Goal: Task Accomplishment & Management: Complete application form

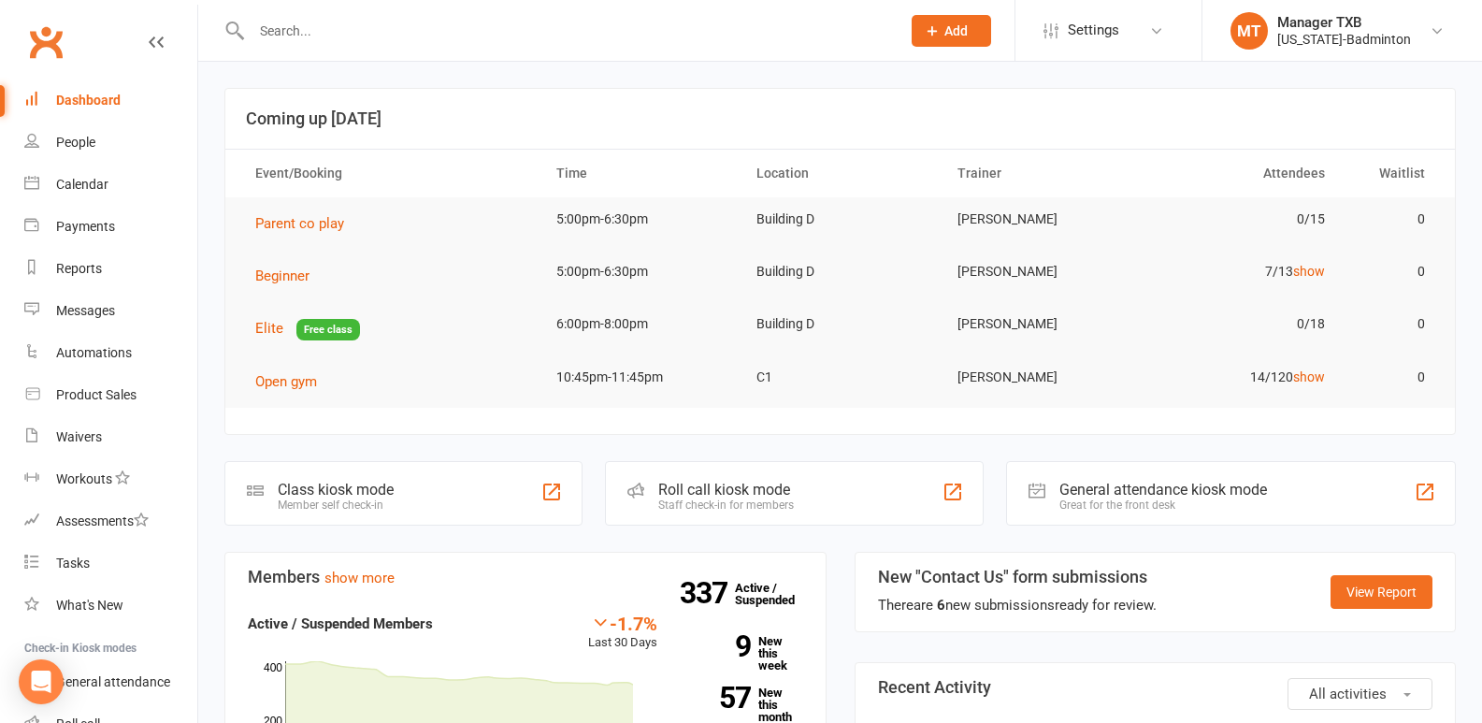
click at [279, 22] on input "text" at bounding box center [566, 31] width 641 height 26
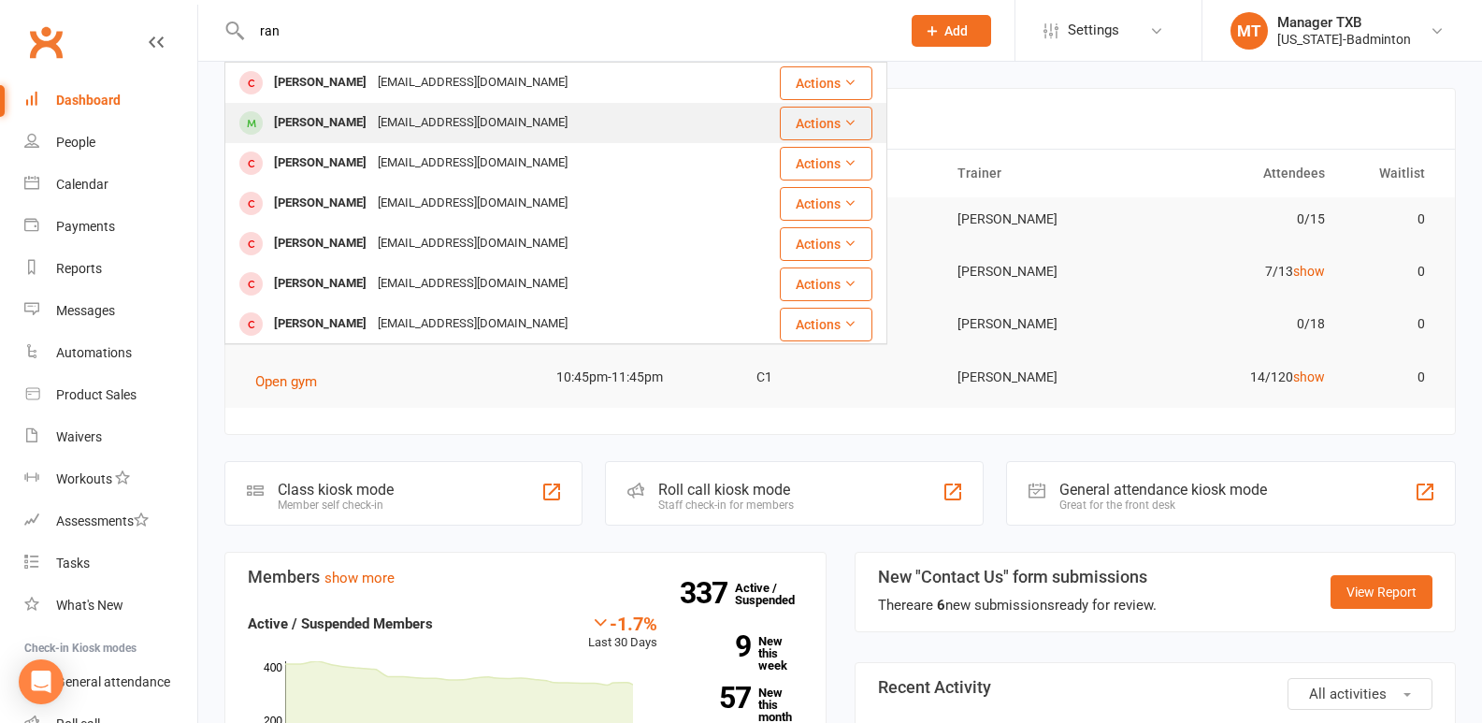
type input "ran"
click at [319, 131] on div "Ranjith Kondath" at bounding box center [320, 122] width 104 height 27
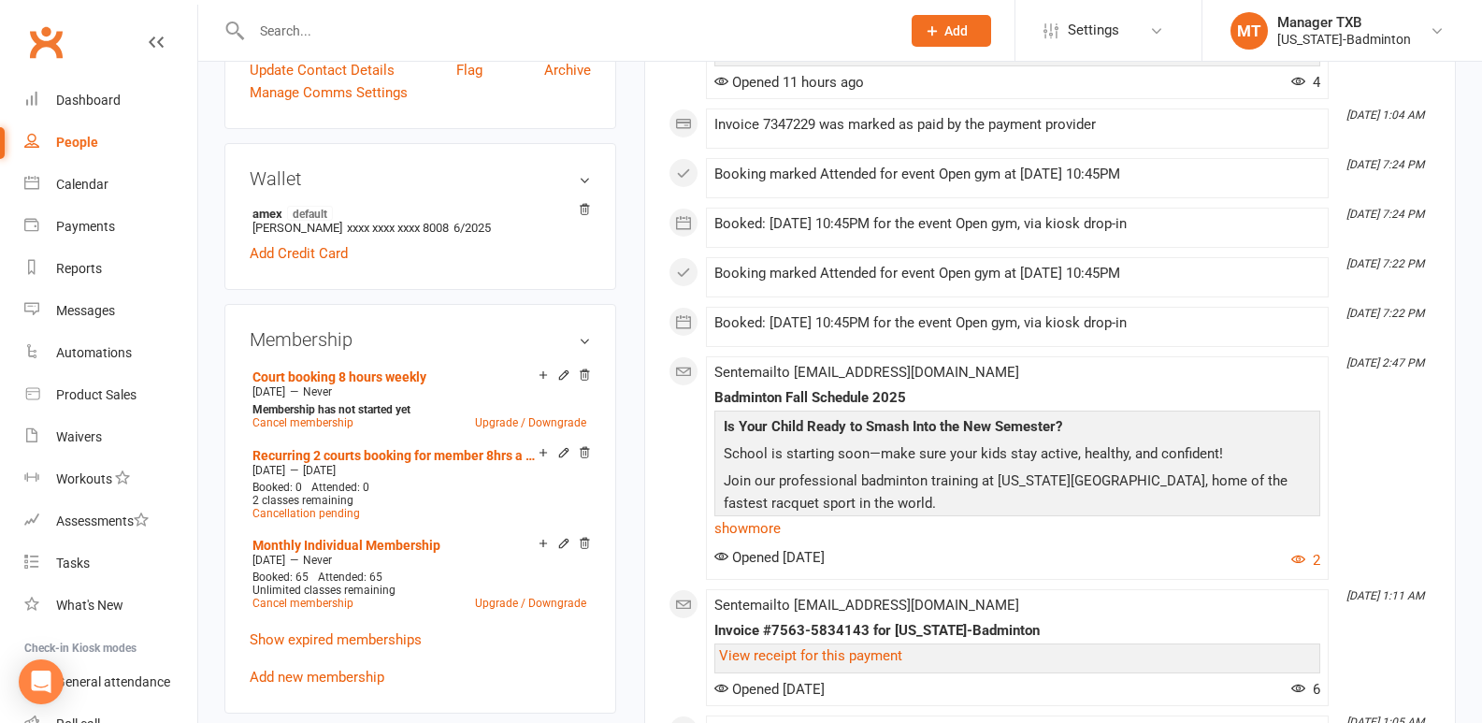
scroll to position [505, 0]
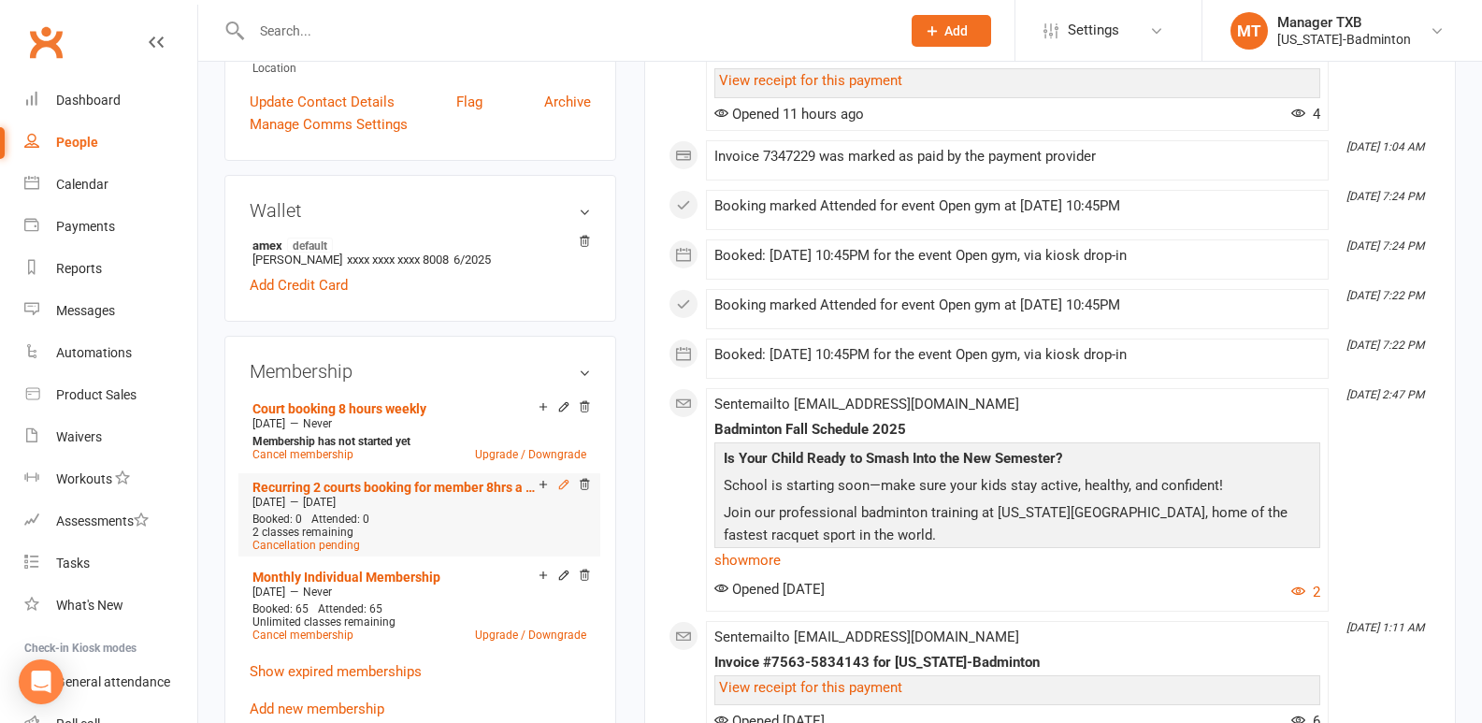
click at [561, 480] on icon at bounding box center [563, 484] width 13 height 13
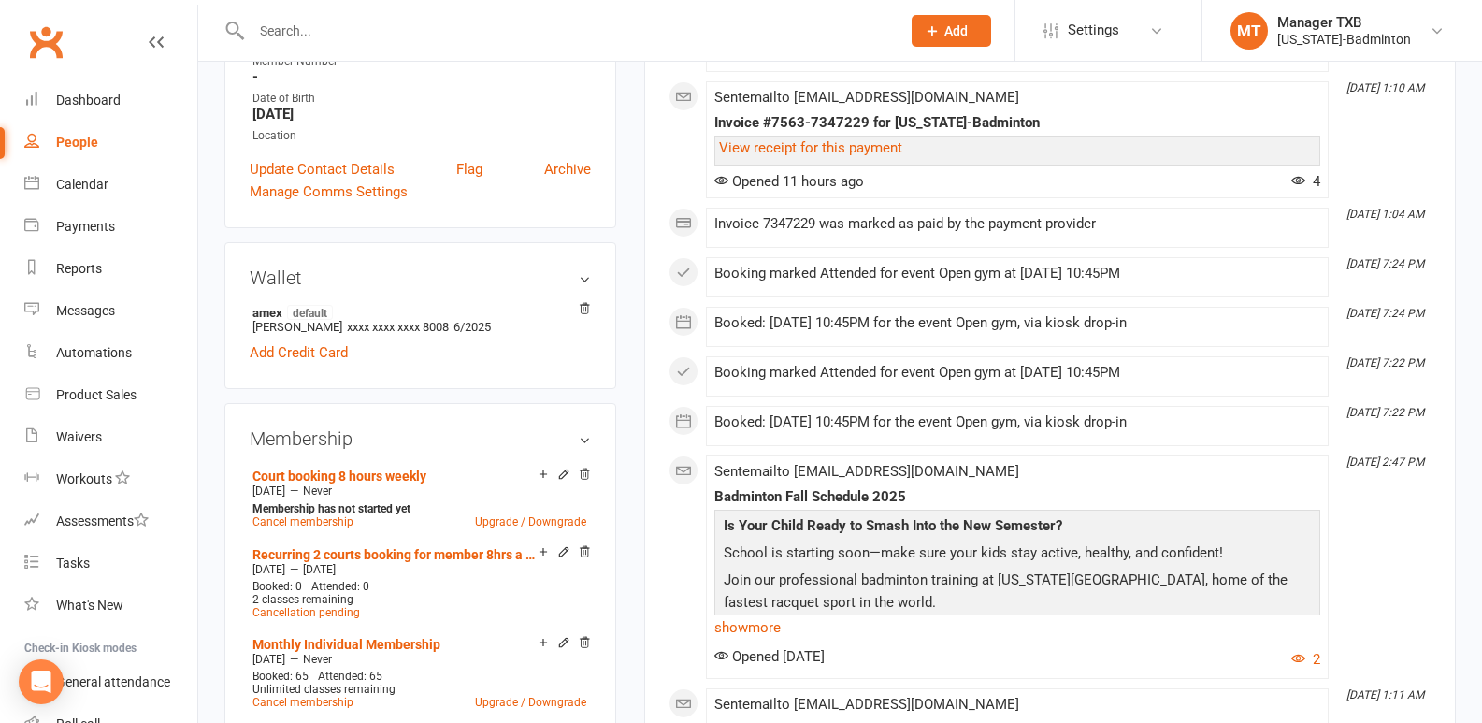
scroll to position [505, 0]
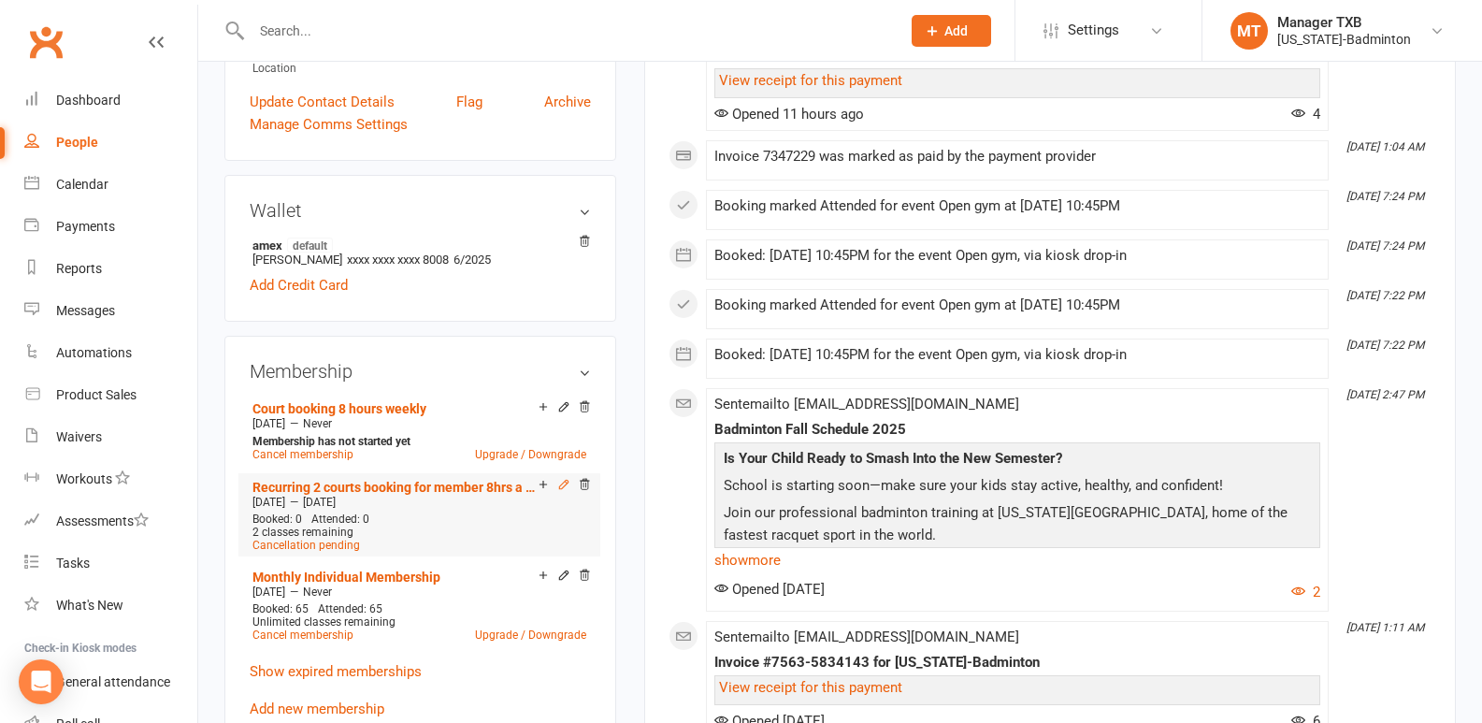
click at [565, 481] on icon at bounding box center [563, 484] width 13 height 13
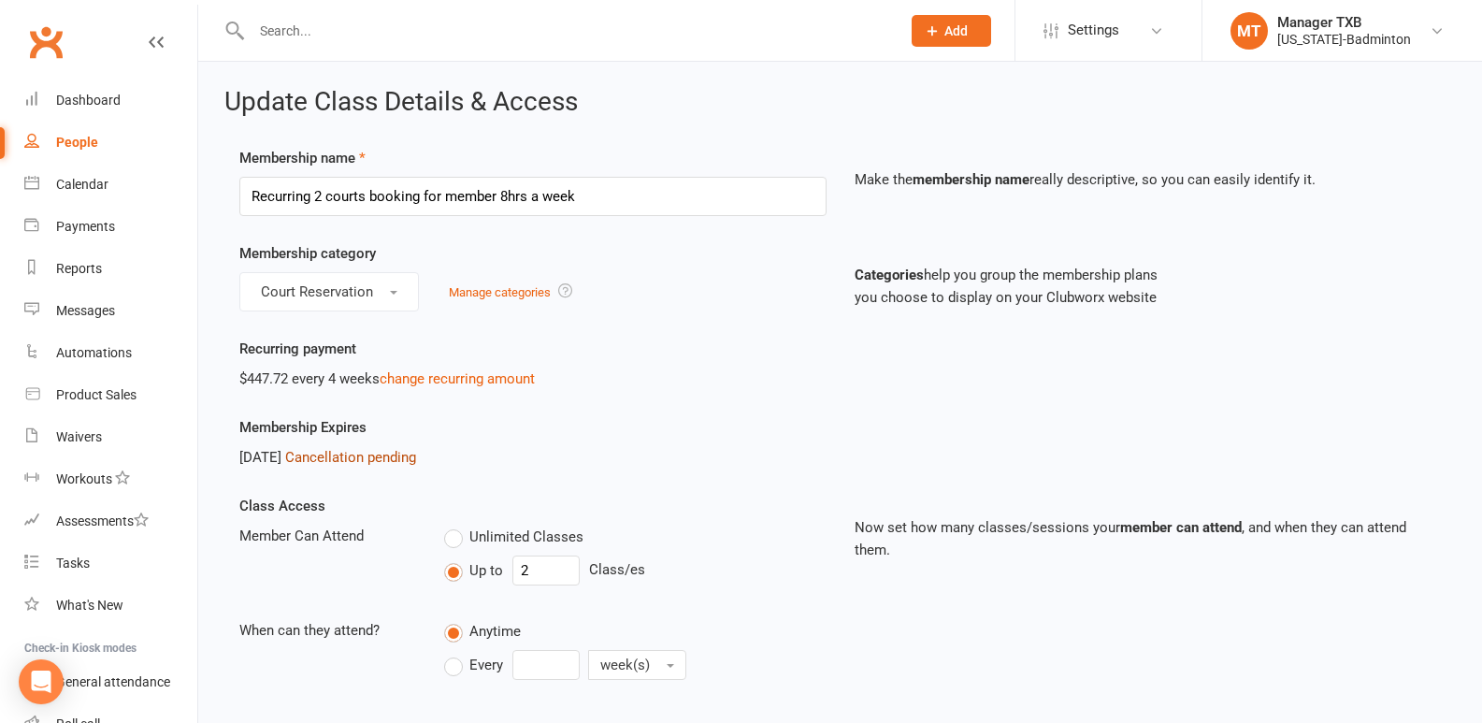
click at [416, 460] on link "Cancellation pending" at bounding box center [350, 457] width 131 height 17
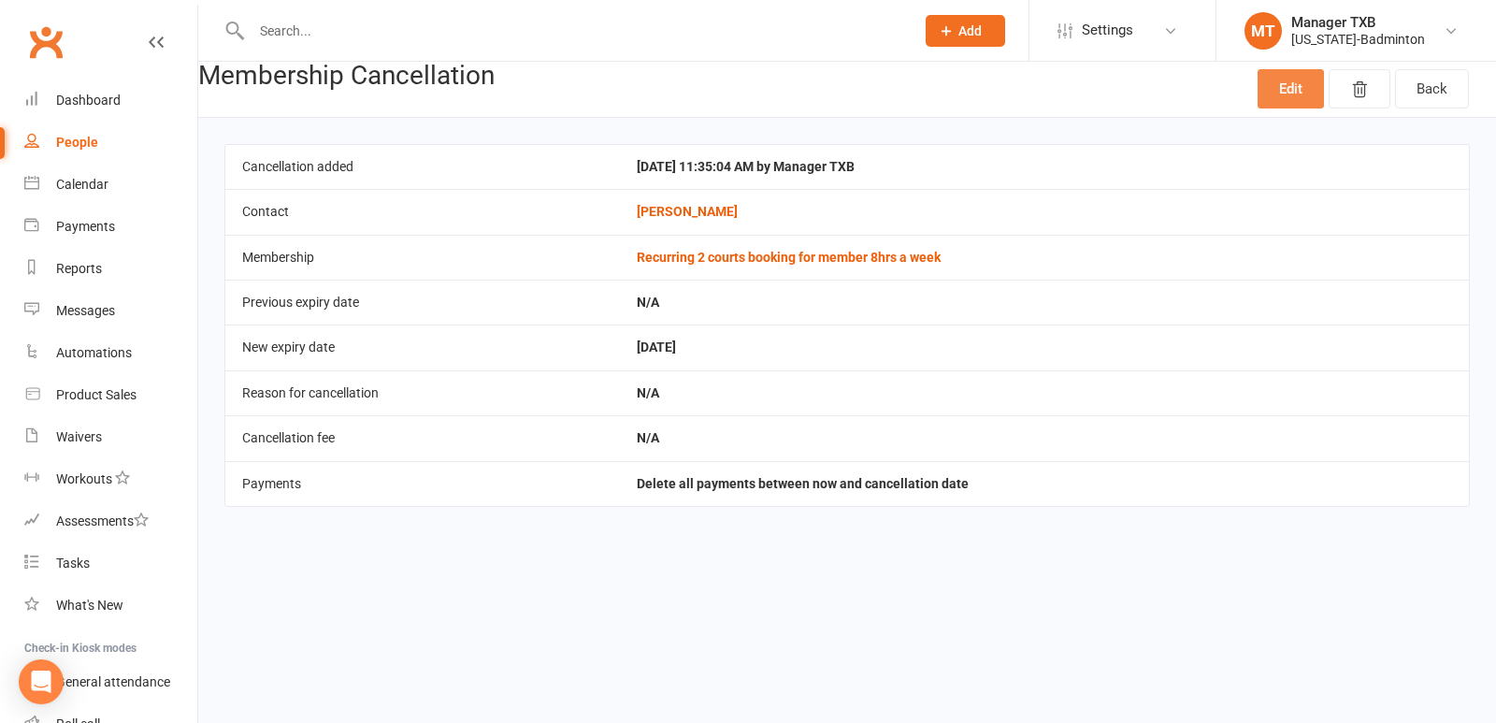
click at [1284, 95] on link "Edit" at bounding box center [1290, 88] width 66 height 39
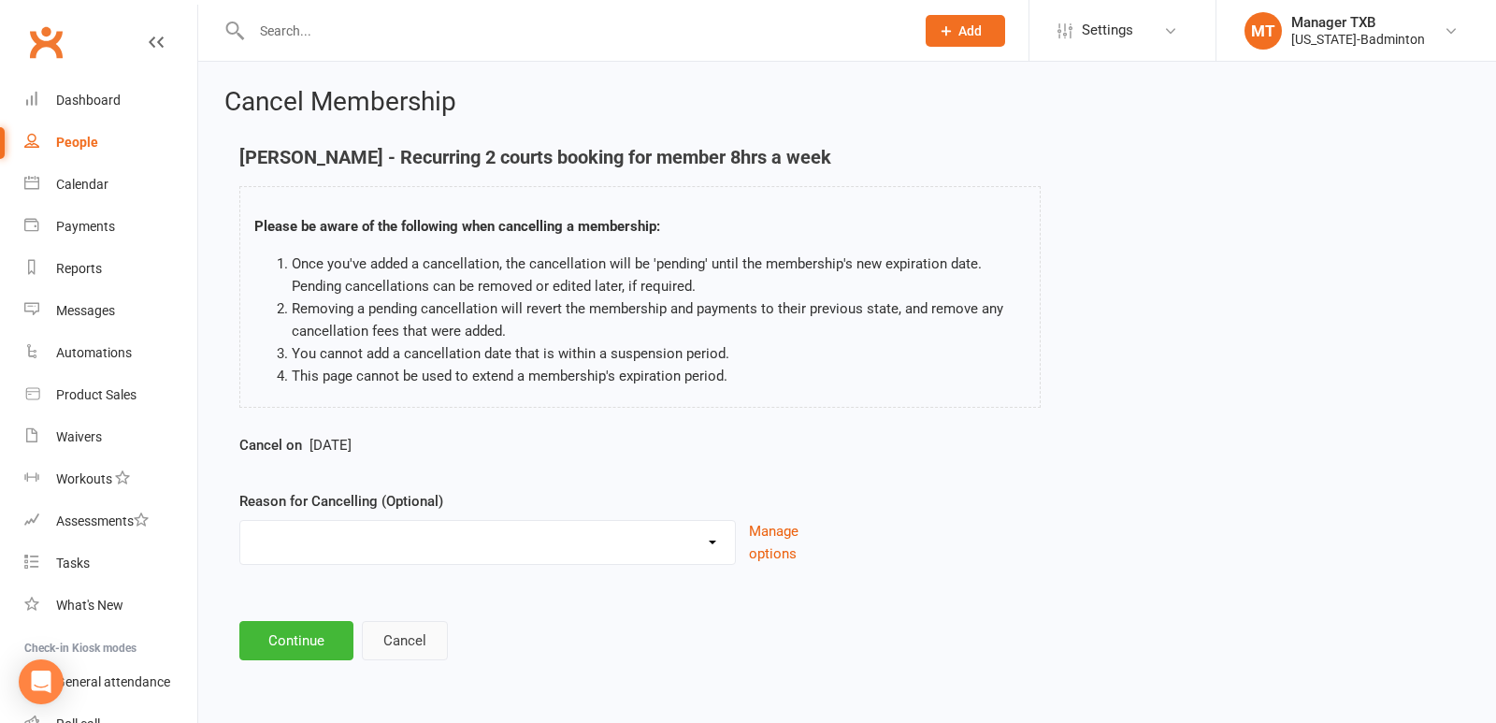
click at [396, 646] on button "Cancel" at bounding box center [405, 640] width 86 height 39
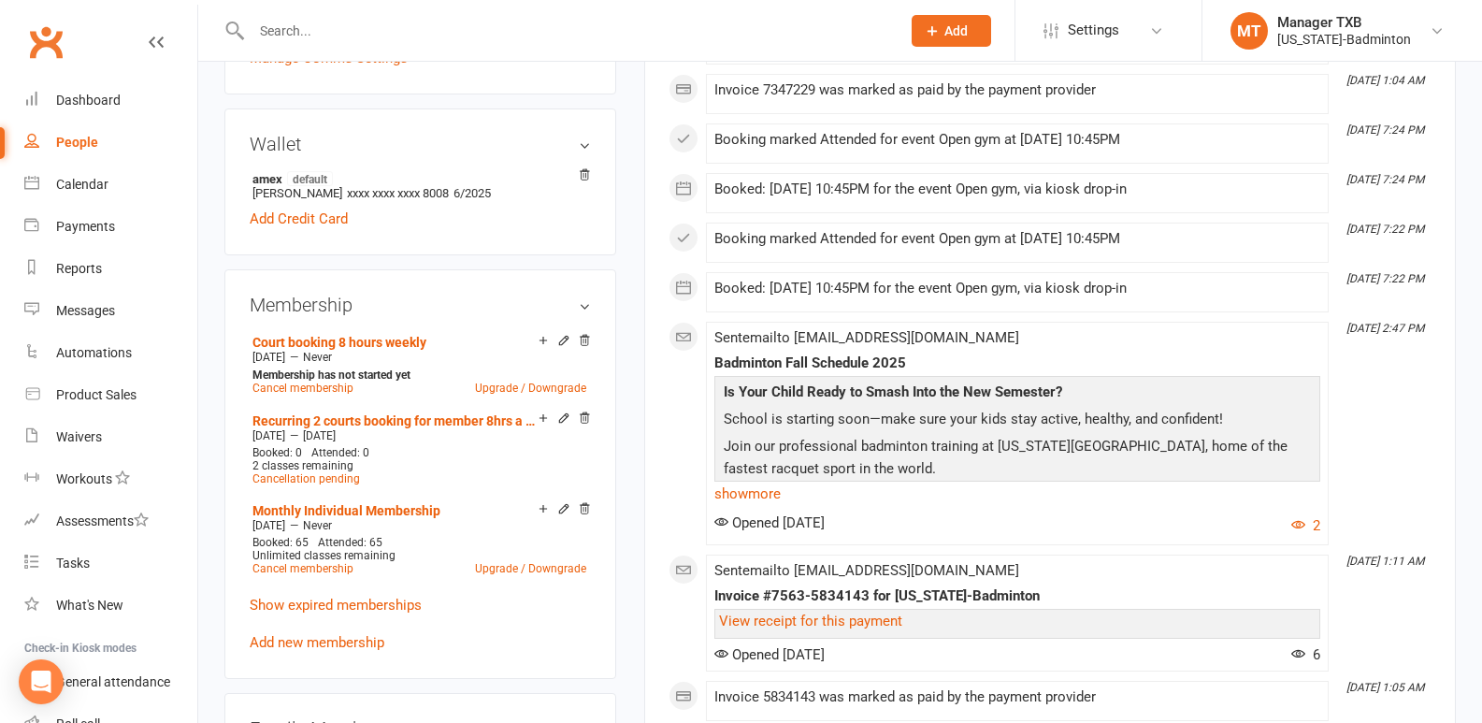
scroll to position [582, 0]
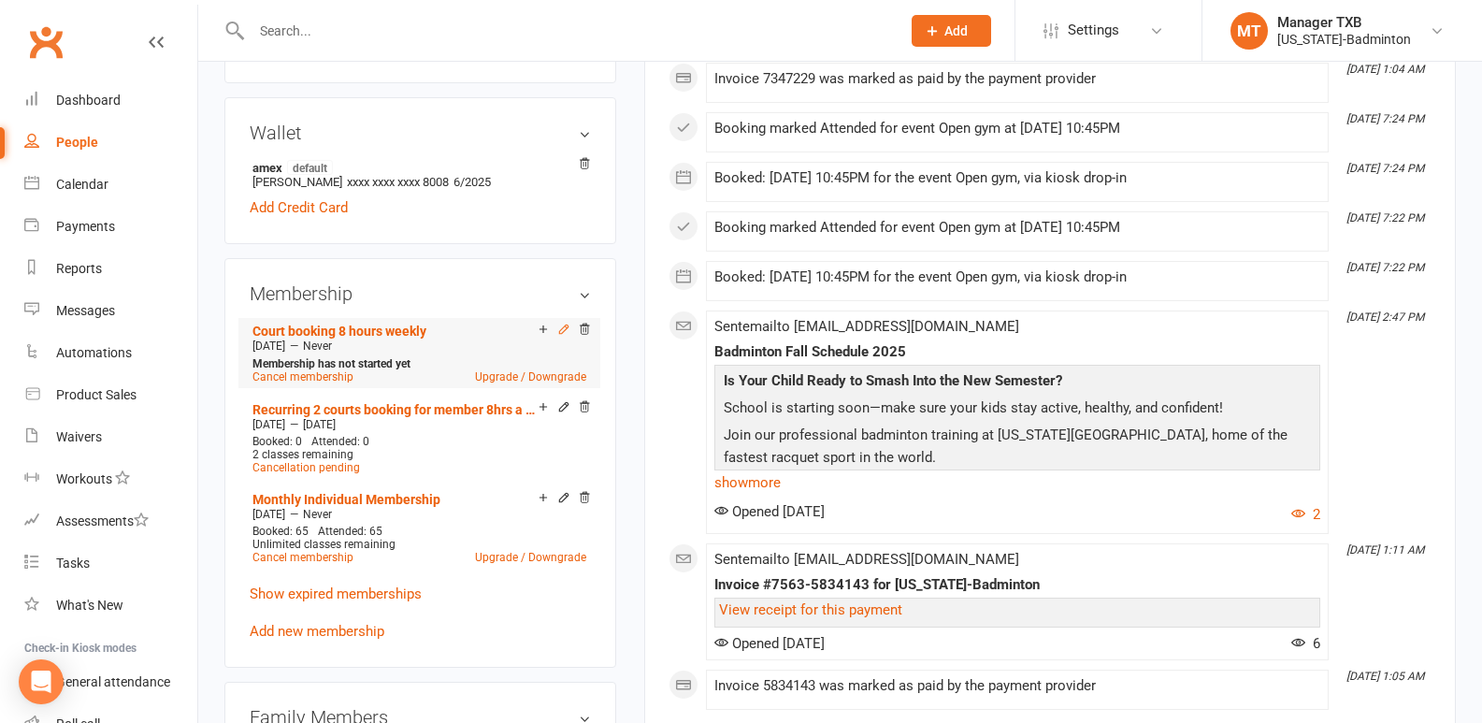
click at [566, 330] on icon at bounding box center [563, 329] width 13 height 13
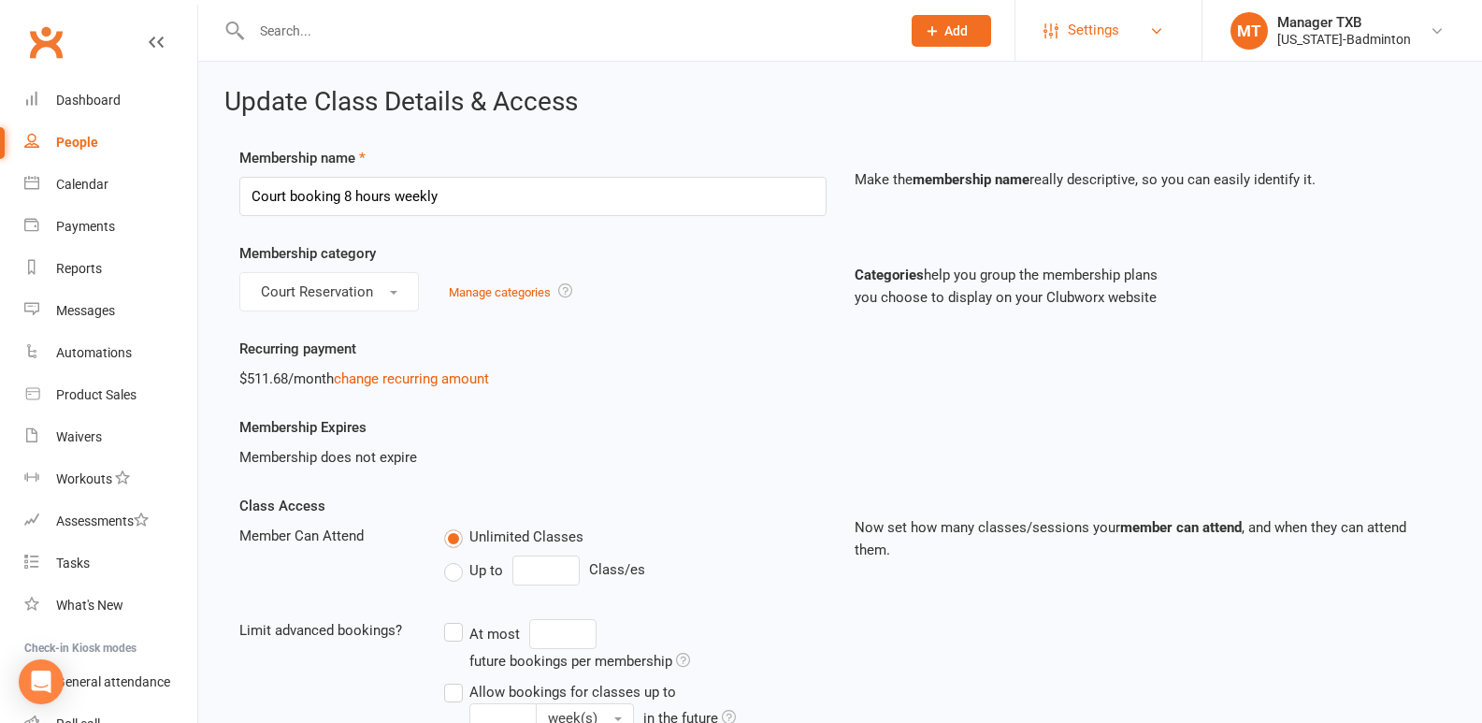
click at [1083, 27] on span "Settings" at bounding box center [1093, 30] width 51 height 42
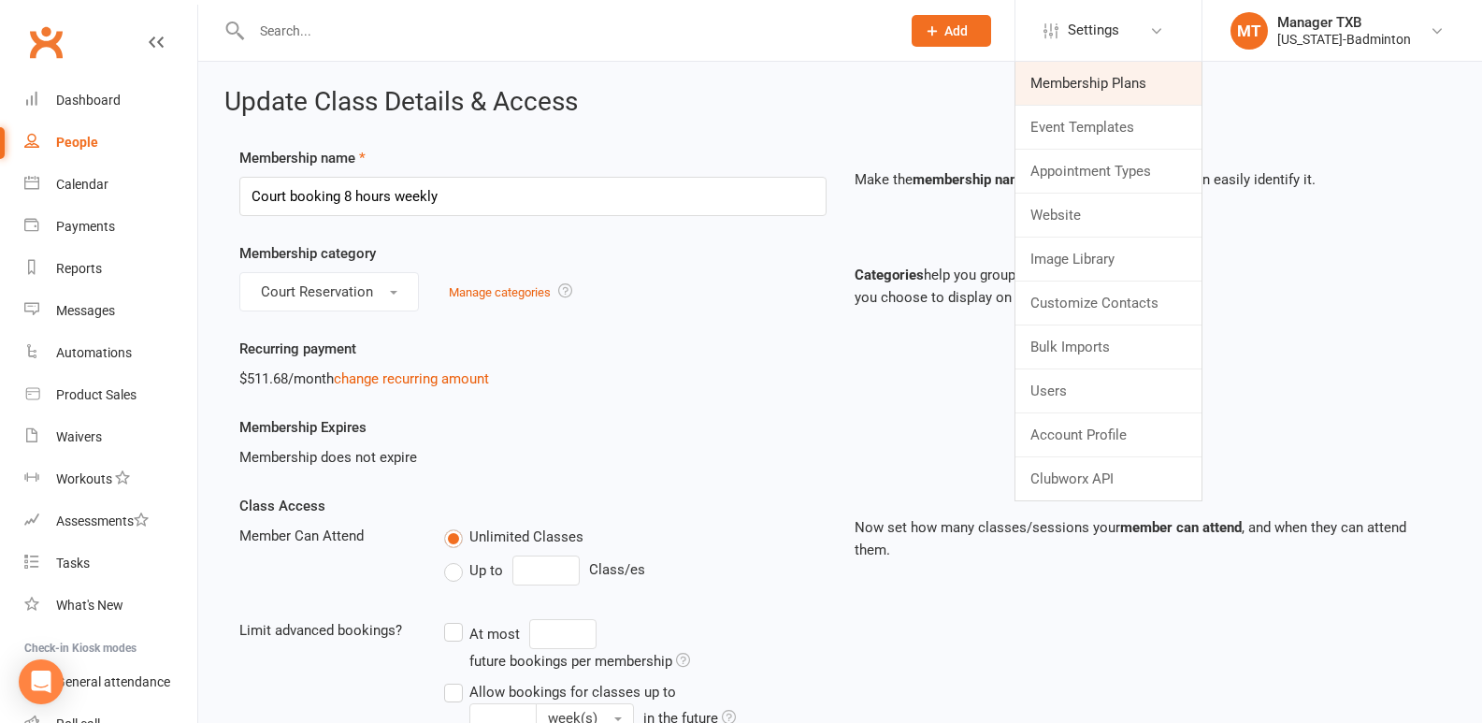
click at [1094, 95] on link "Membership Plans" at bounding box center [1108, 83] width 186 height 43
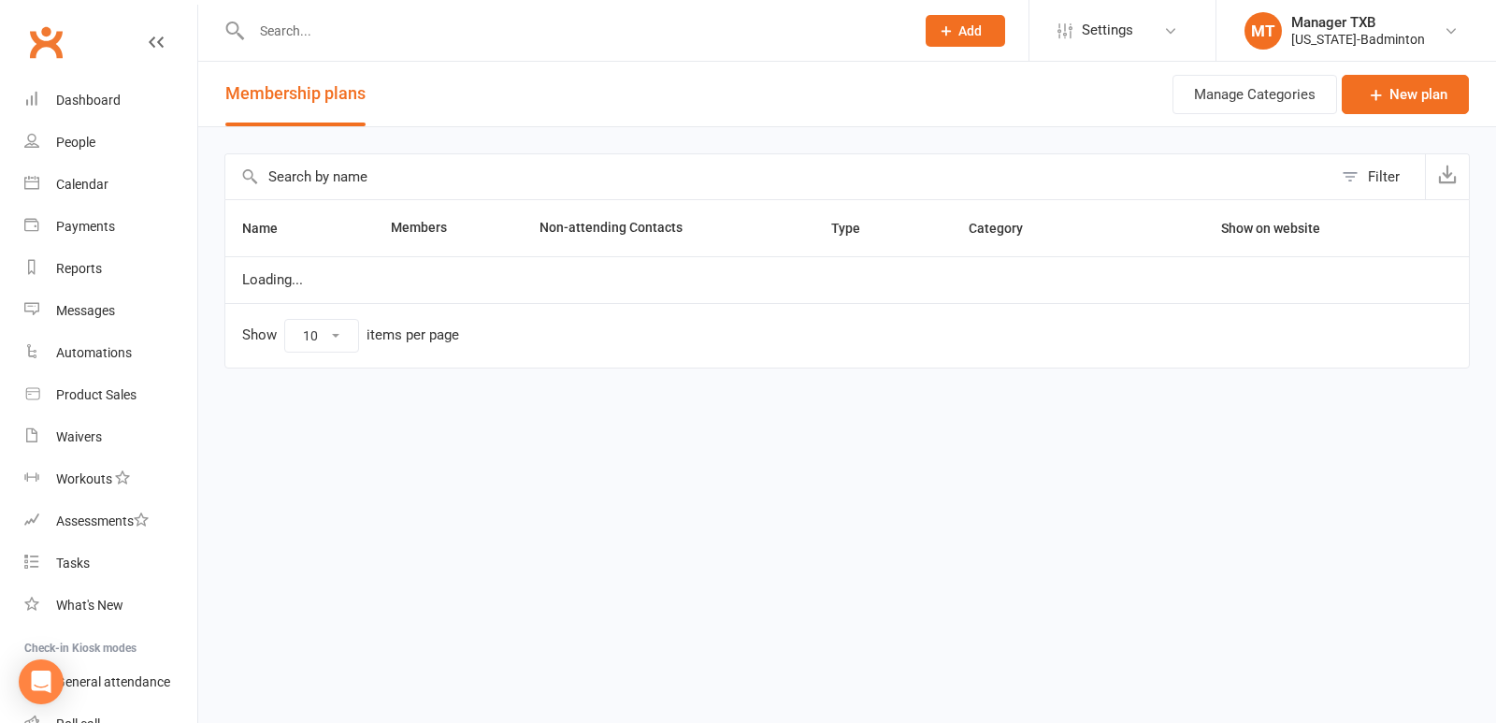
select select "100"
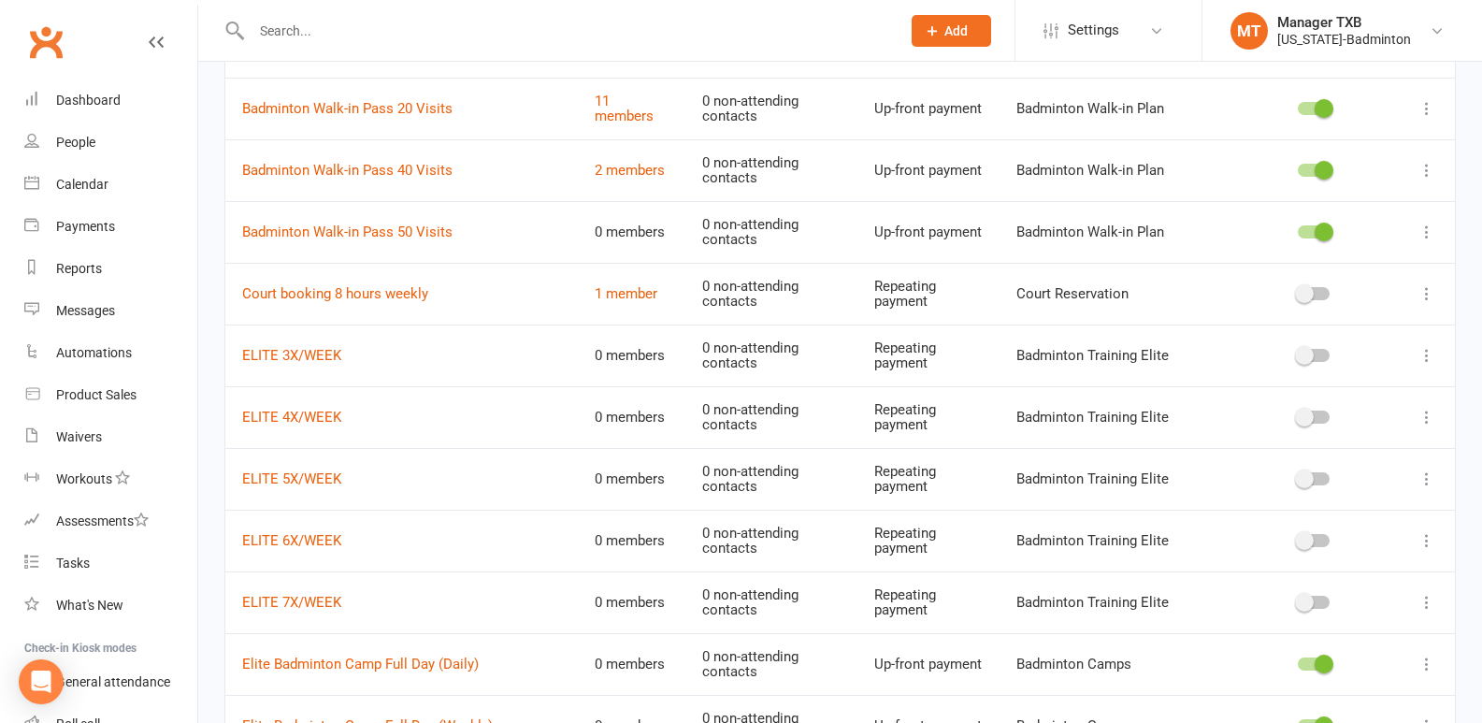
scroll to position [1821, 0]
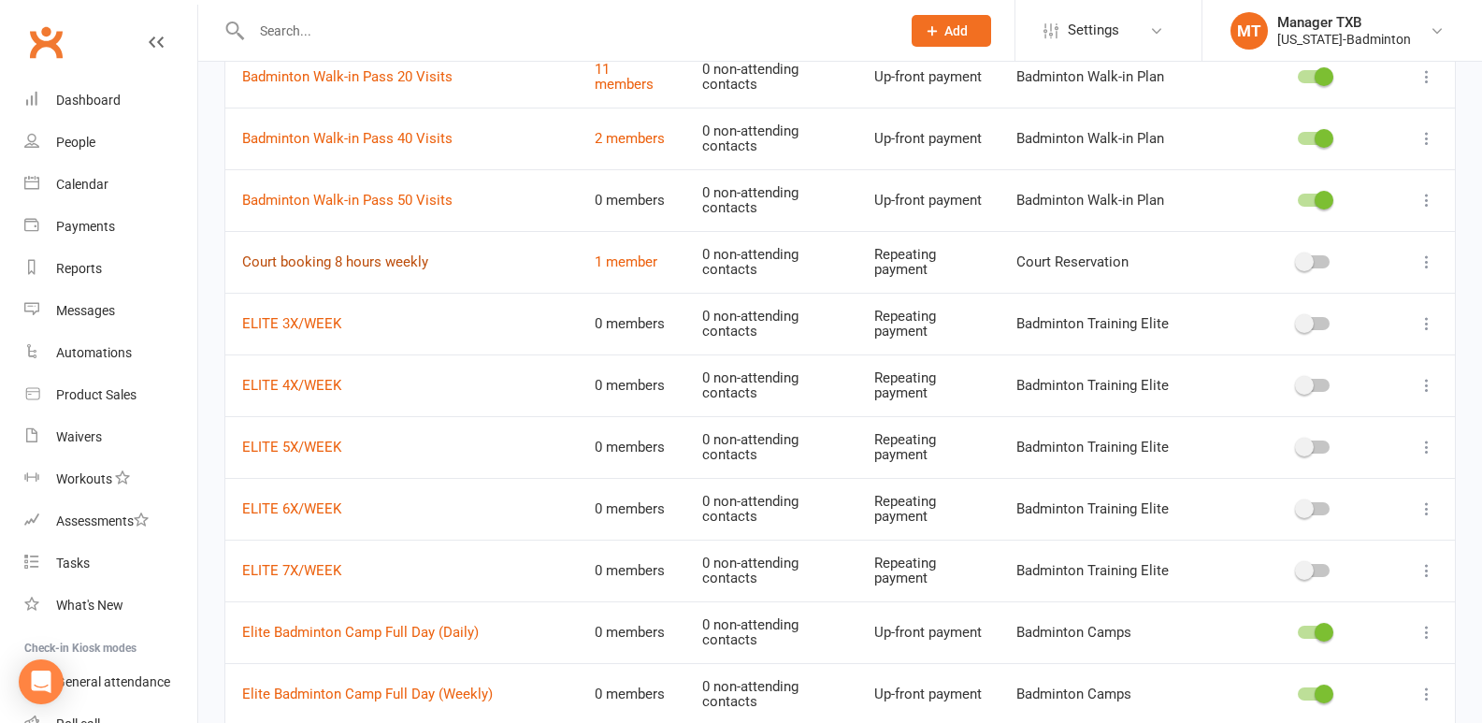
click at [358, 263] on link "Court booking 8 hours weekly" at bounding box center [335, 261] width 186 height 17
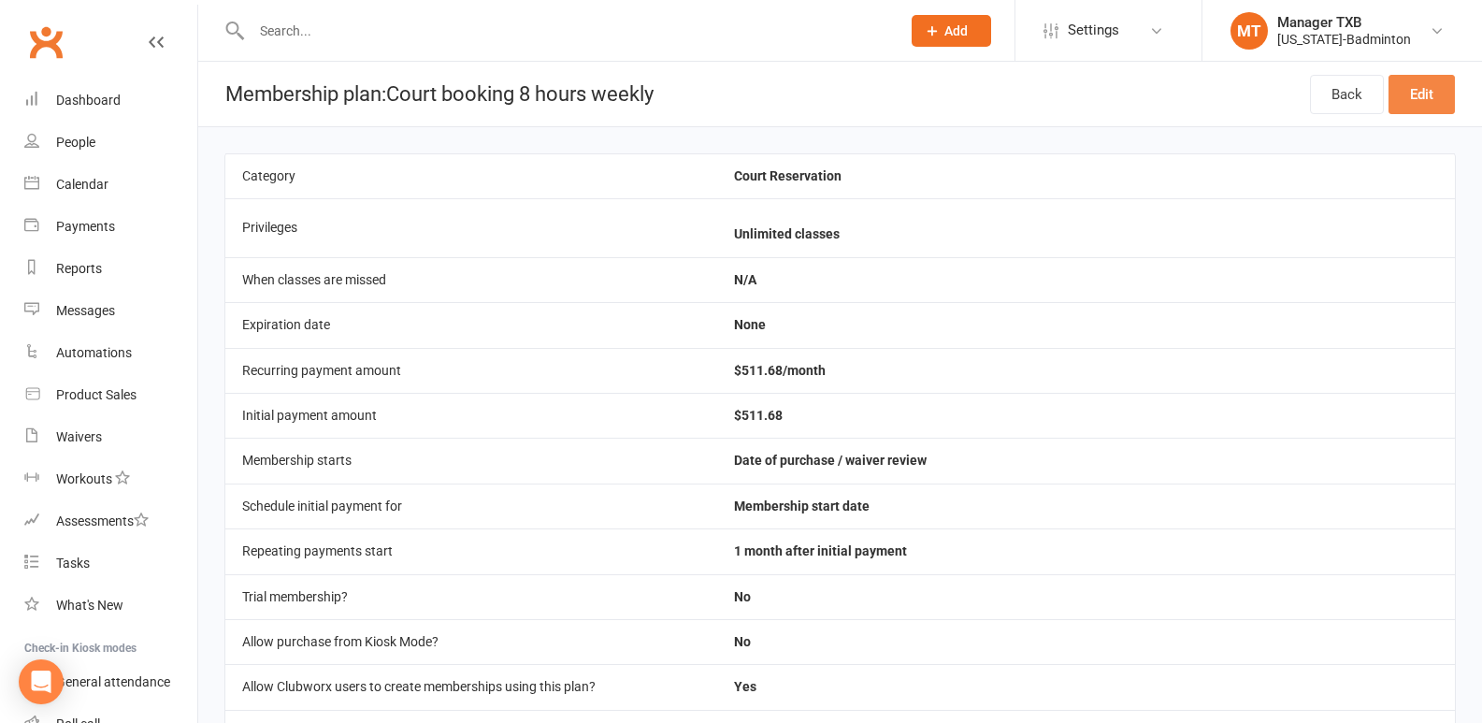
click at [1422, 96] on link "Edit" at bounding box center [1421, 94] width 66 height 39
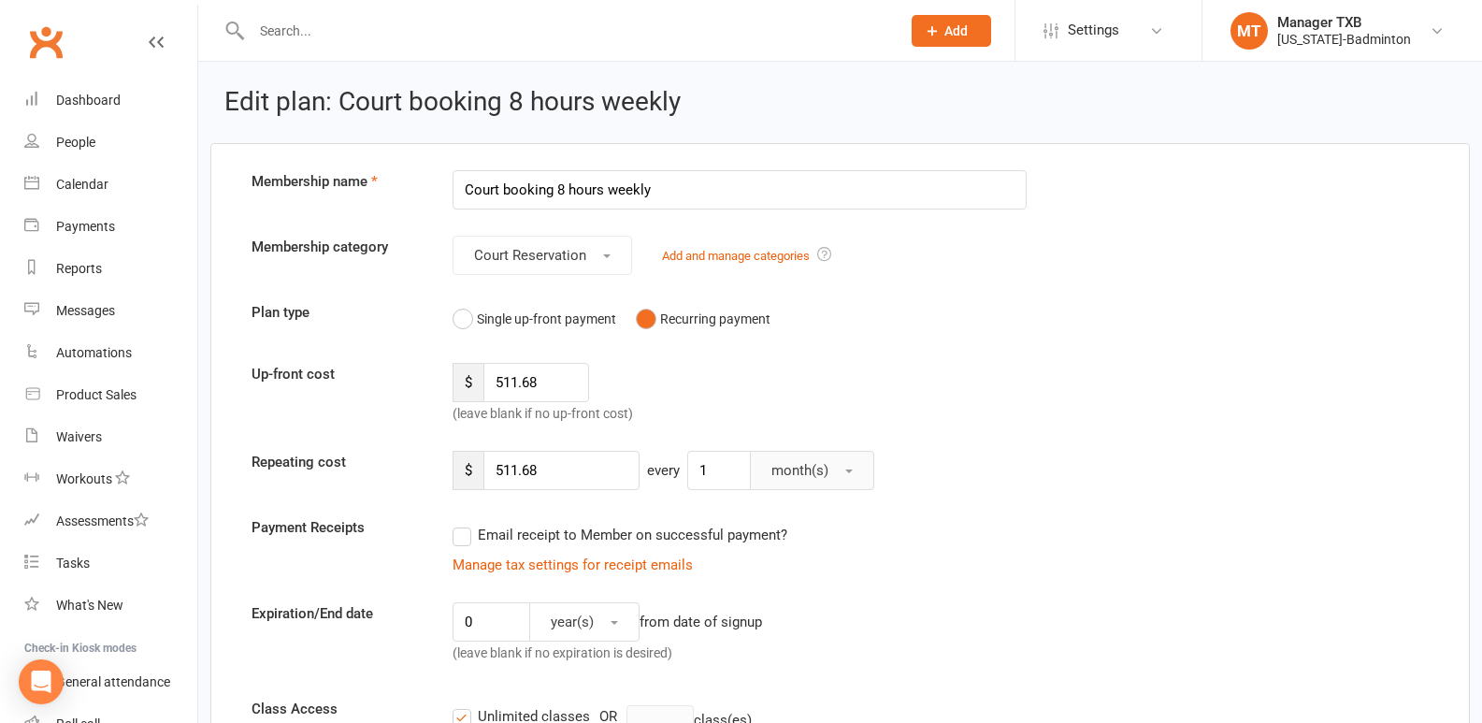
click at [821, 482] on button "month(s)" at bounding box center [812, 470] width 124 height 39
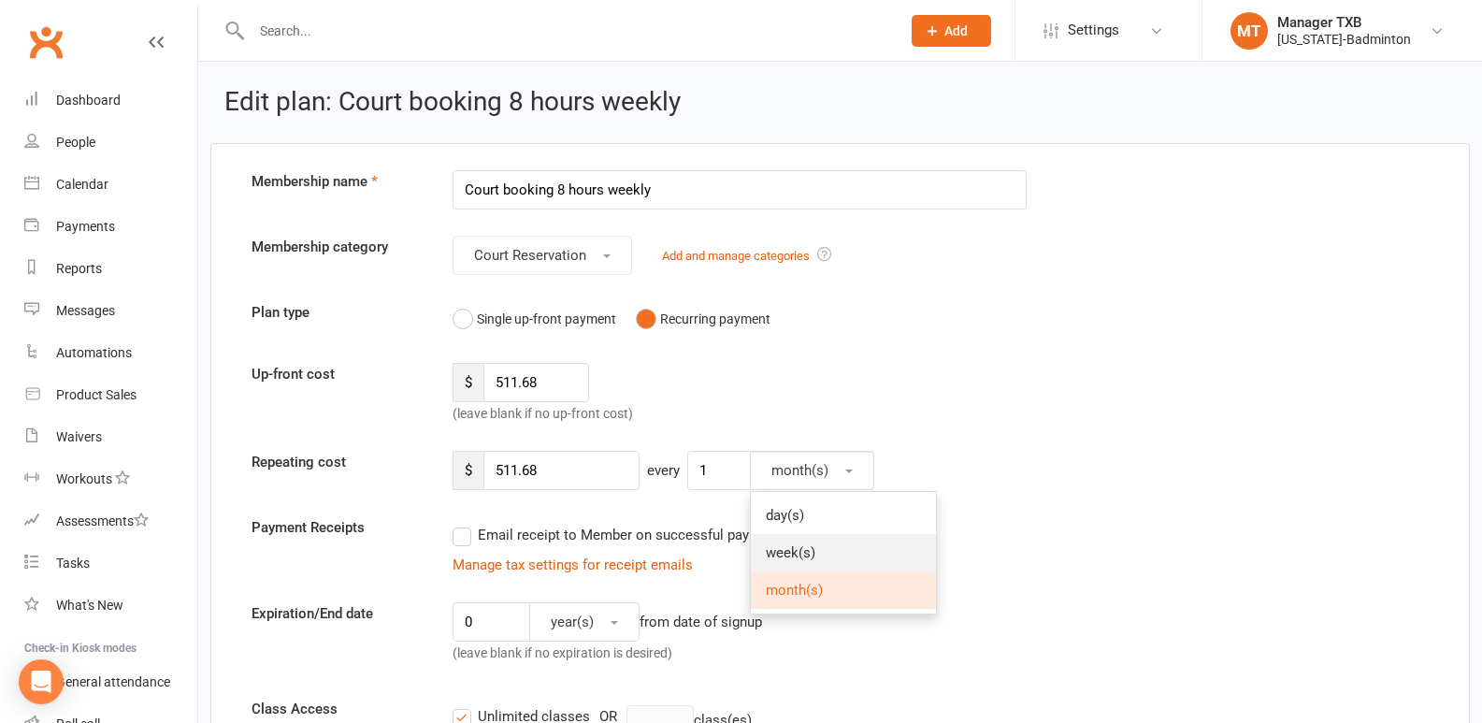
click at [803, 555] on span "week(s)" at bounding box center [791, 552] width 50 height 17
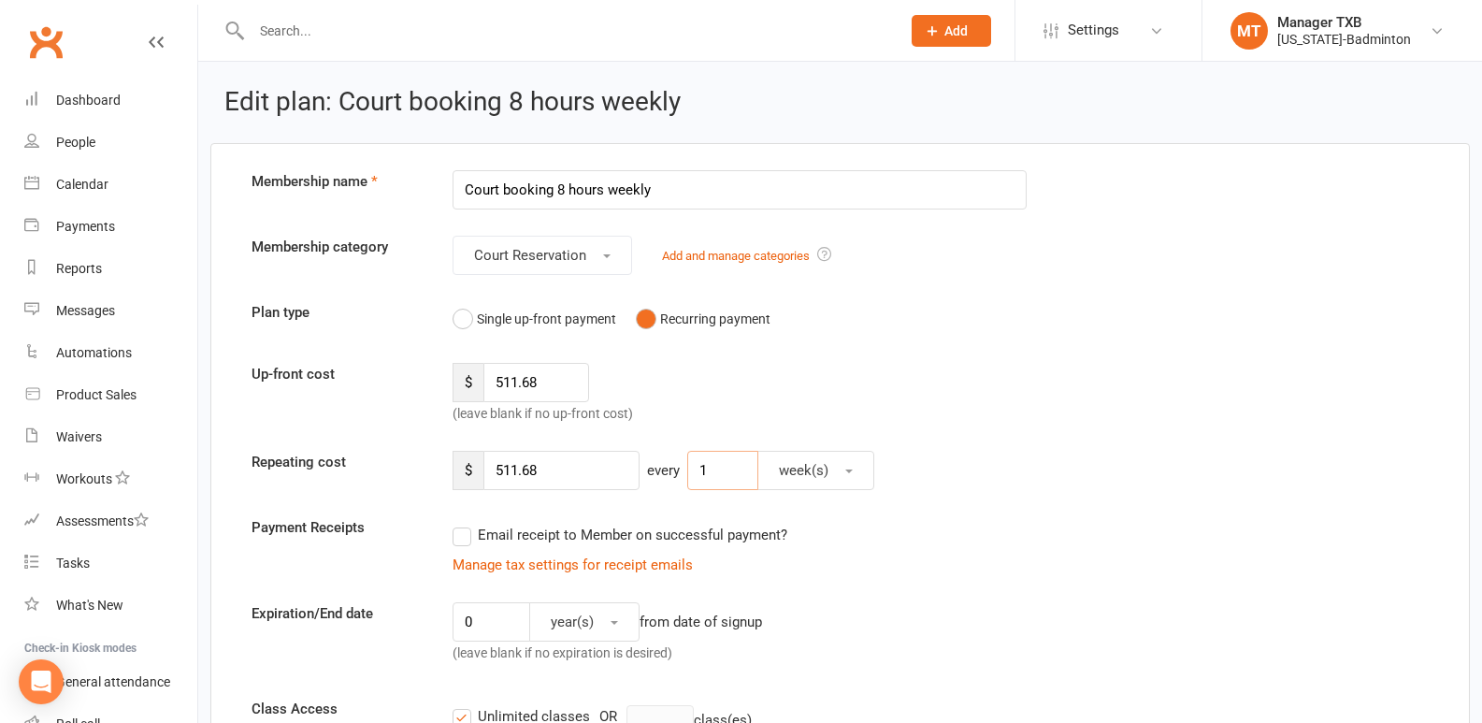
click at [730, 477] on input "1" at bounding box center [722, 470] width 71 height 39
type input "4"
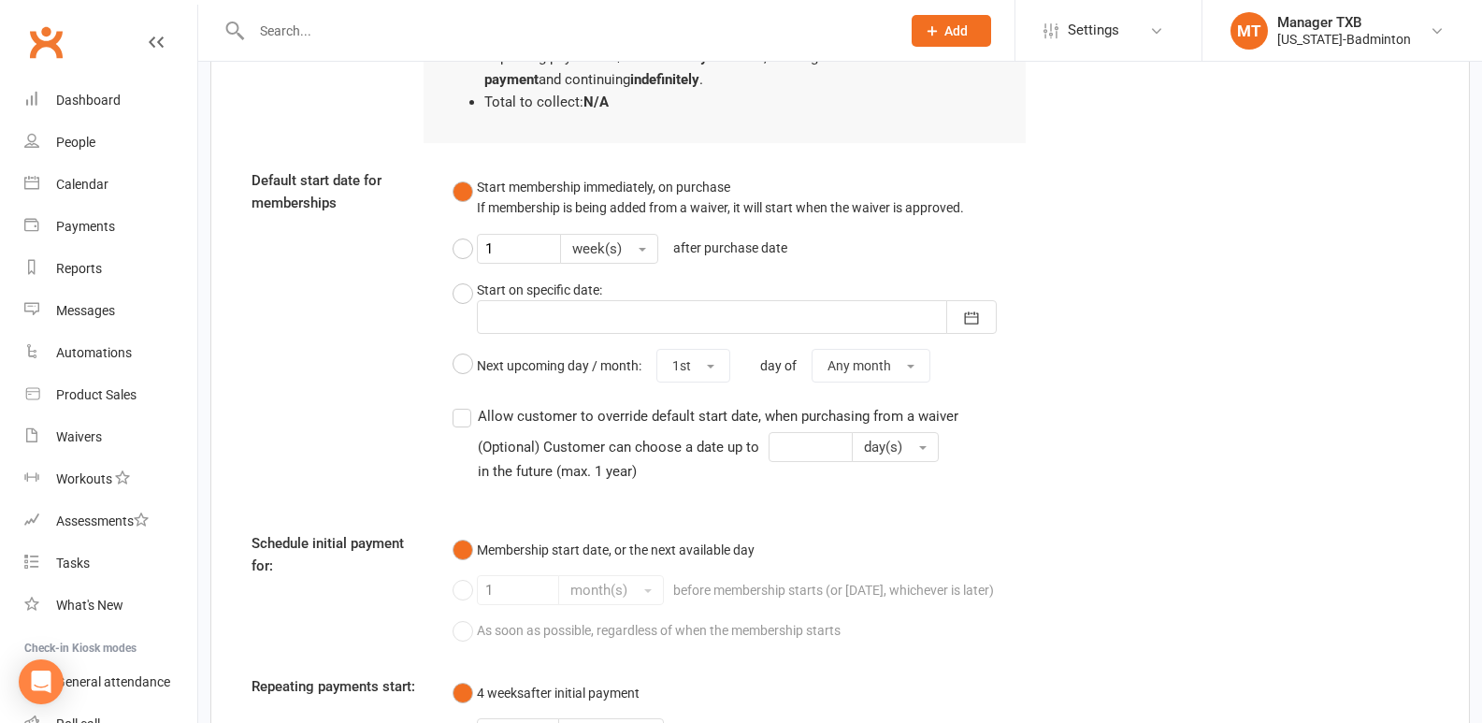
scroll to position [1699, 0]
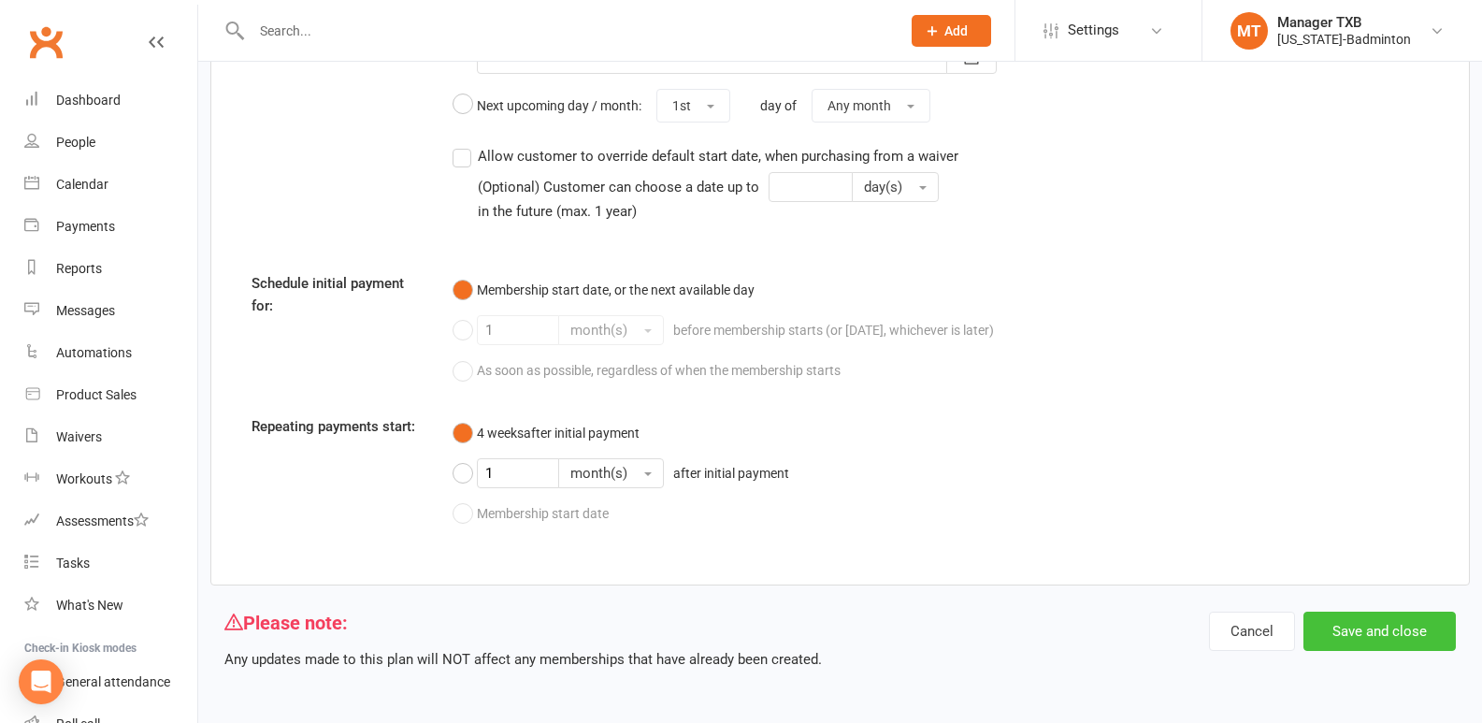
click at [1383, 638] on button "Save and close" at bounding box center [1379, 630] width 152 height 39
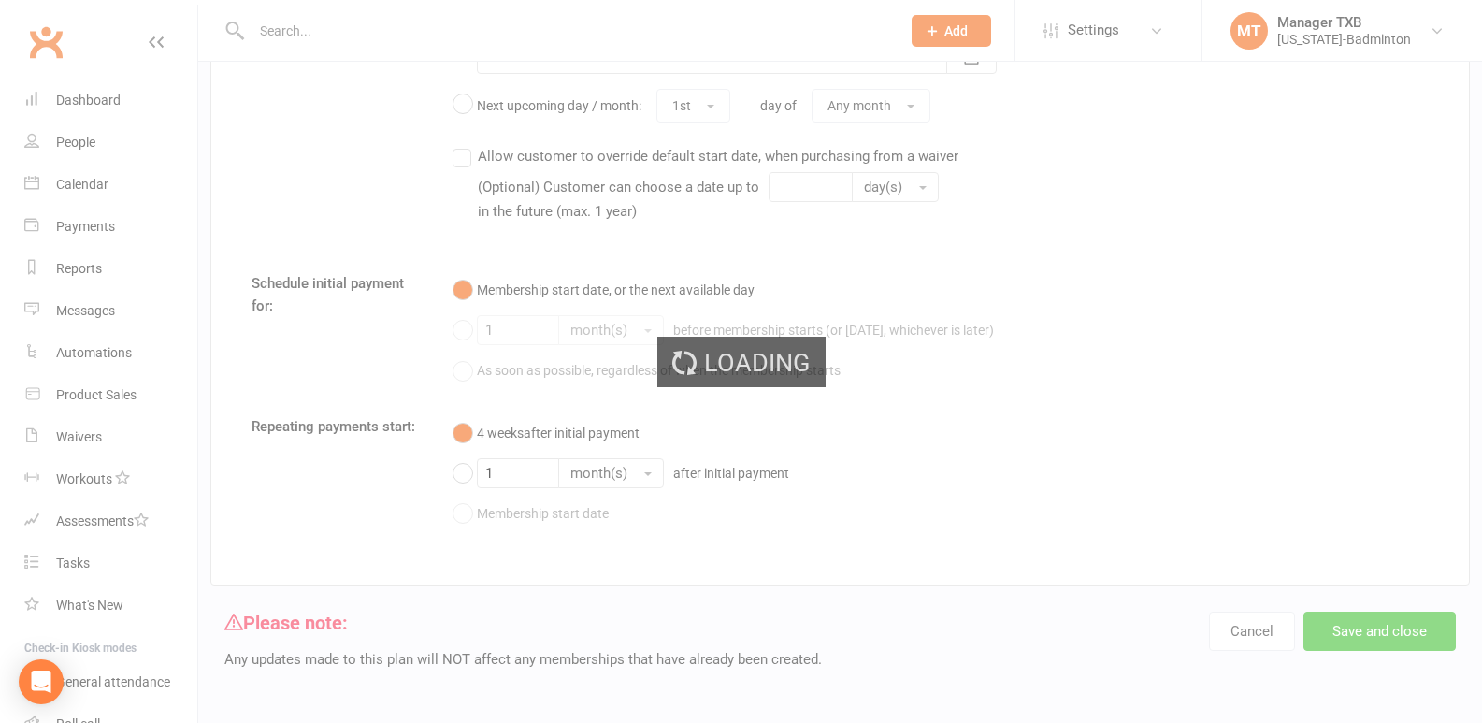
select select "100"
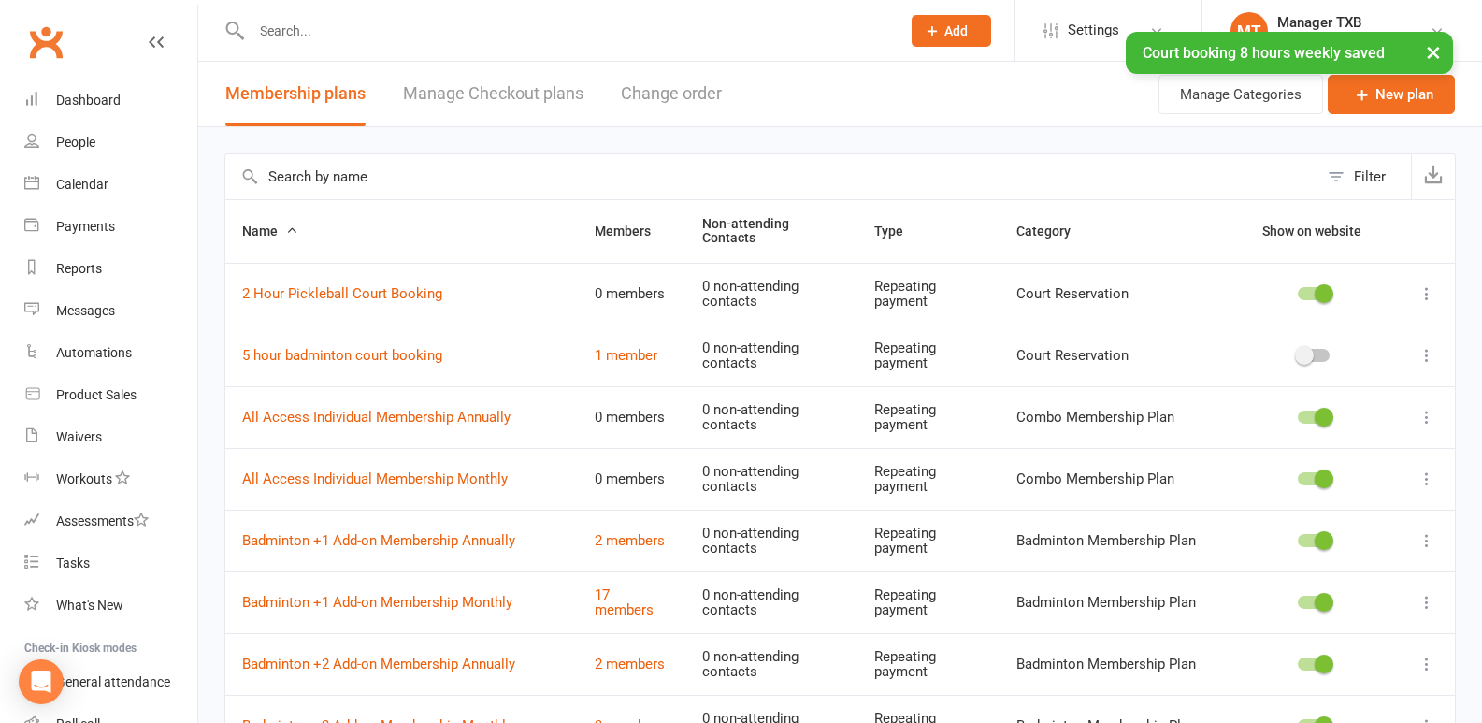
click at [293, 28] on input "text" at bounding box center [566, 31] width 641 height 26
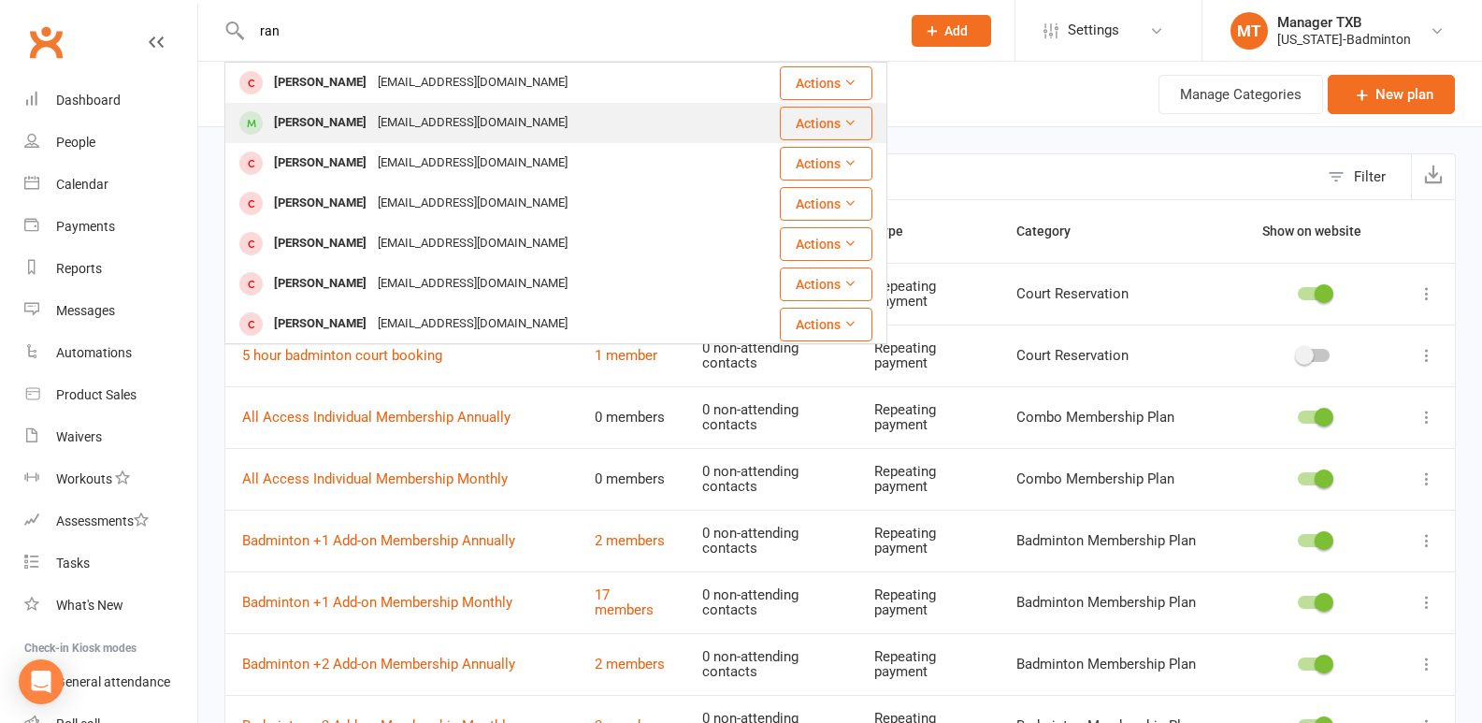
type input "ran"
click at [316, 133] on div "[PERSON_NAME]" at bounding box center [320, 122] width 104 height 27
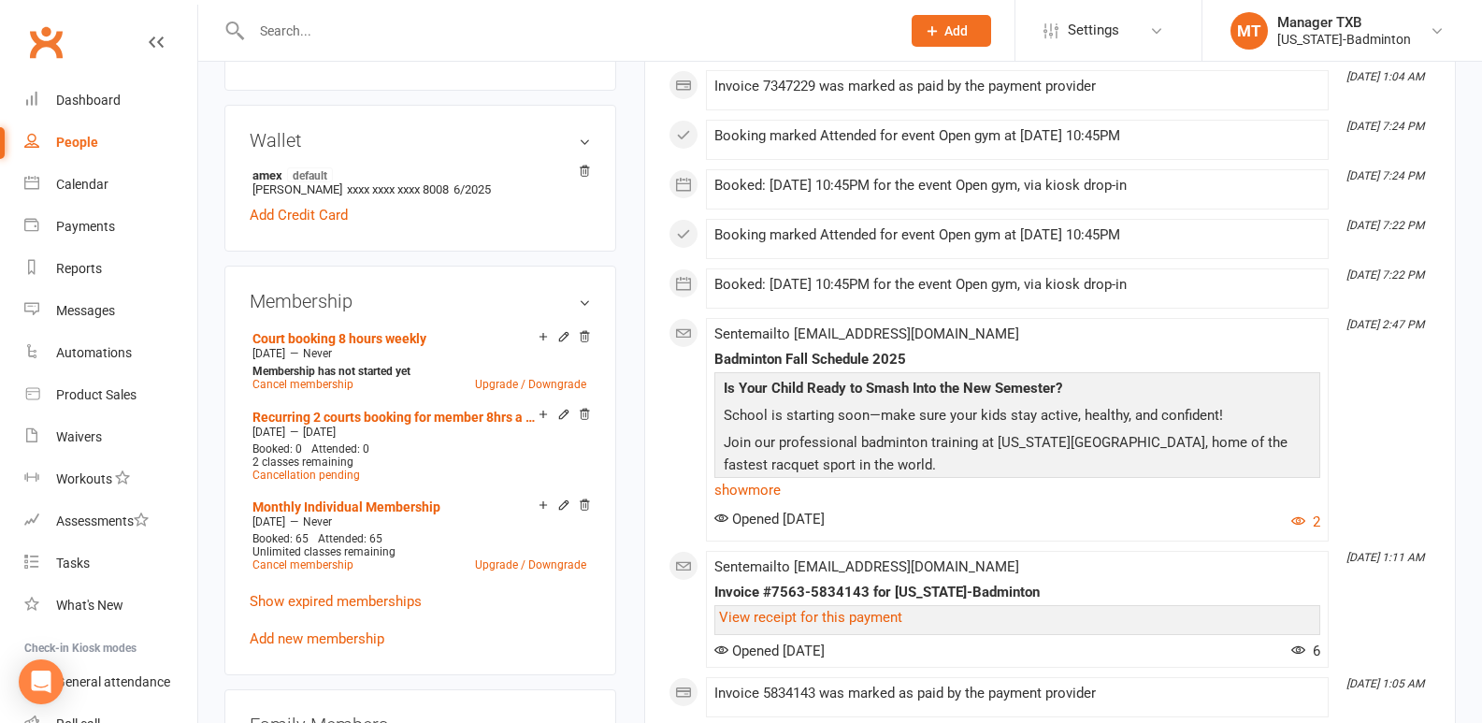
scroll to position [607, 0]
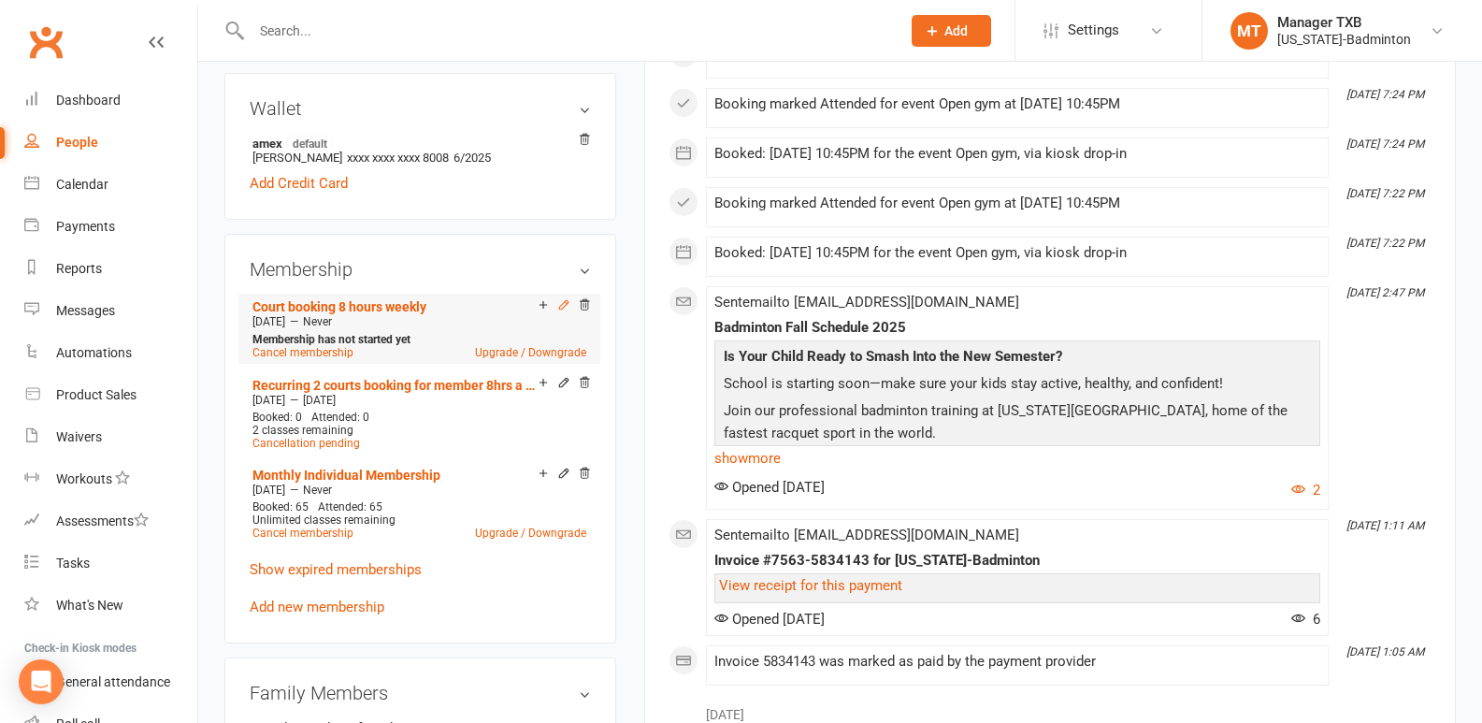
click at [563, 306] on icon at bounding box center [563, 304] width 13 height 13
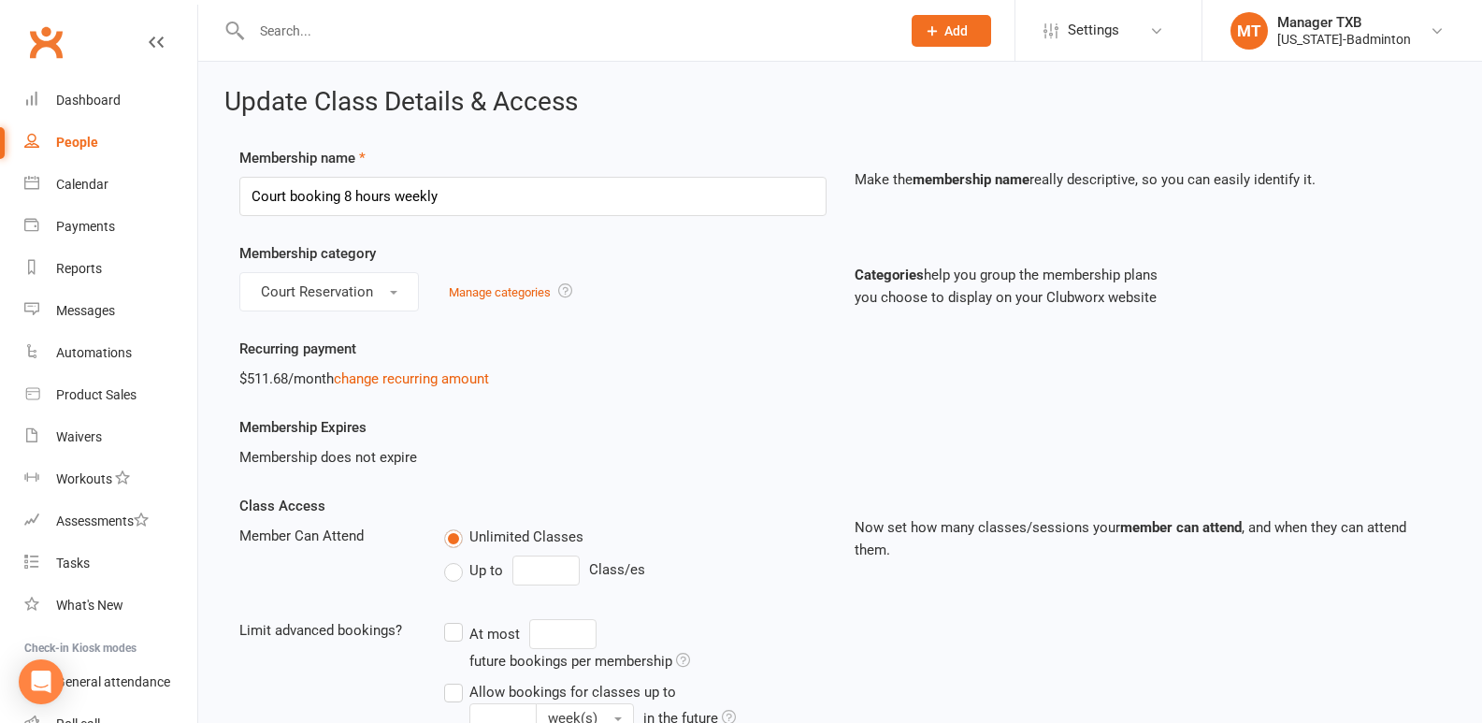
scroll to position [644, 0]
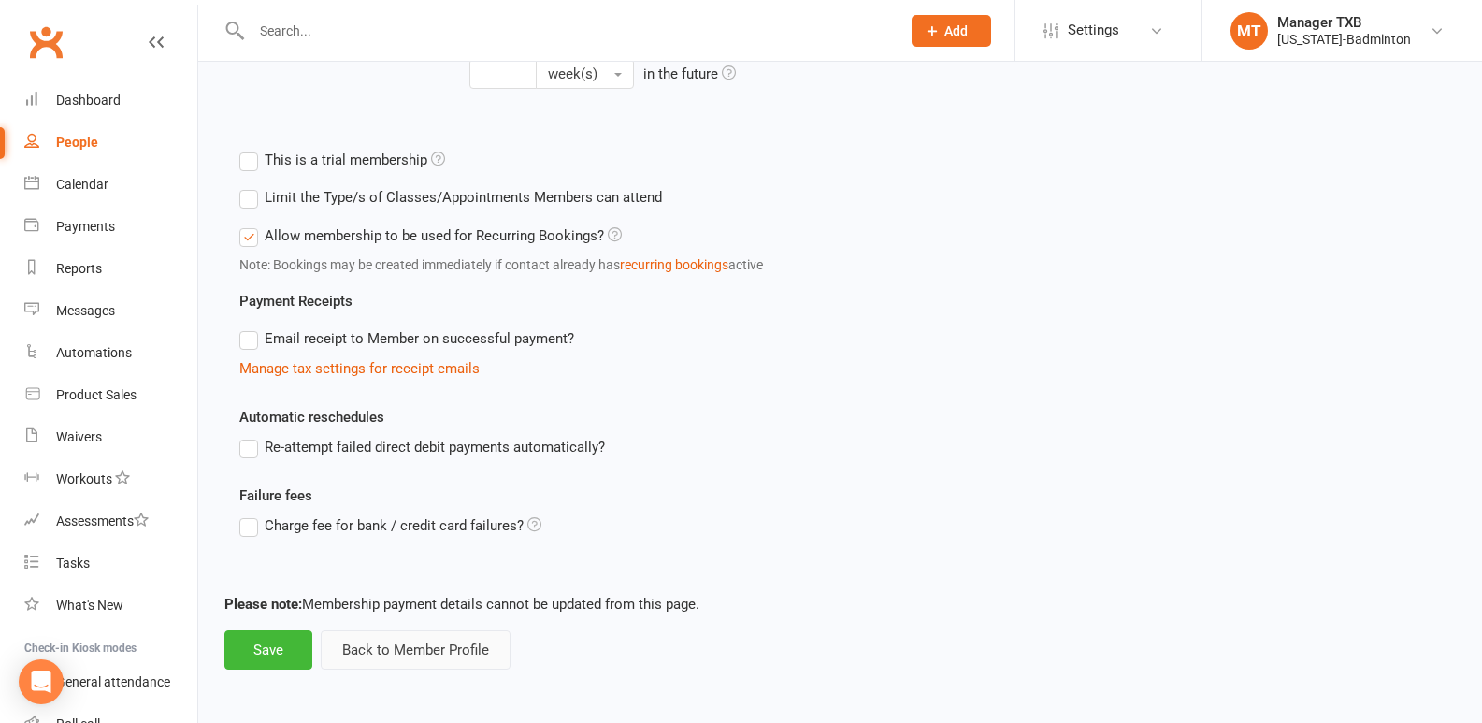
click at [381, 643] on button "Back to Member Profile" at bounding box center [416, 649] width 190 height 39
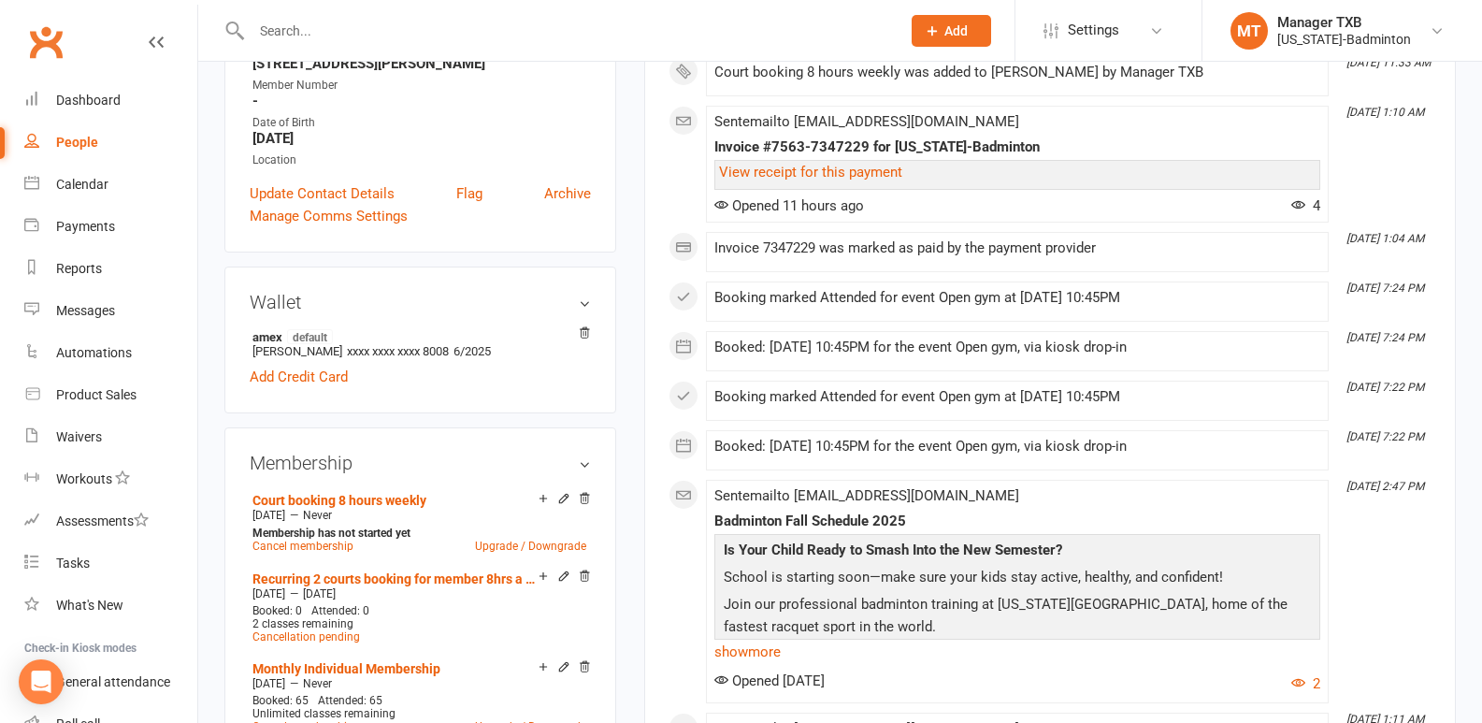
scroll to position [409, 0]
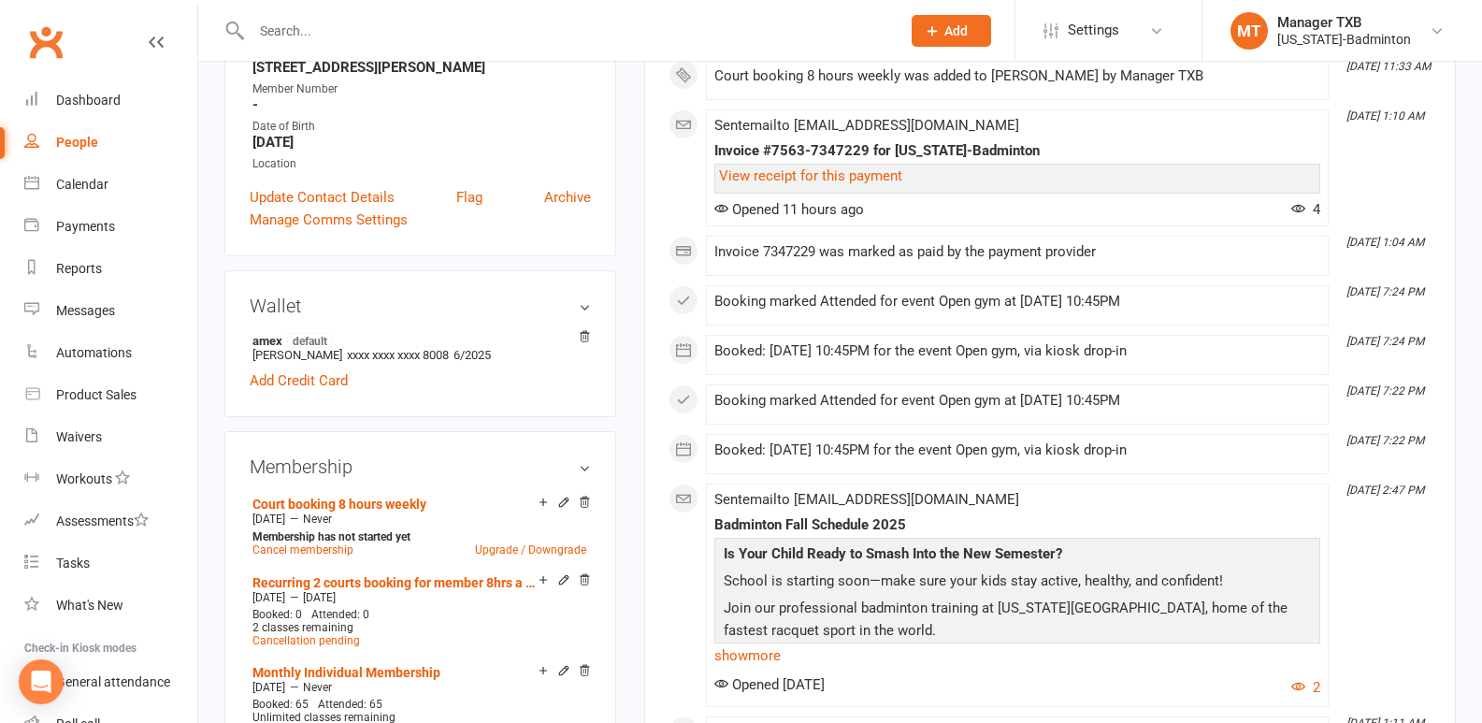
click at [311, 25] on input "text" at bounding box center [566, 31] width 641 height 26
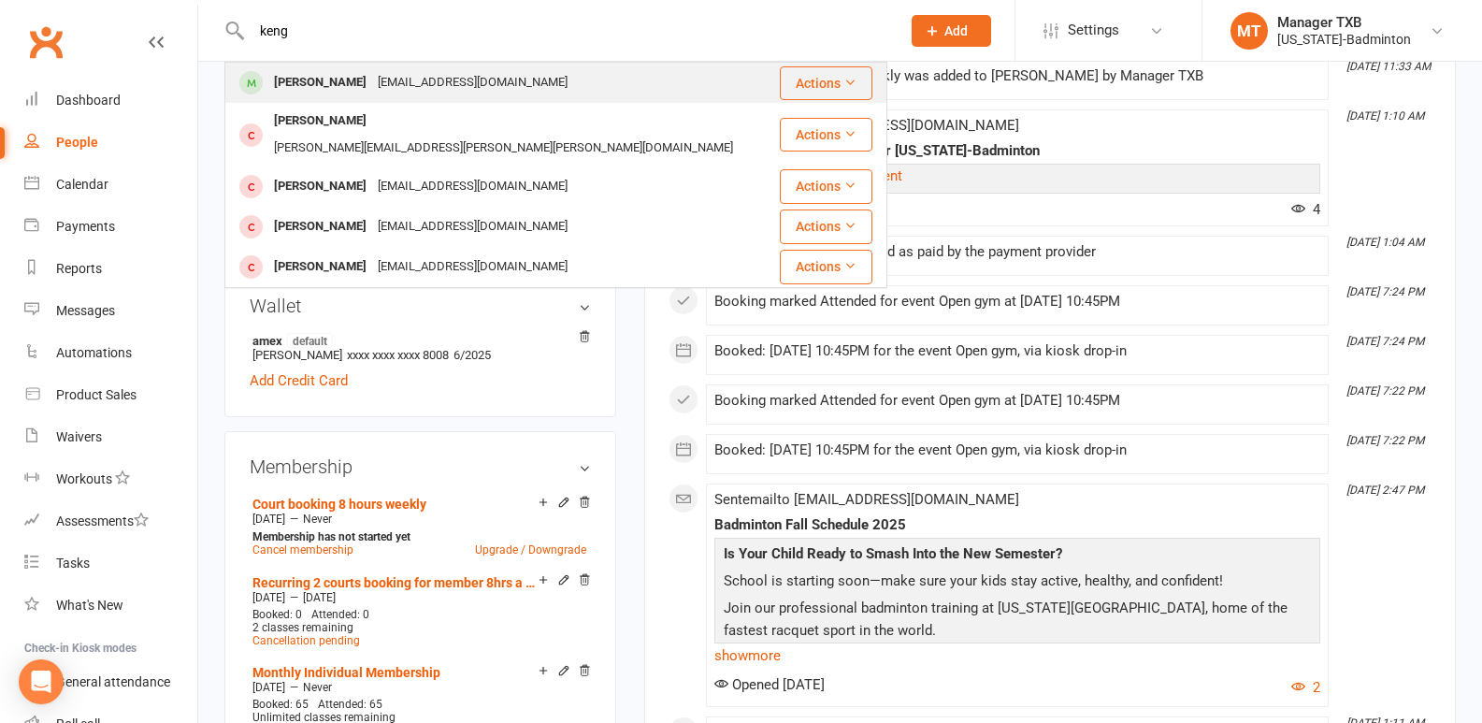
type input "keng"
click at [315, 74] on div "Kenan Yang" at bounding box center [320, 82] width 104 height 27
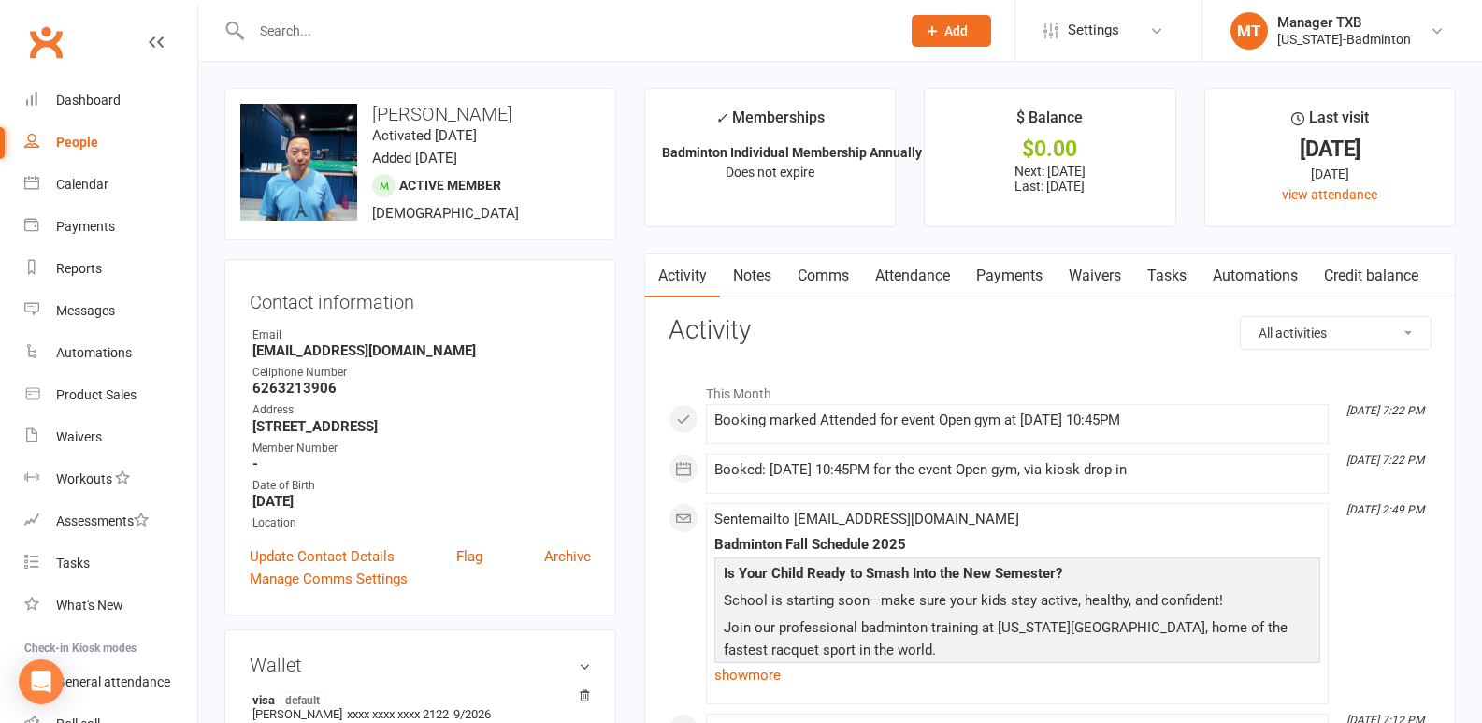
click at [1035, 282] on link "Payments" at bounding box center [1009, 275] width 93 height 43
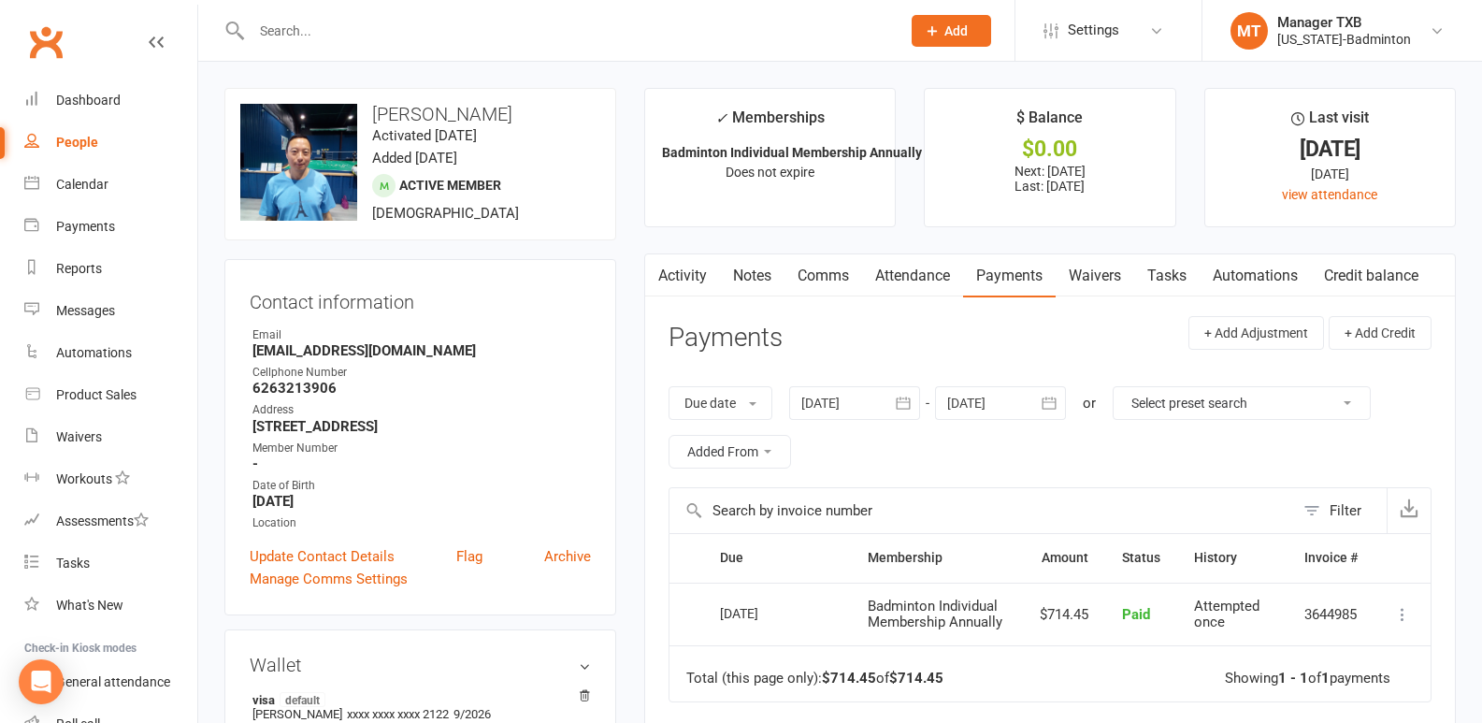
click at [754, 242] on main "✓ Memberships Badminton Individual Membership Annually Does not expire $ Balanc…" at bounding box center [1049, 539] width 839 height 903
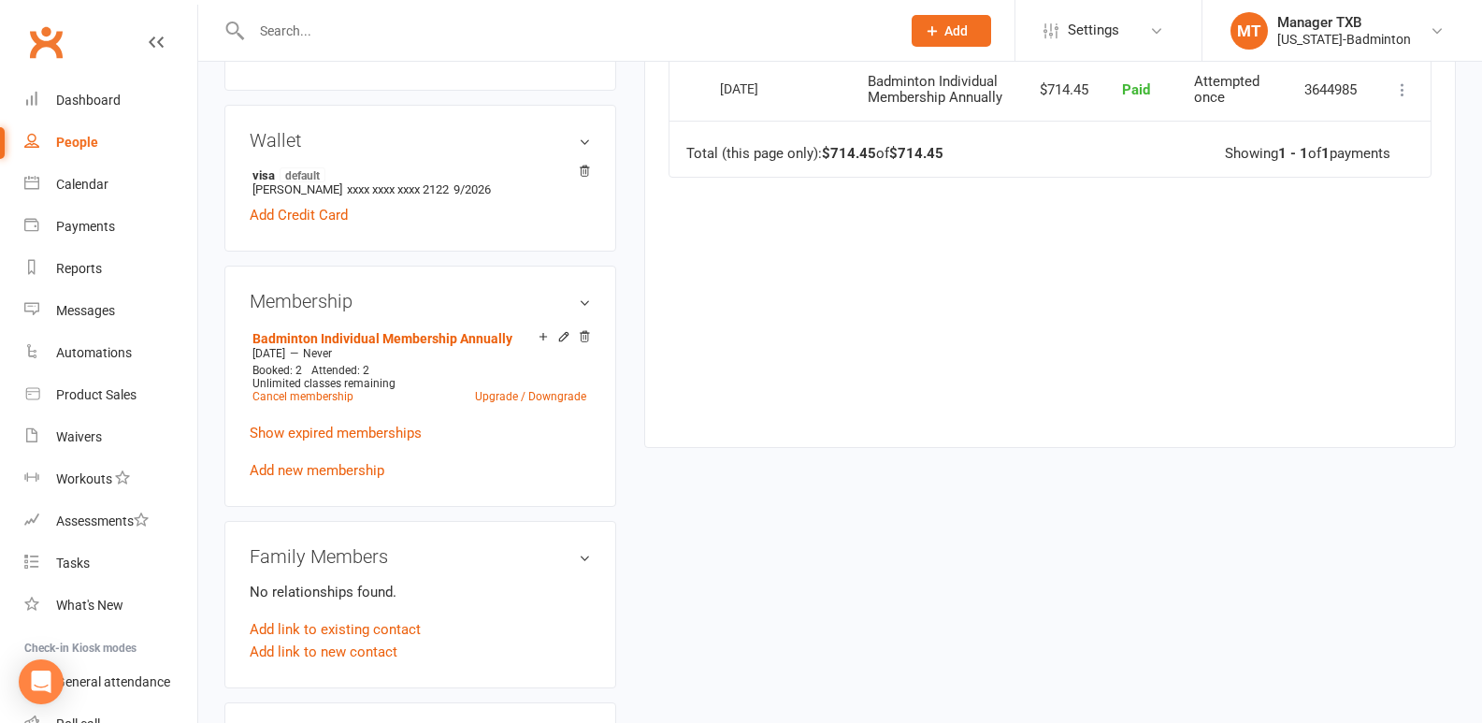
scroll to position [542, 0]
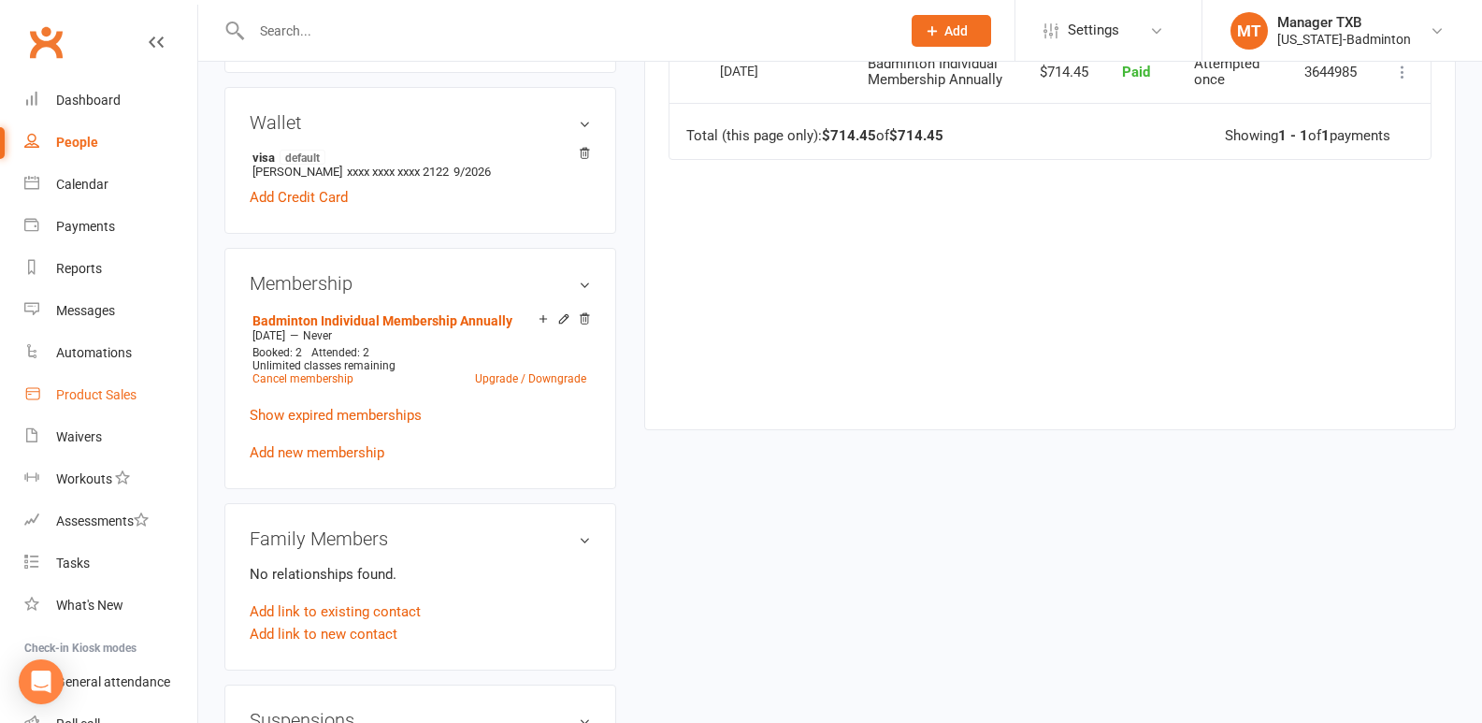
click at [84, 394] on div "Product Sales" at bounding box center [96, 394] width 80 height 15
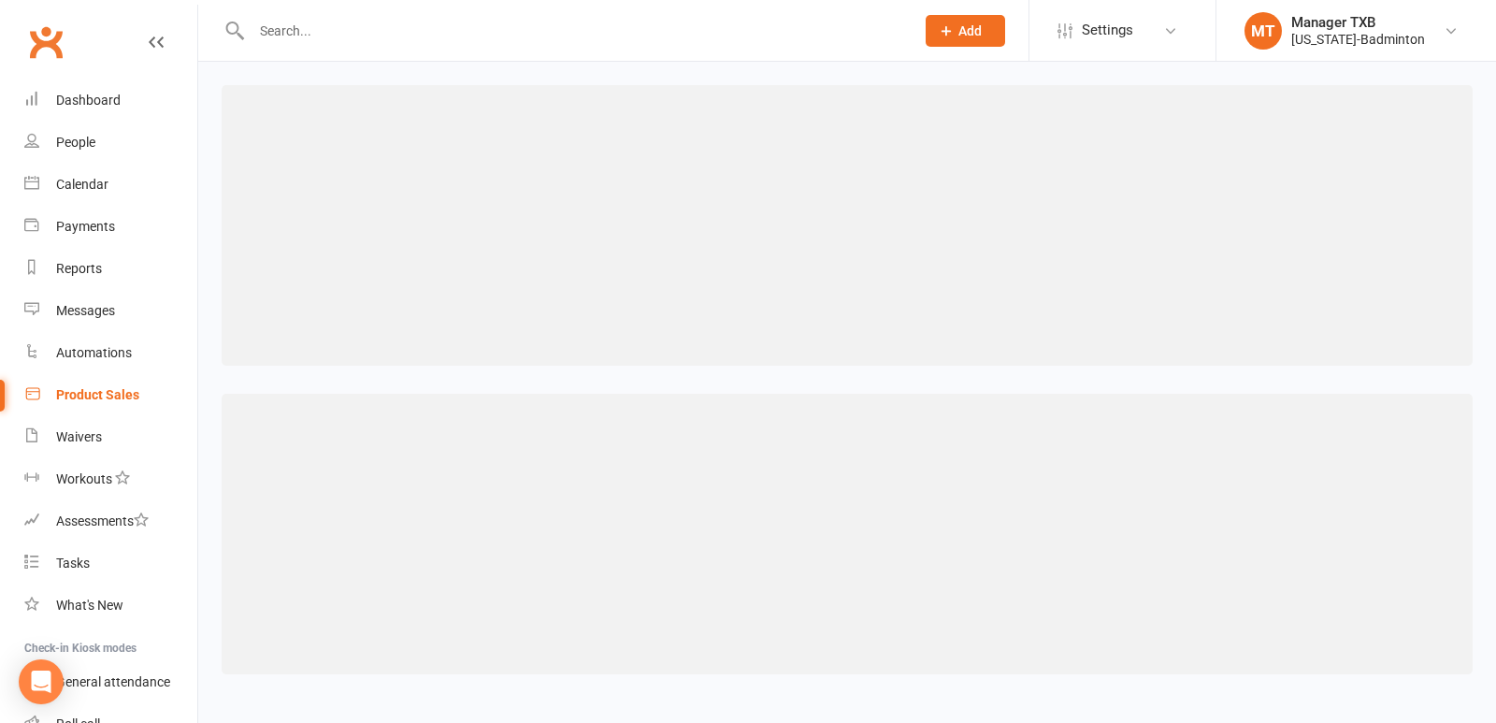
select select "100"
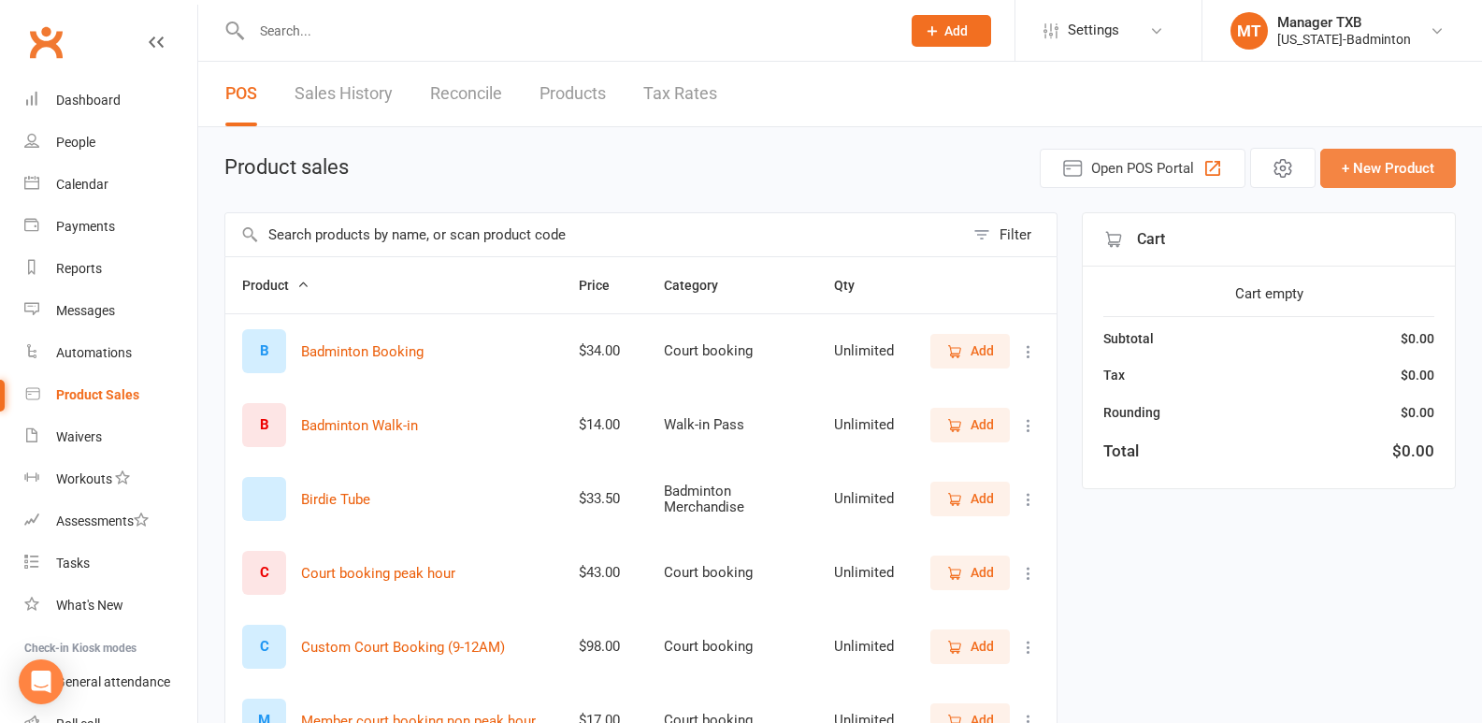
click at [1354, 167] on button "+ New Product" at bounding box center [1388, 168] width 136 height 39
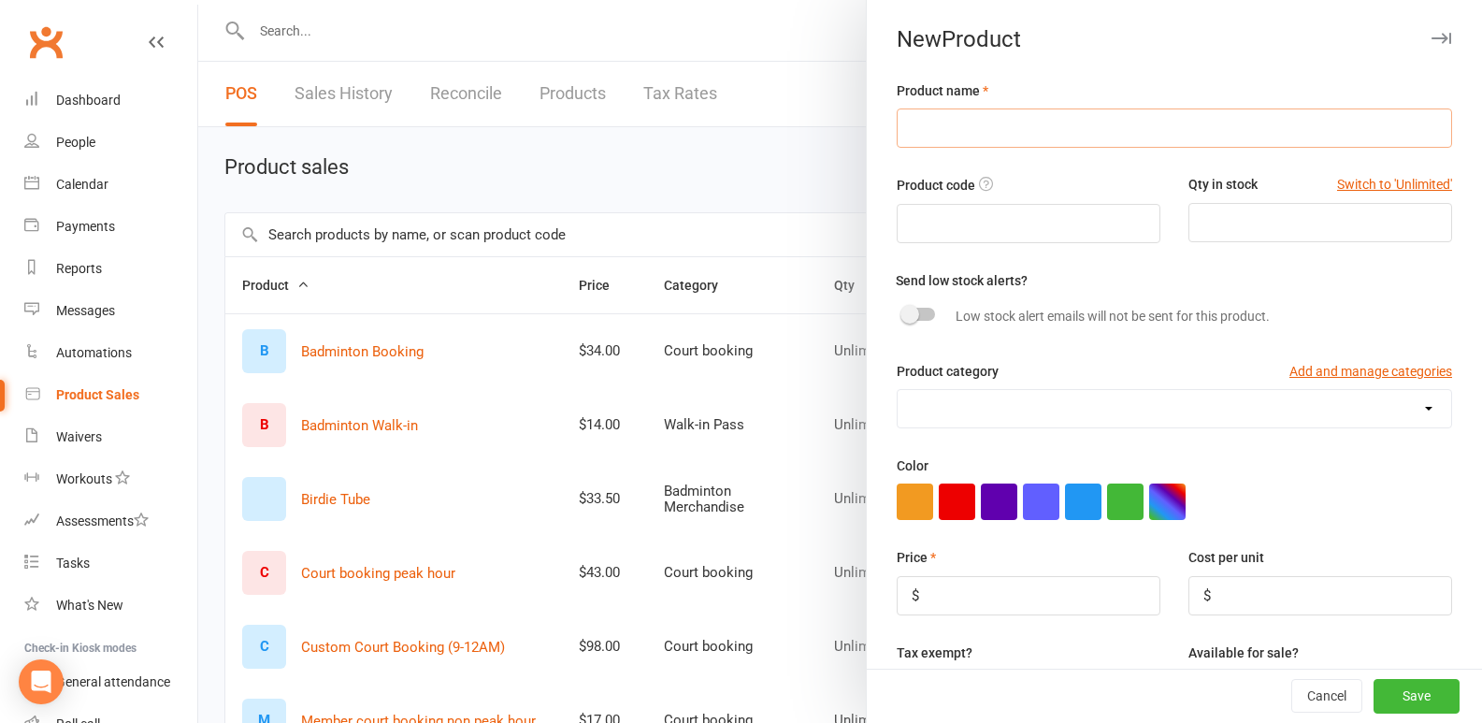
click at [1034, 134] on input "text" at bounding box center [1173, 127] width 555 height 39
type input "t"
type input "Two year annual membership"
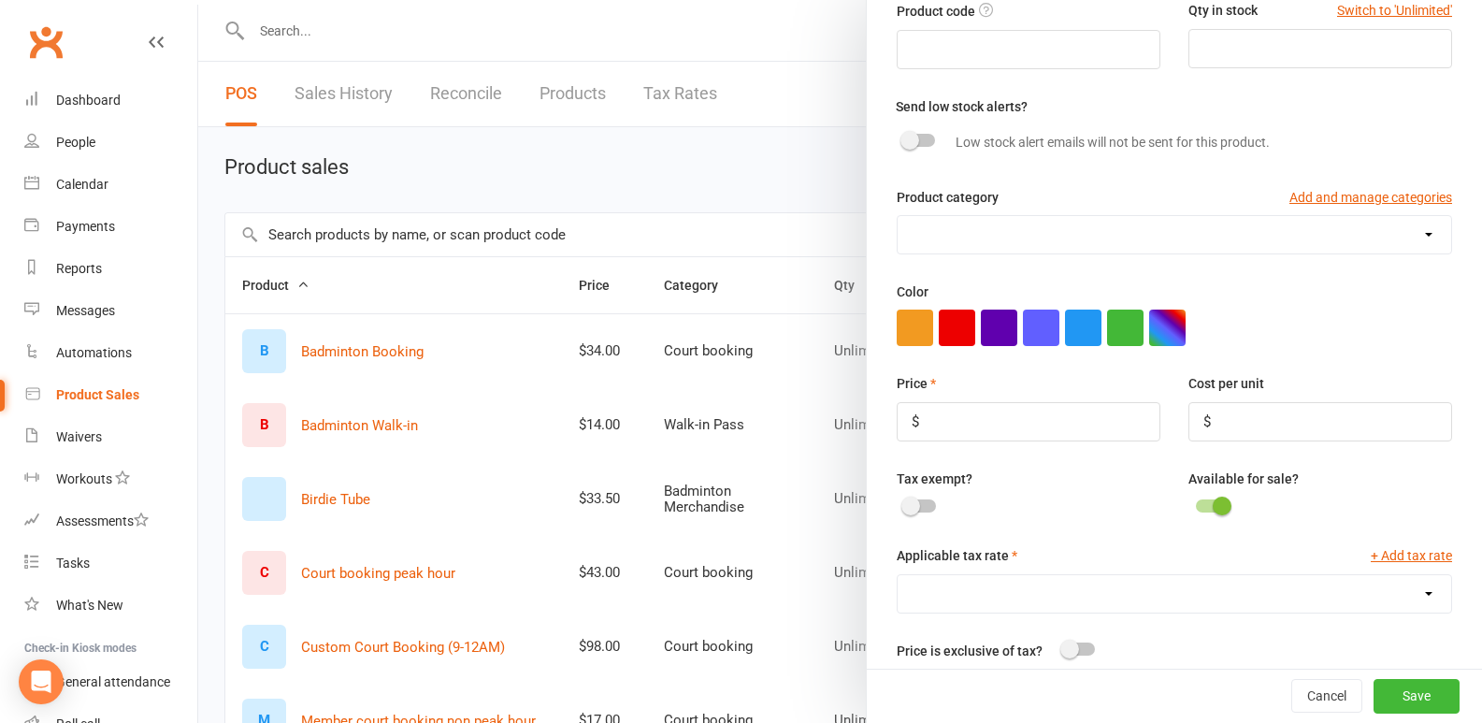
scroll to position [175, 0]
click at [1373, 243] on select "Badminton Merchandise Court booking Equipment Rental Stringing Service Walk-in …" at bounding box center [1173, 233] width 553 height 37
click at [1438, 286] on div "Product name Two year annual membership Product code Qty in stock Switch to 'Un…" at bounding box center [1174, 358] width 615 height 906
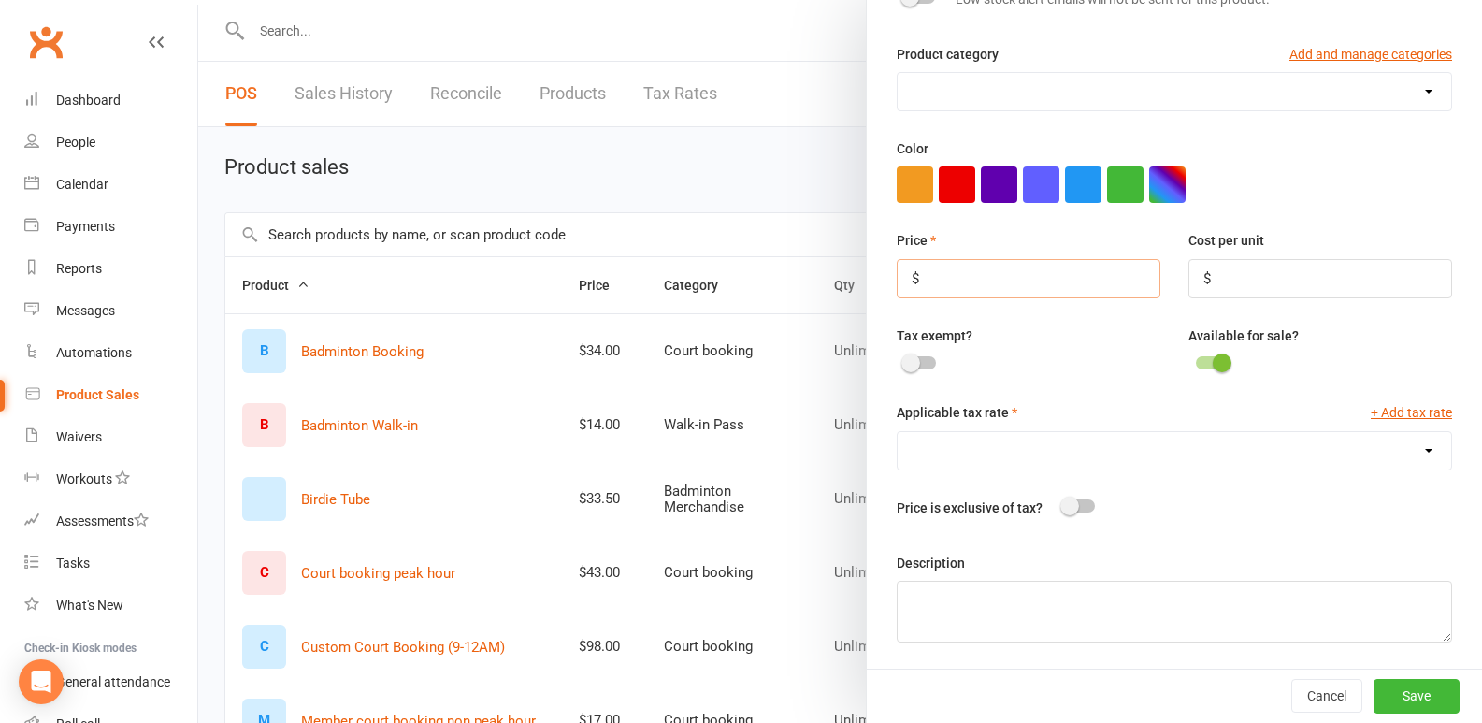
click at [958, 271] on input "number" at bounding box center [1028, 278] width 264 height 39
type input "1286.01"
click at [1102, 387] on div "Tax exempt? Available for sale?" at bounding box center [1173, 363] width 583 height 78
click at [1391, 690] on button "Save" at bounding box center [1416, 696] width 86 height 34
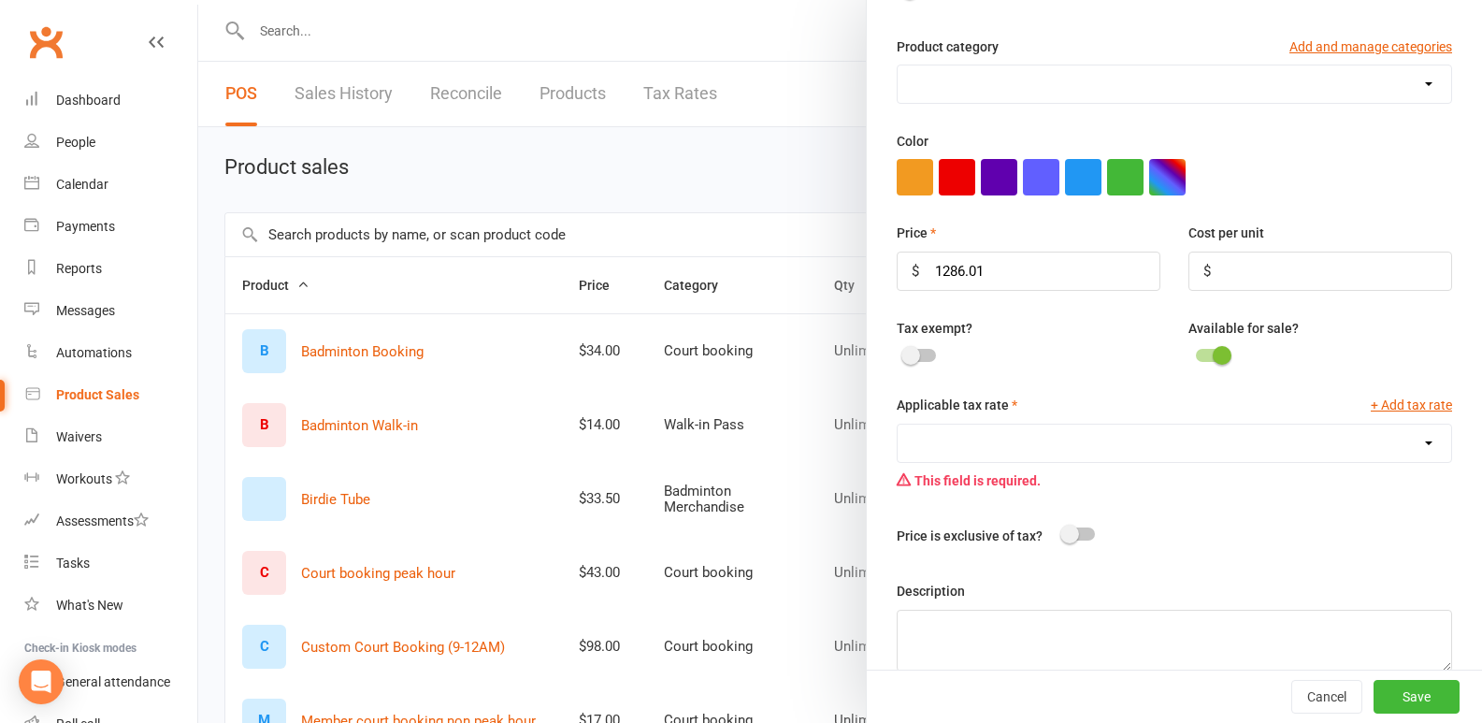
click at [1031, 448] on select "Sales Tax (8.25%)" at bounding box center [1173, 442] width 553 height 37
click at [978, 518] on div "Applicable tax rate + Add tax rate Sales Tax (8.25%) This field is required. Pr…" at bounding box center [1173, 473] width 555 height 159
click at [1071, 454] on select "Sales Tax (8.25%)" at bounding box center [1173, 442] width 553 height 37
click at [921, 362] on div at bounding box center [920, 355] width 32 height 13
click at [904, 352] on input "checkbox" at bounding box center [904, 352] width 0 height 0
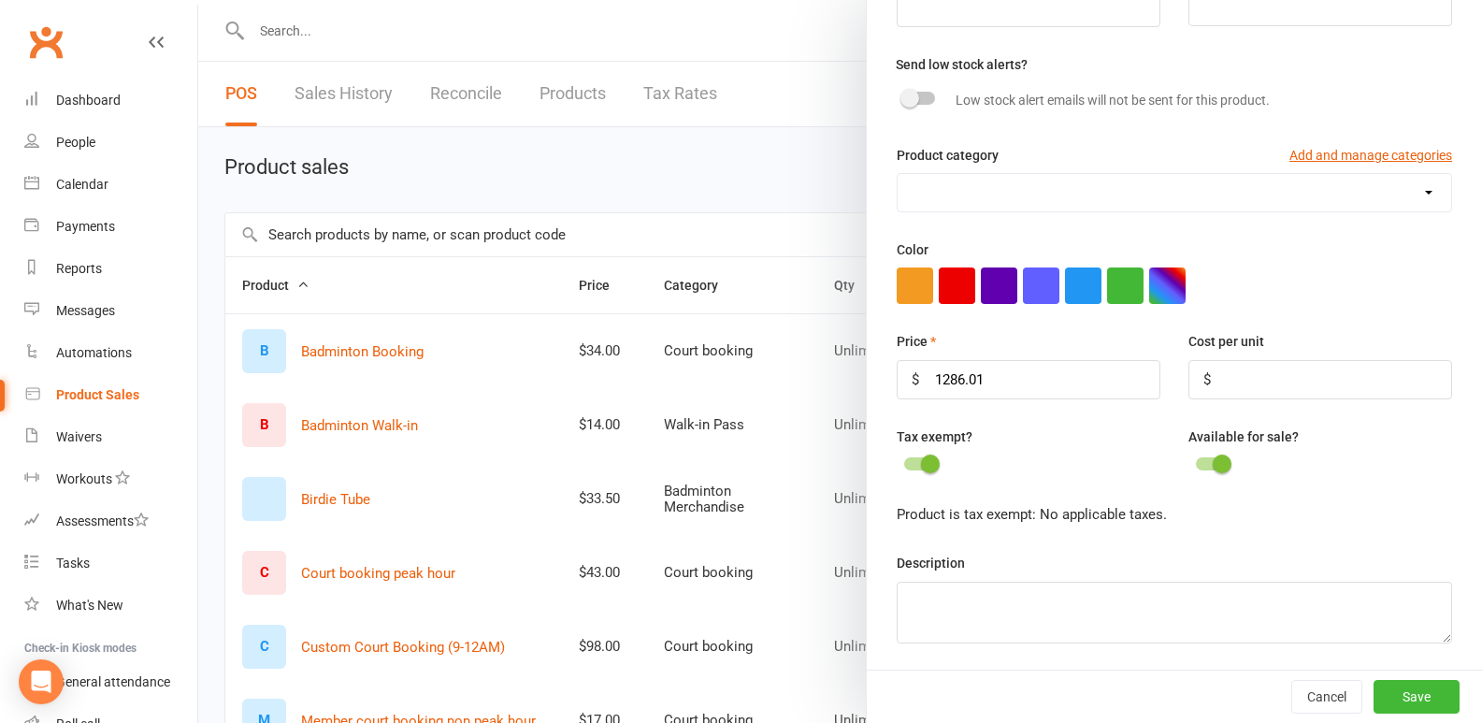
scroll to position [222, 0]
click at [1376, 683] on button "Save" at bounding box center [1416, 697] width 86 height 34
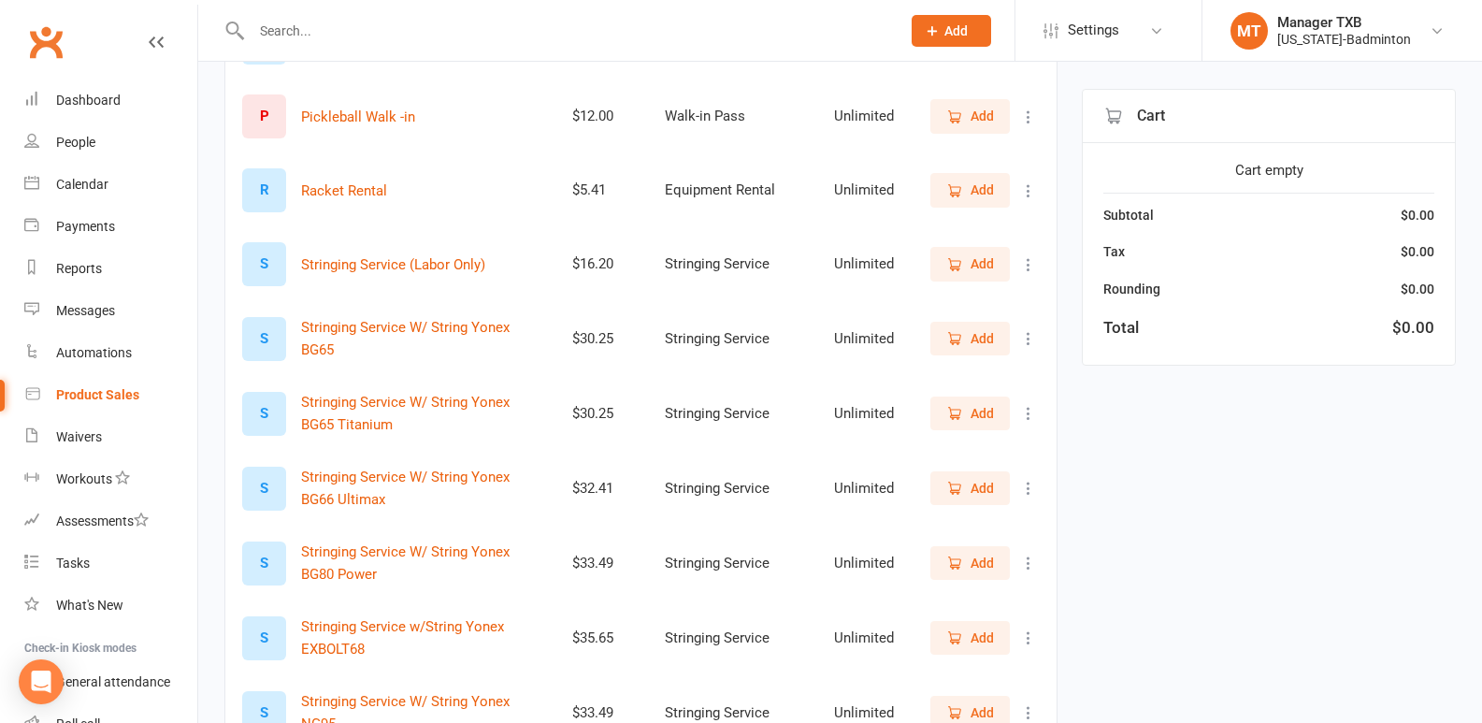
scroll to position [1038, 0]
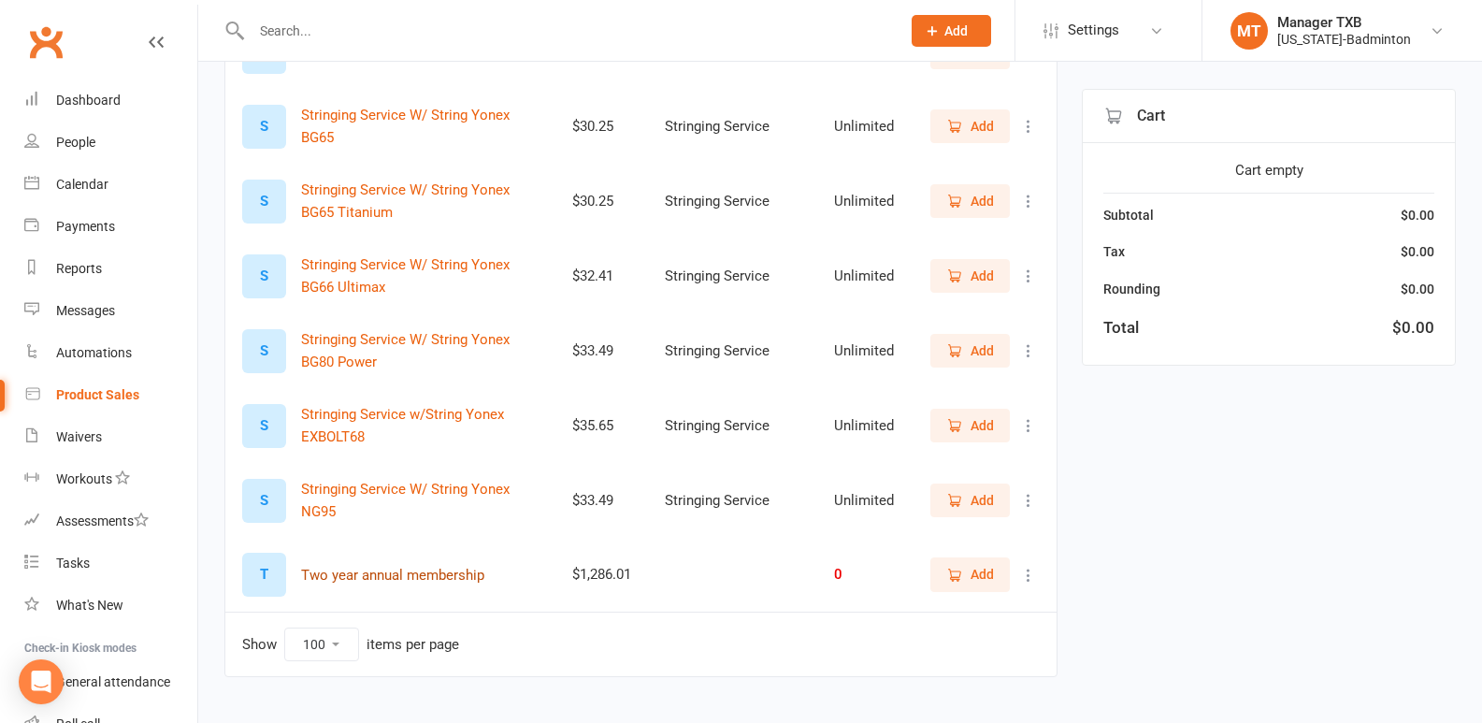
click at [340, 573] on button "Two year annual membership" at bounding box center [392, 575] width 183 height 22
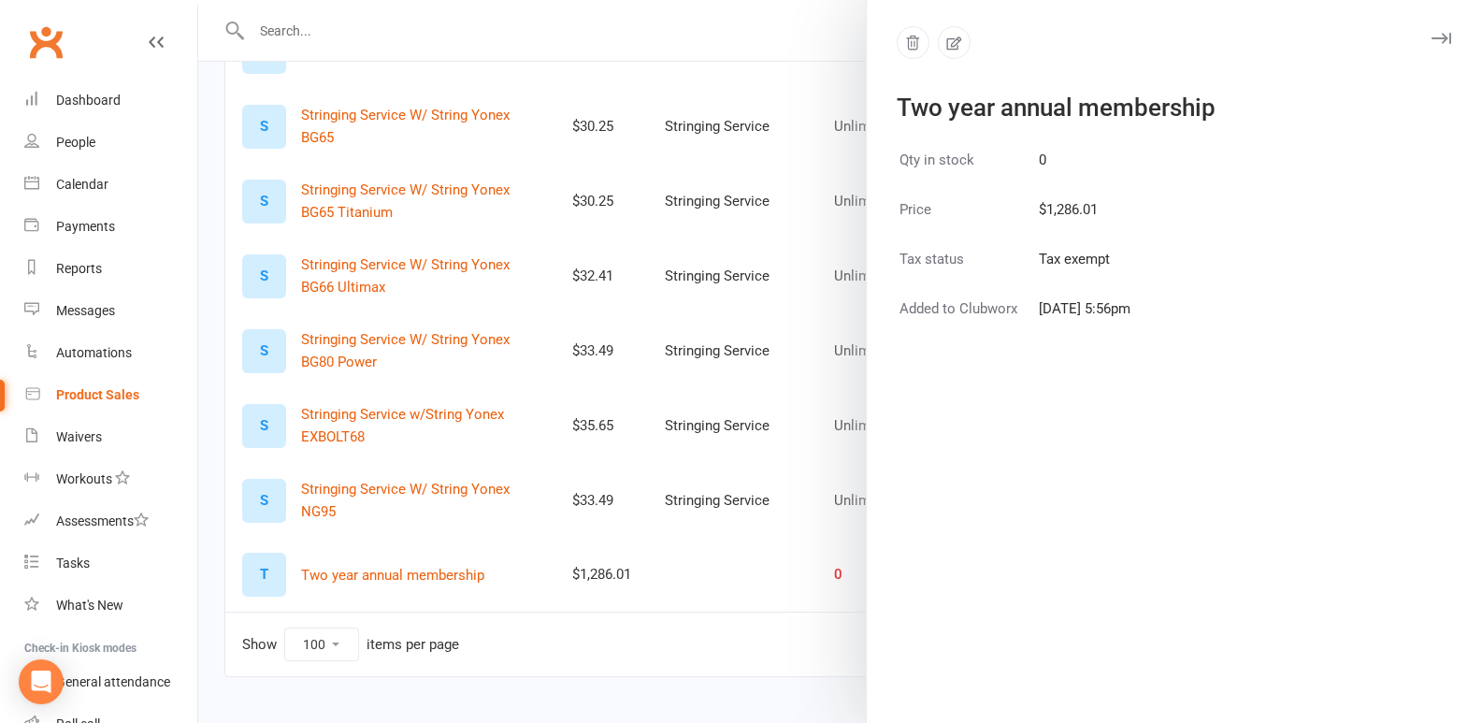
click at [624, 655] on div at bounding box center [839, 361] width 1283 height 723
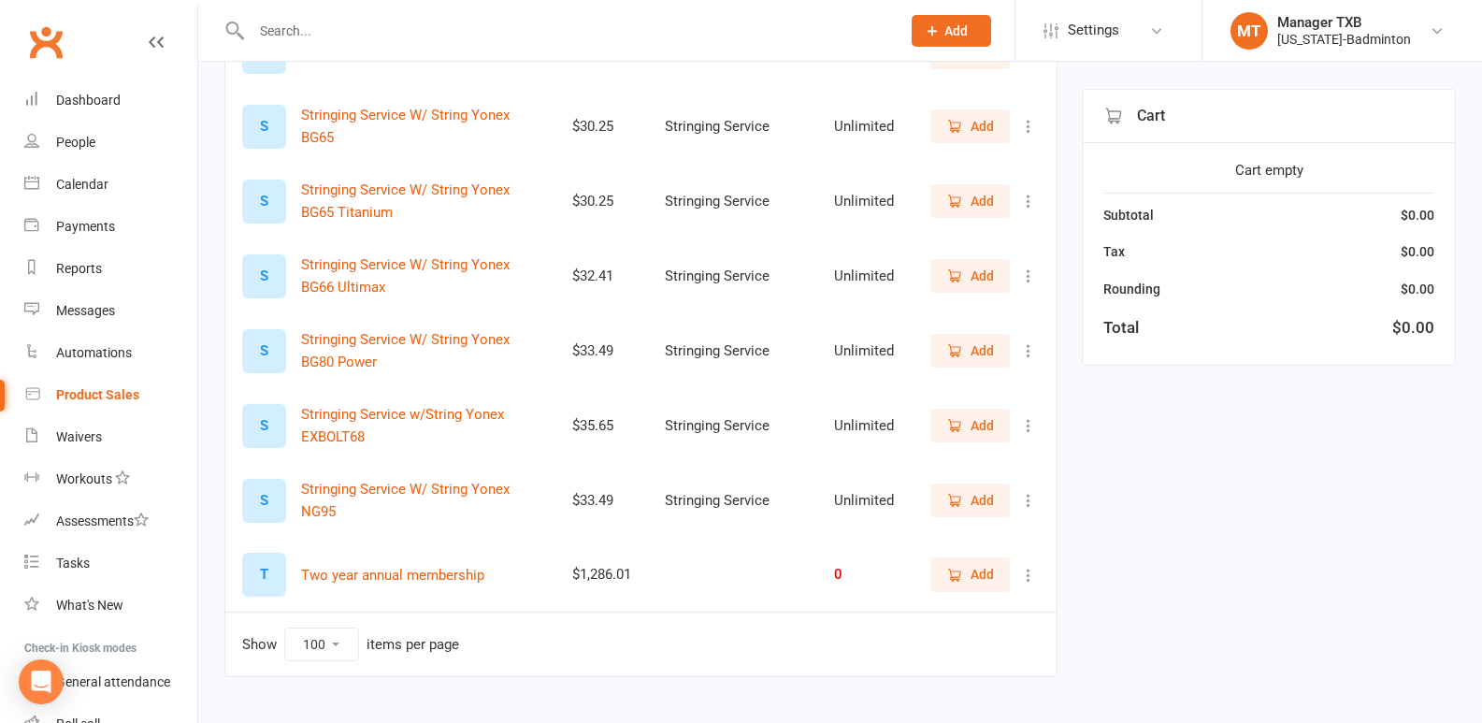
click at [977, 572] on span "Add" at bounding box center [981, 574] width 23 height 21
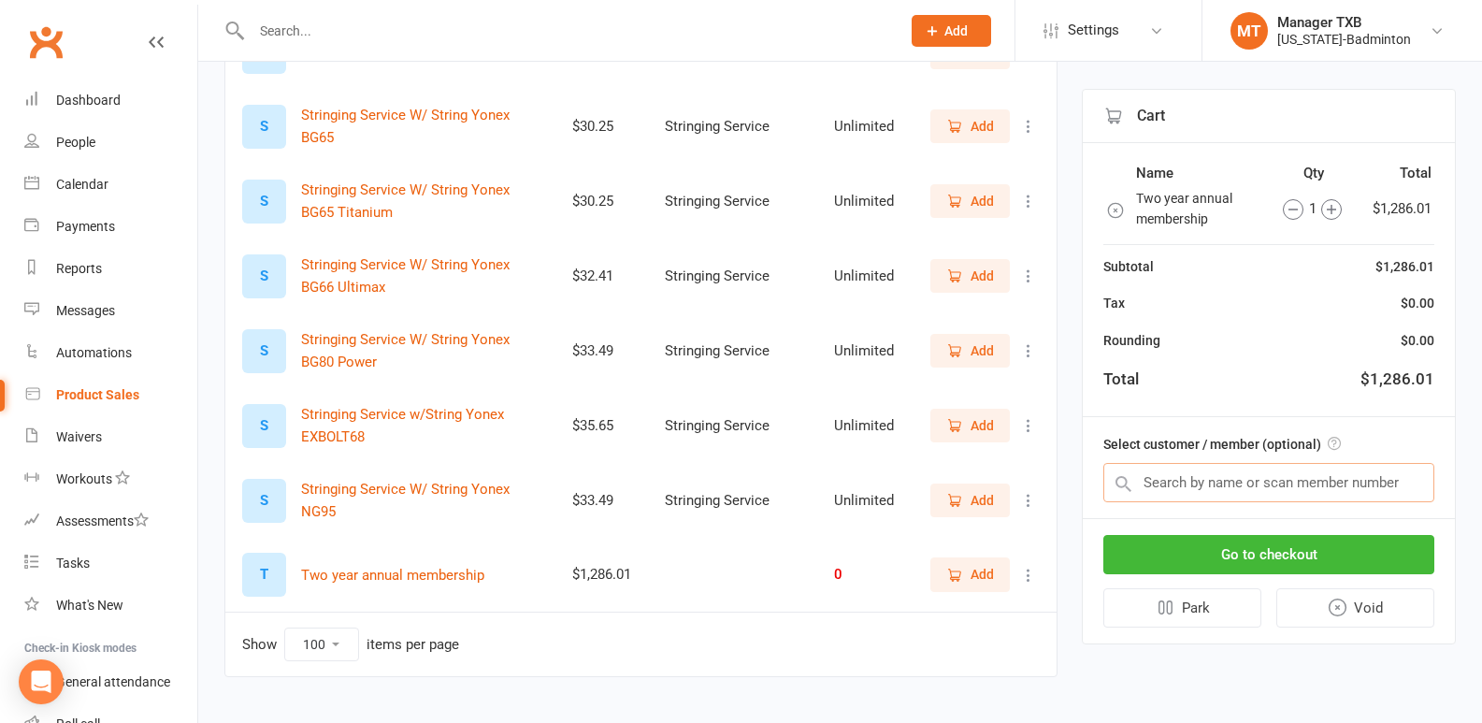
click at [1183, 487] on input "text" at bounding box center [1268, 482] width 331 height 39
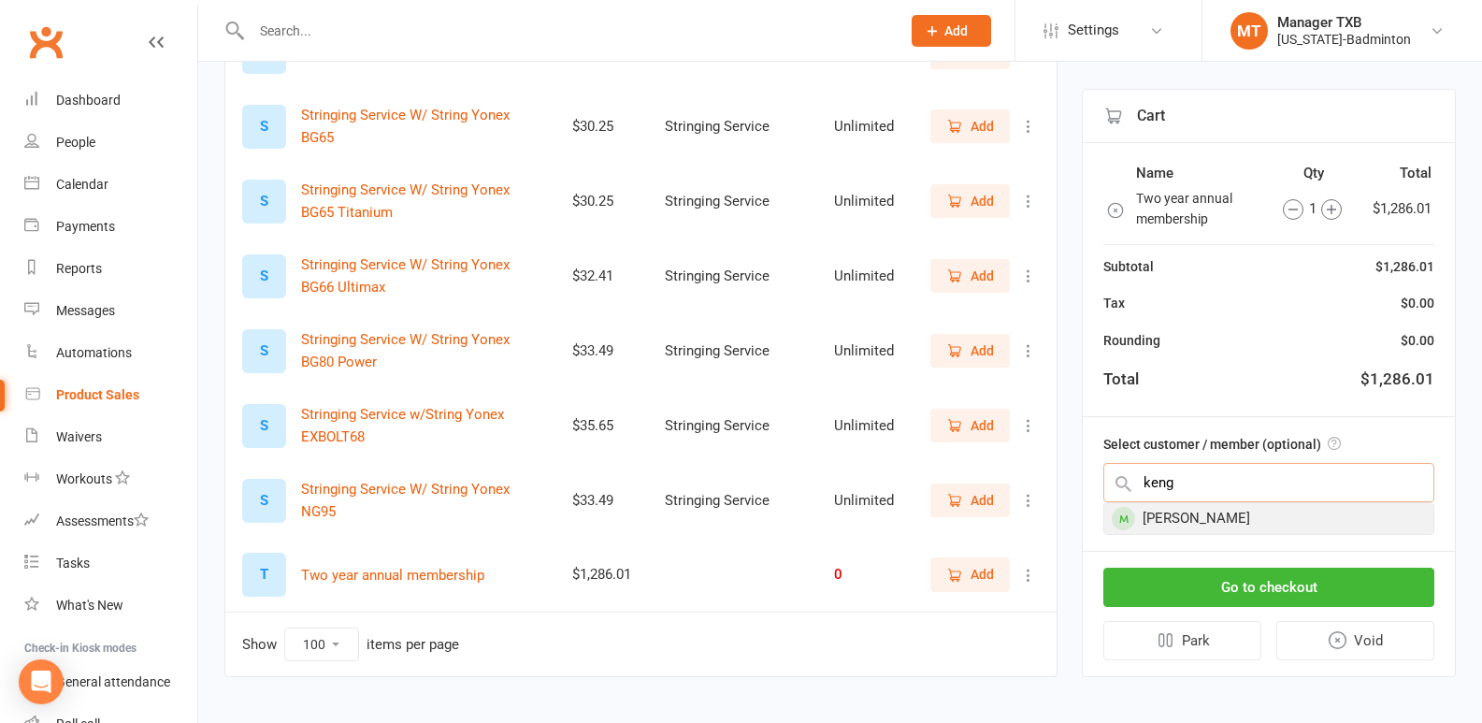
type input "keng"
click at [1202, 513] on div "Kenan Yang" at bounding box center [1268, 518] width 329 height 31
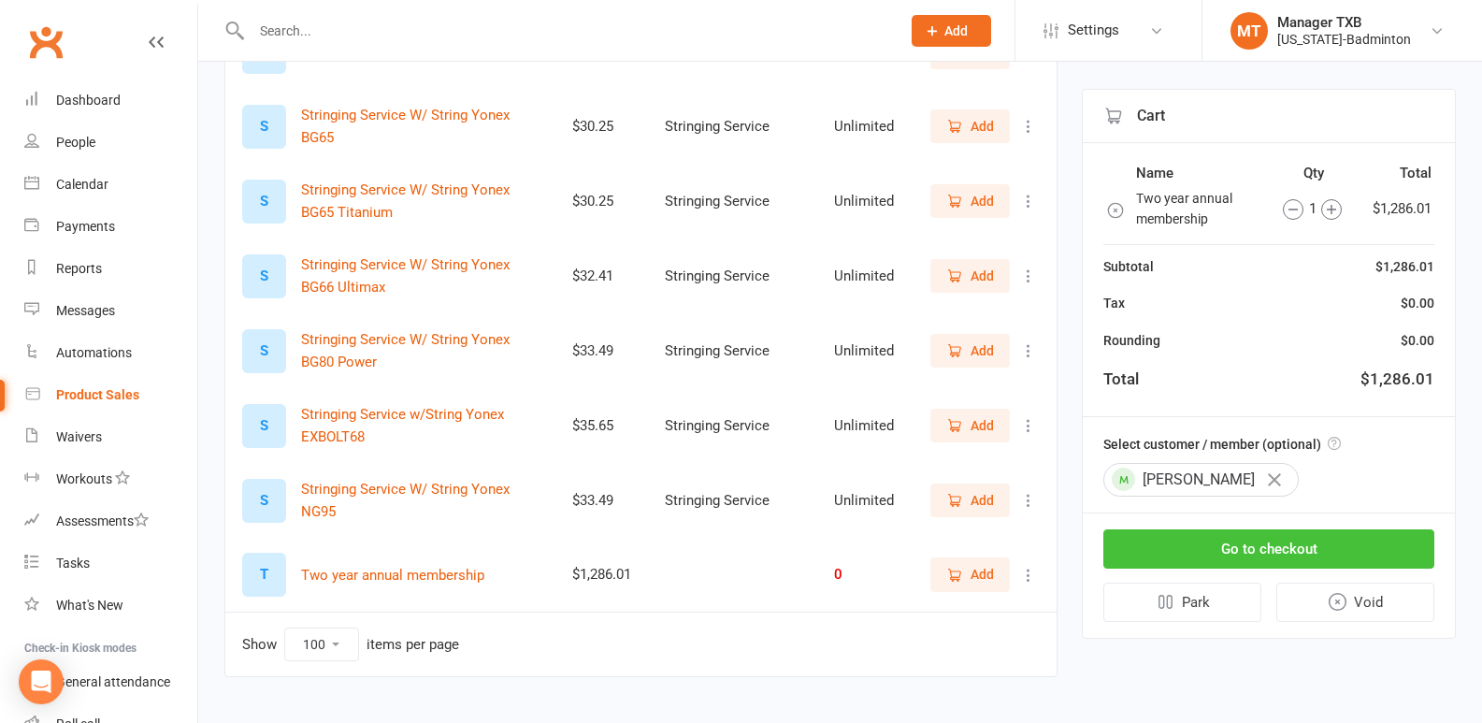
click at [1267, 550] on button "Go to checkout" at bounding box center [1268, 548] width 331 height 39
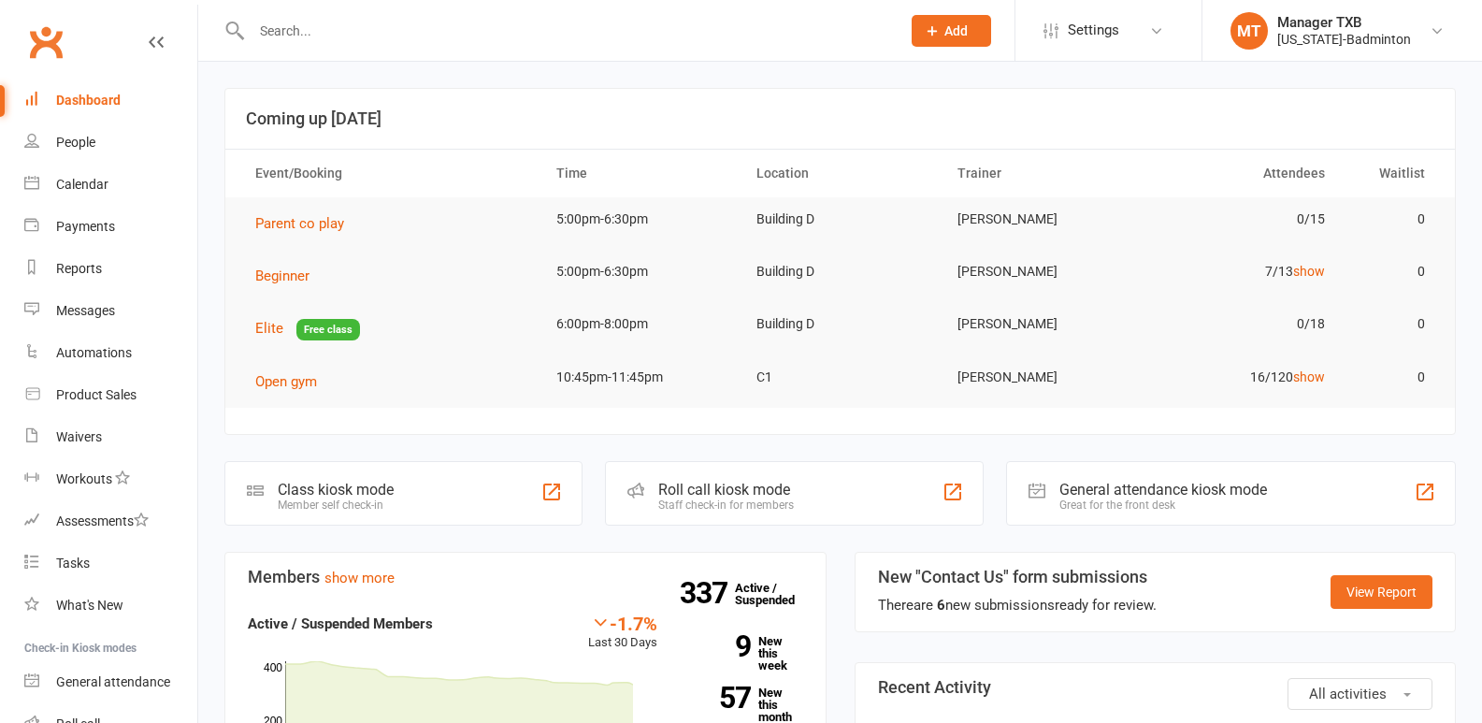
click at [336, 35] on input "text" at bounding box center [566, 31] width 641 height 26
click at [331, 24] on input "ke" at bounding box center [566, 31] width 641 height 26
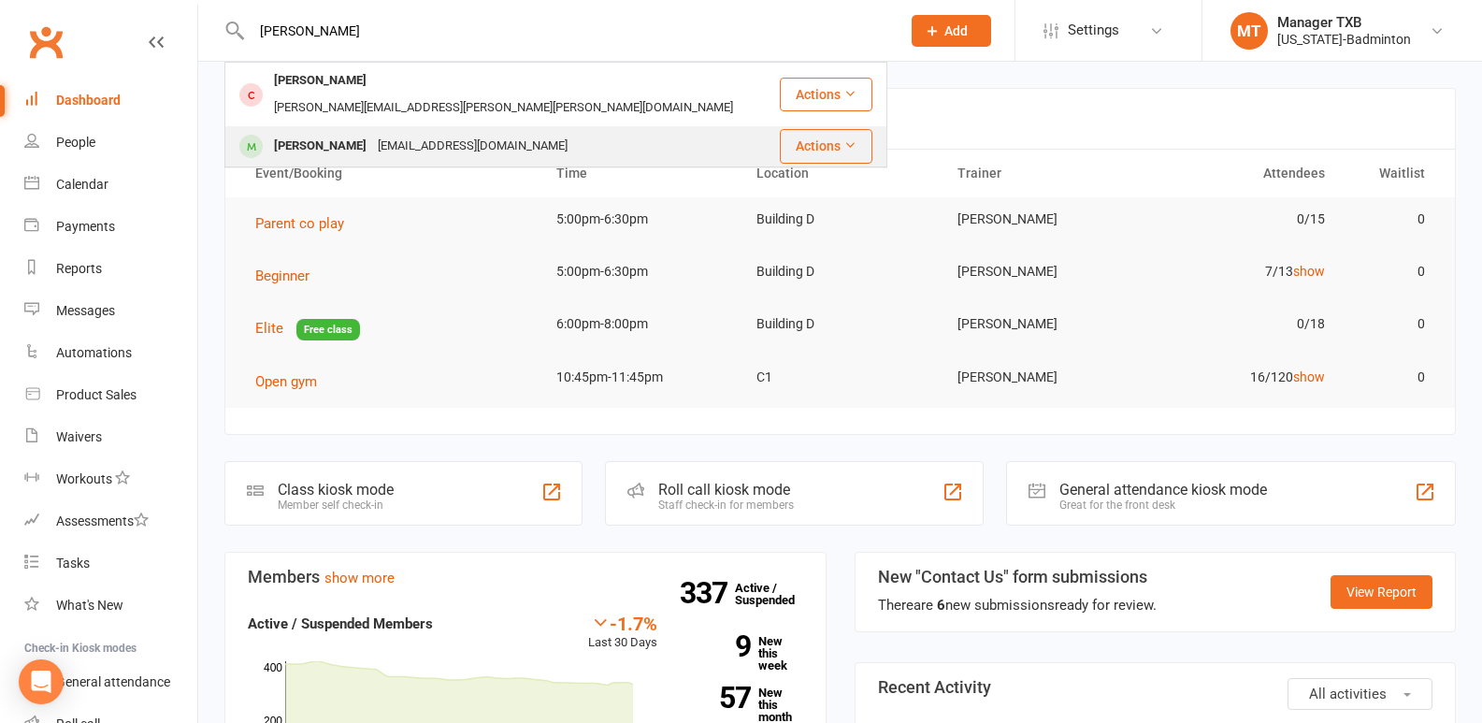
type input "ken"
click at [327, 133] on div "[PERSON_NAME]" at bounding box center [320, 146] width 104 height 27
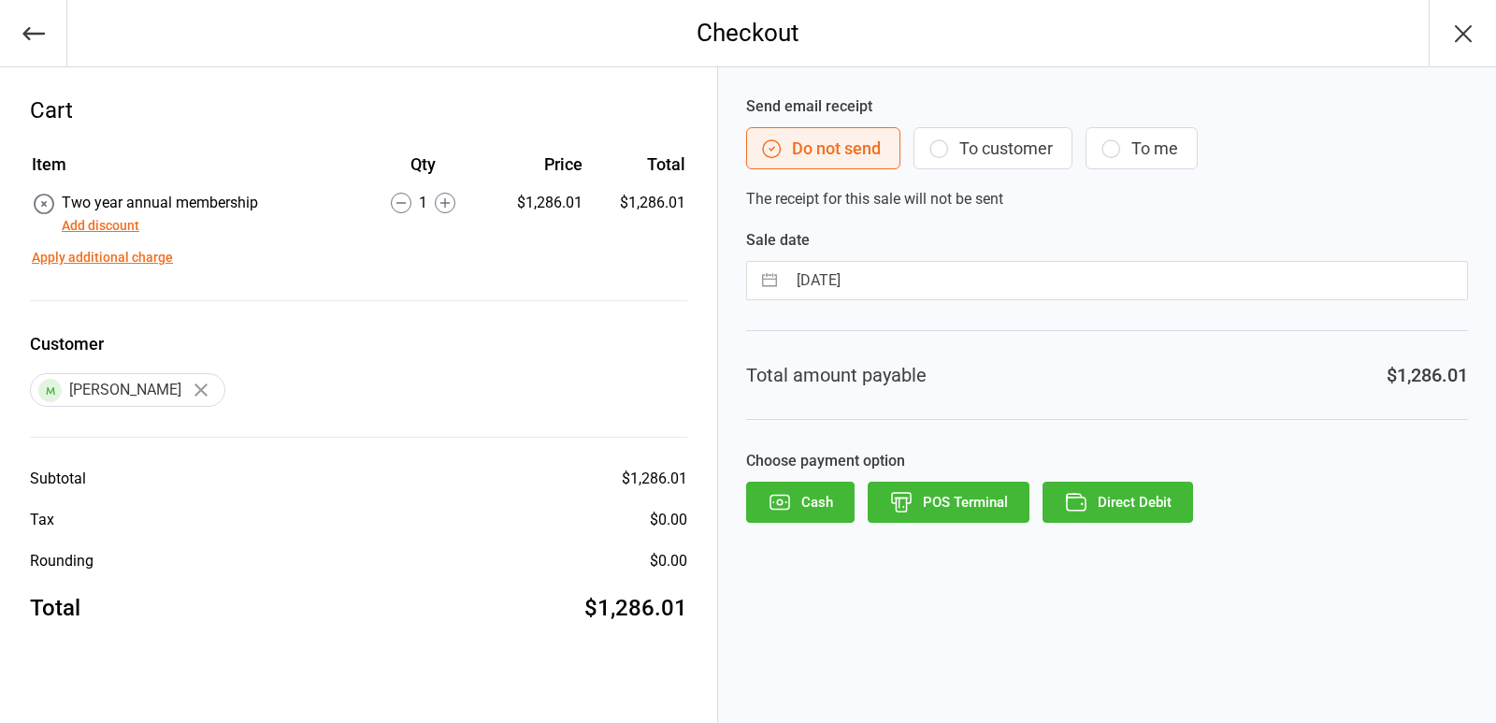
click at [986, 511] on button "POS Terminal" at bounding box center [948, 501] width 162 height 41
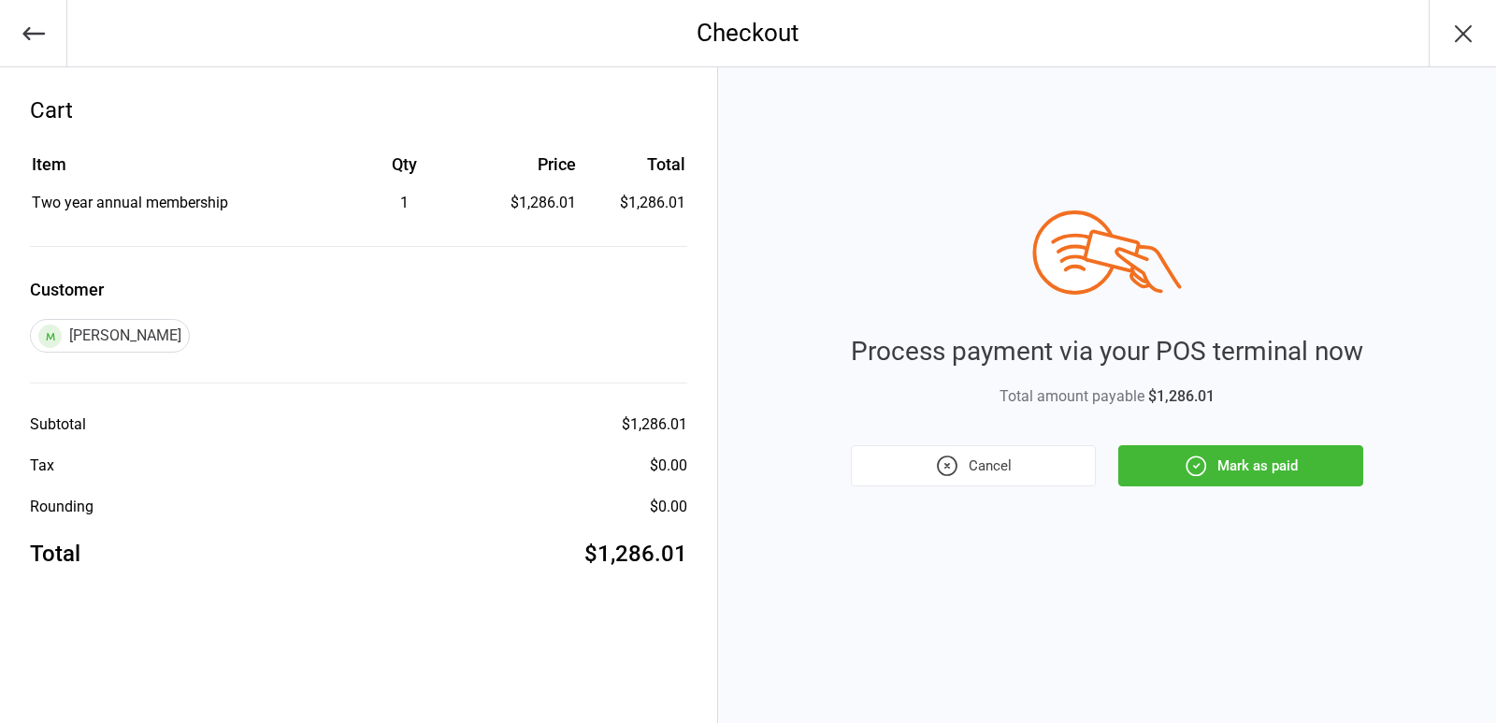
click at [978, 462] on button "Cancel" at bounding box center [973, 465] width 245 height 41
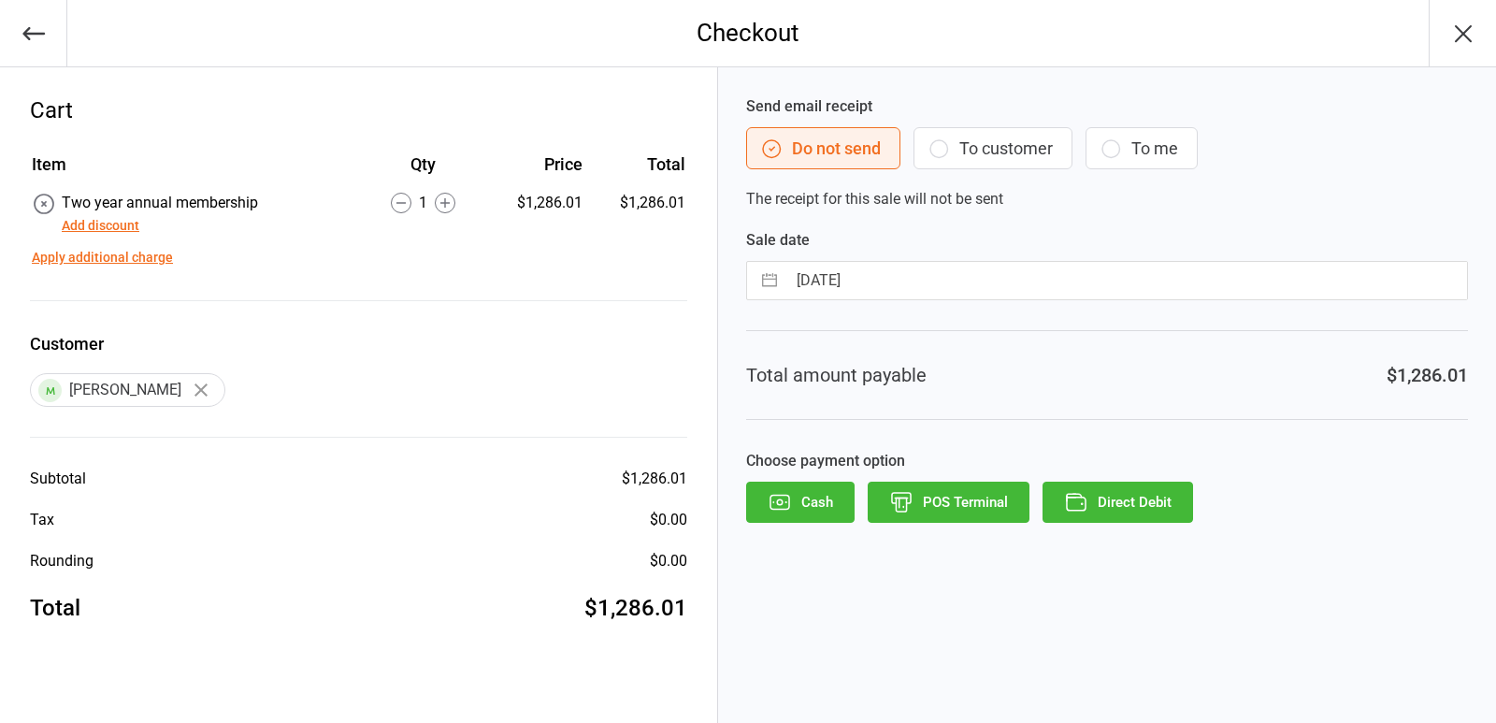
click at [1115, 502] on button "Direct Debit" at bounding box center [1117, 501] width 151 height 41
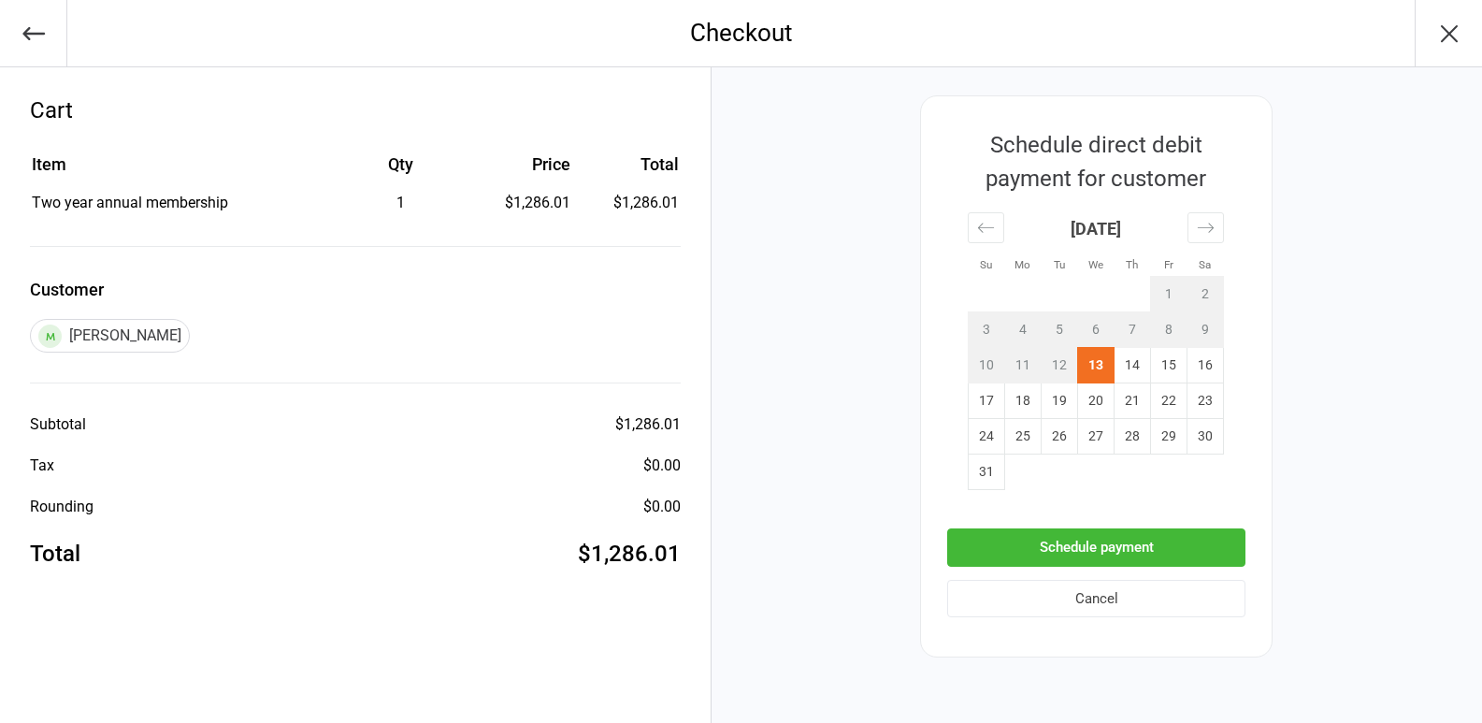
click at [1108, 549] on button "Schedule payment" at bounding box center [1096, 547] width 298 height 38
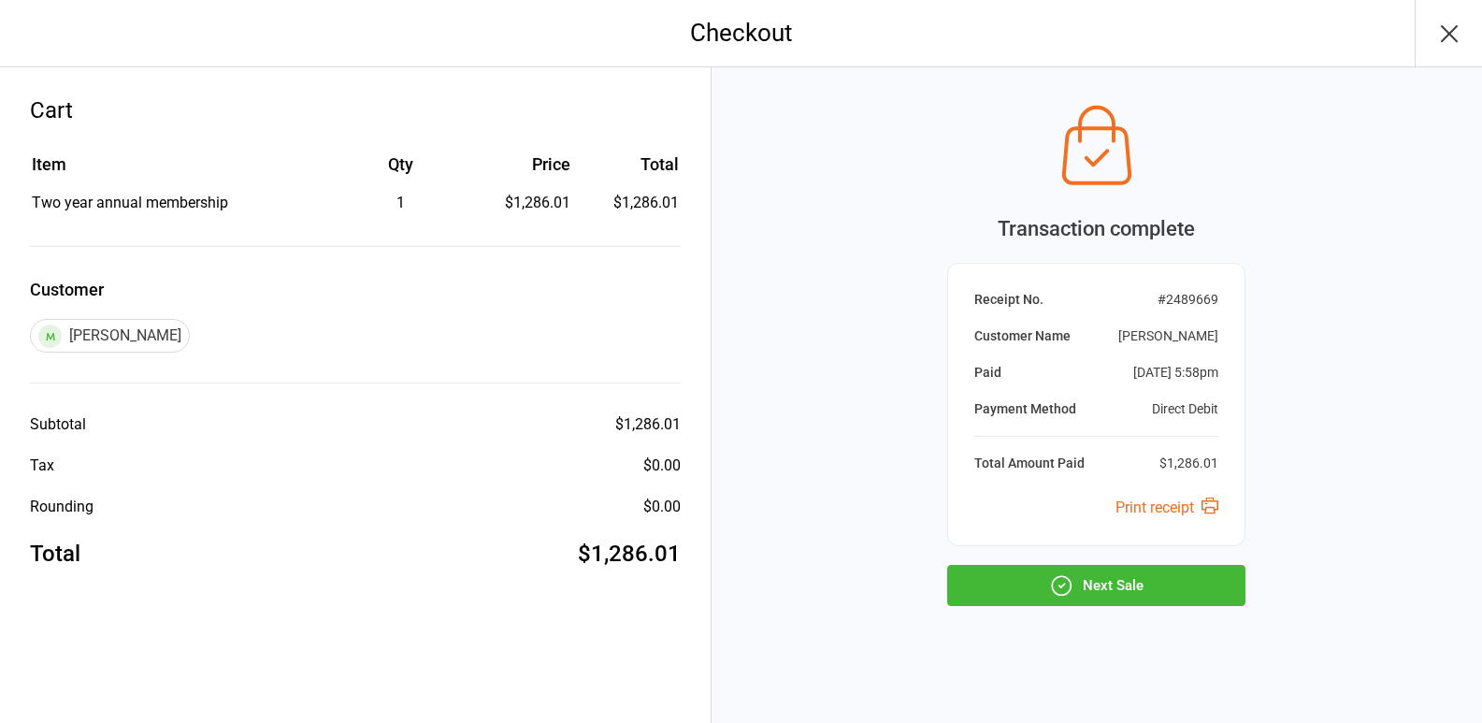
click at [1459, 30] on icon "button" at bounding box center [1449, 34] width 30 height 30
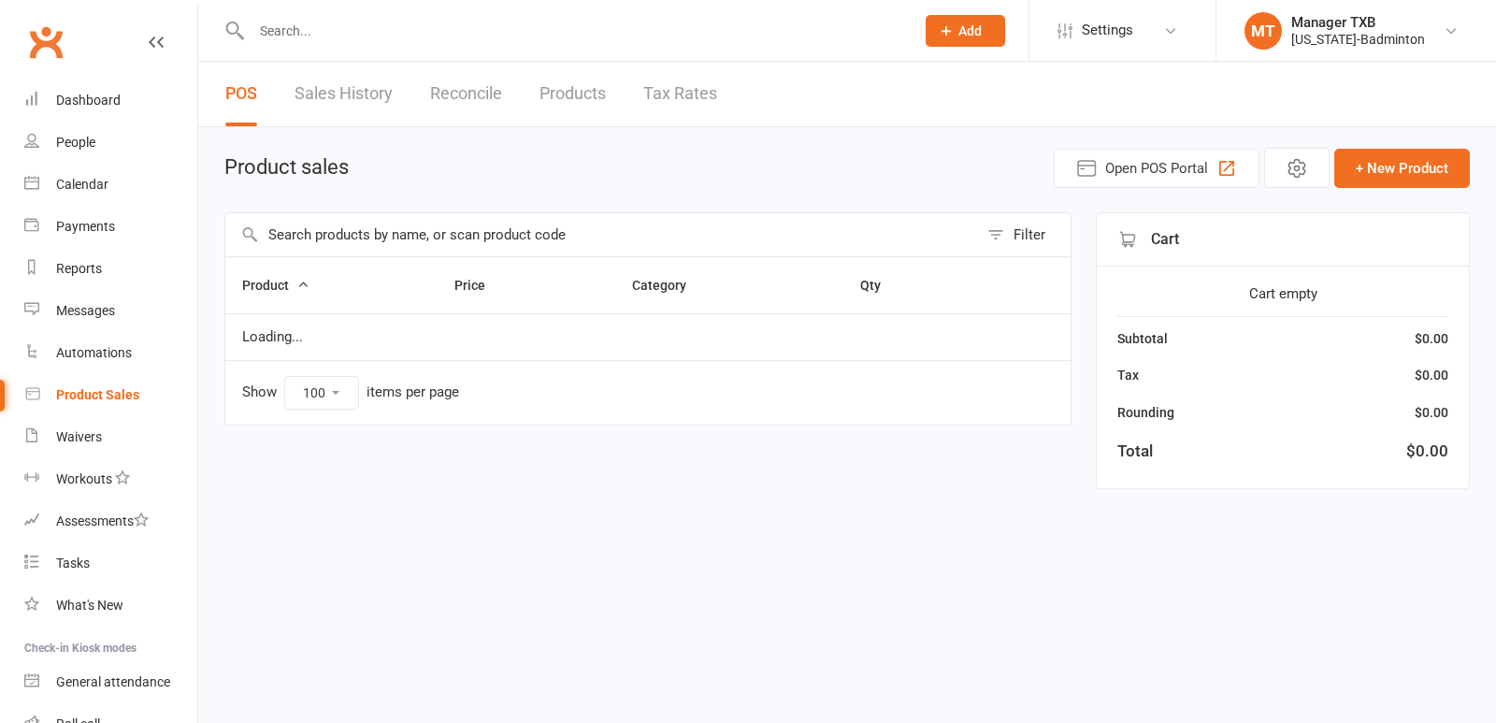
select select "100"
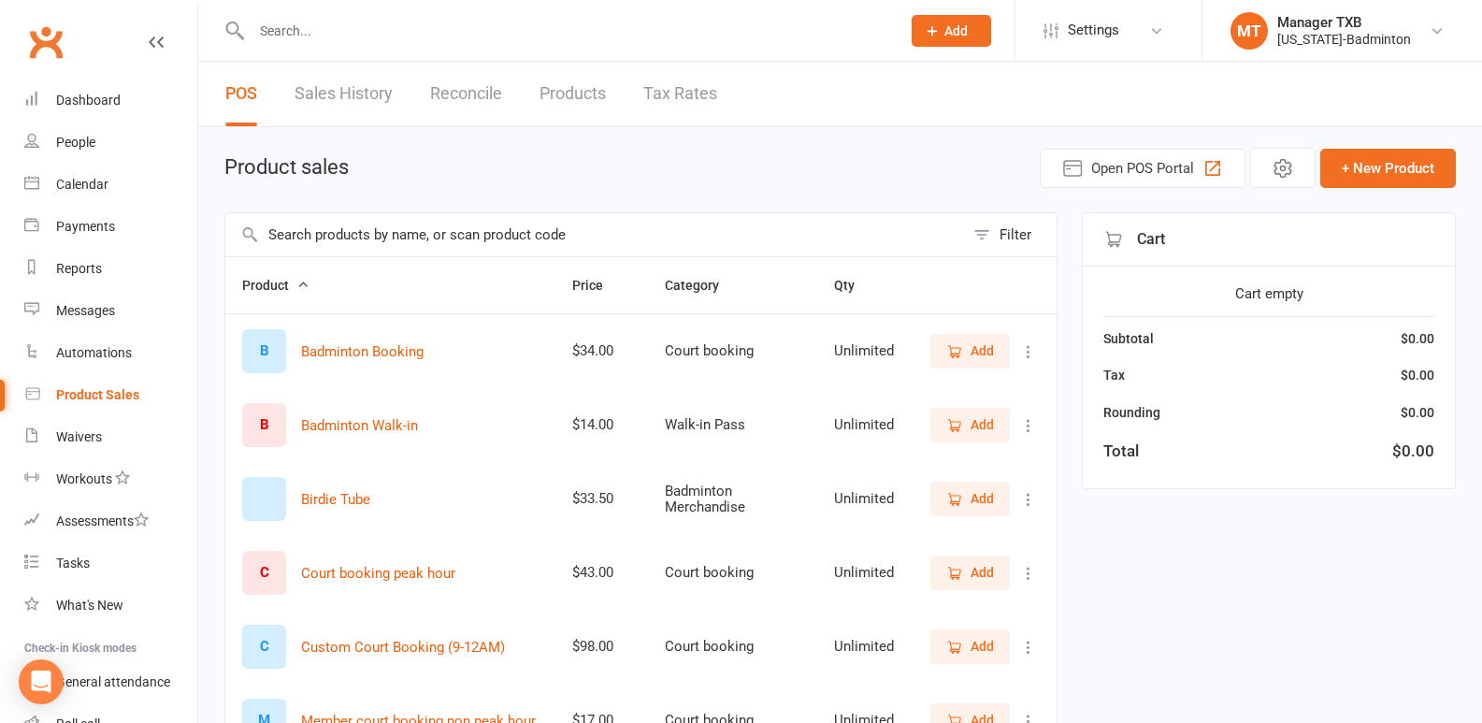
click at [327, 34] on input "text" at bounding box center [566, 31] width 641 height 26
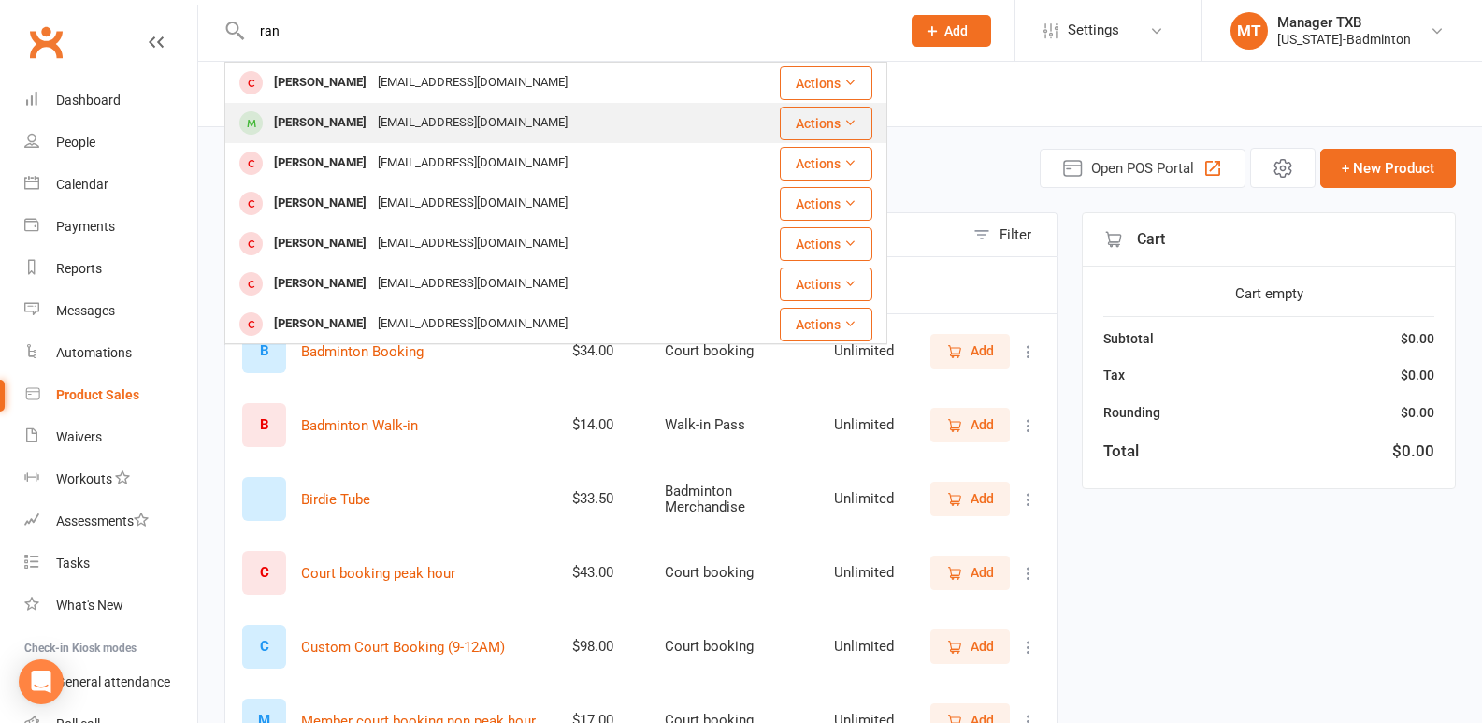
type input "ran"
click at [352, 122] on div "Ranjith Kondath" at bounding box center [320, 122] width 104 height 27
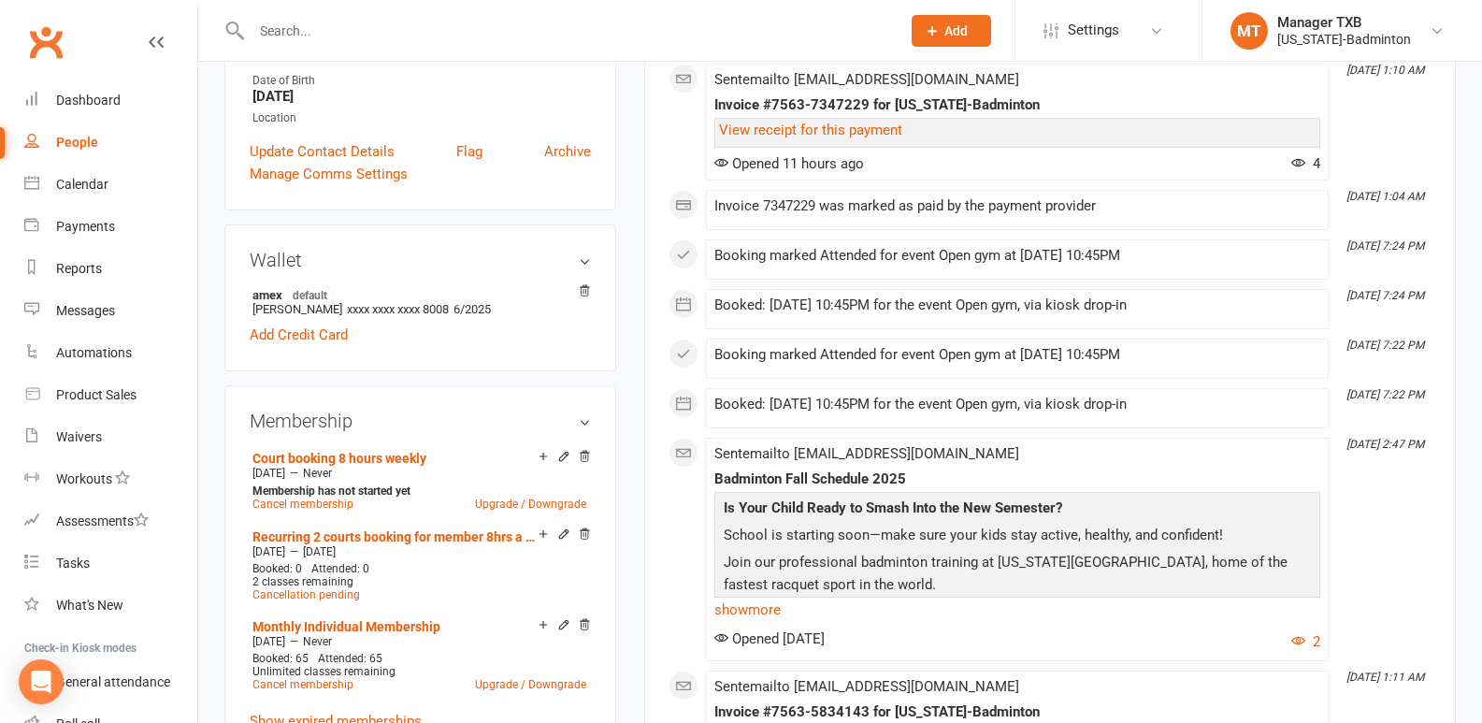
scroll to position [462, 0]
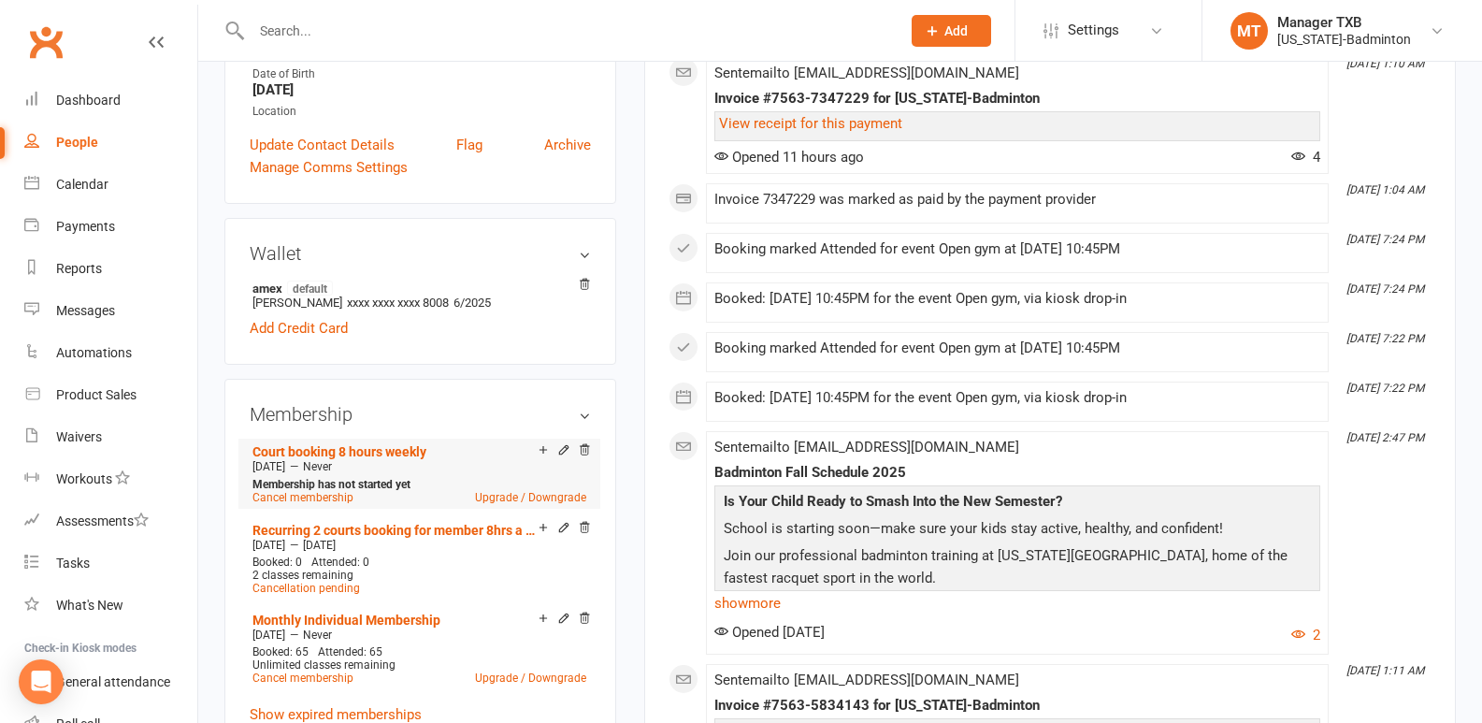
click at [584, 442] on li "Court booking 8 hours weekly Aug 25 2025 — Never Membership has not started yet…" at bounding box center [419, 473] width 343 height 70
click at [584, 452] on icon at bounding box center [584, 449] width 13 height 13
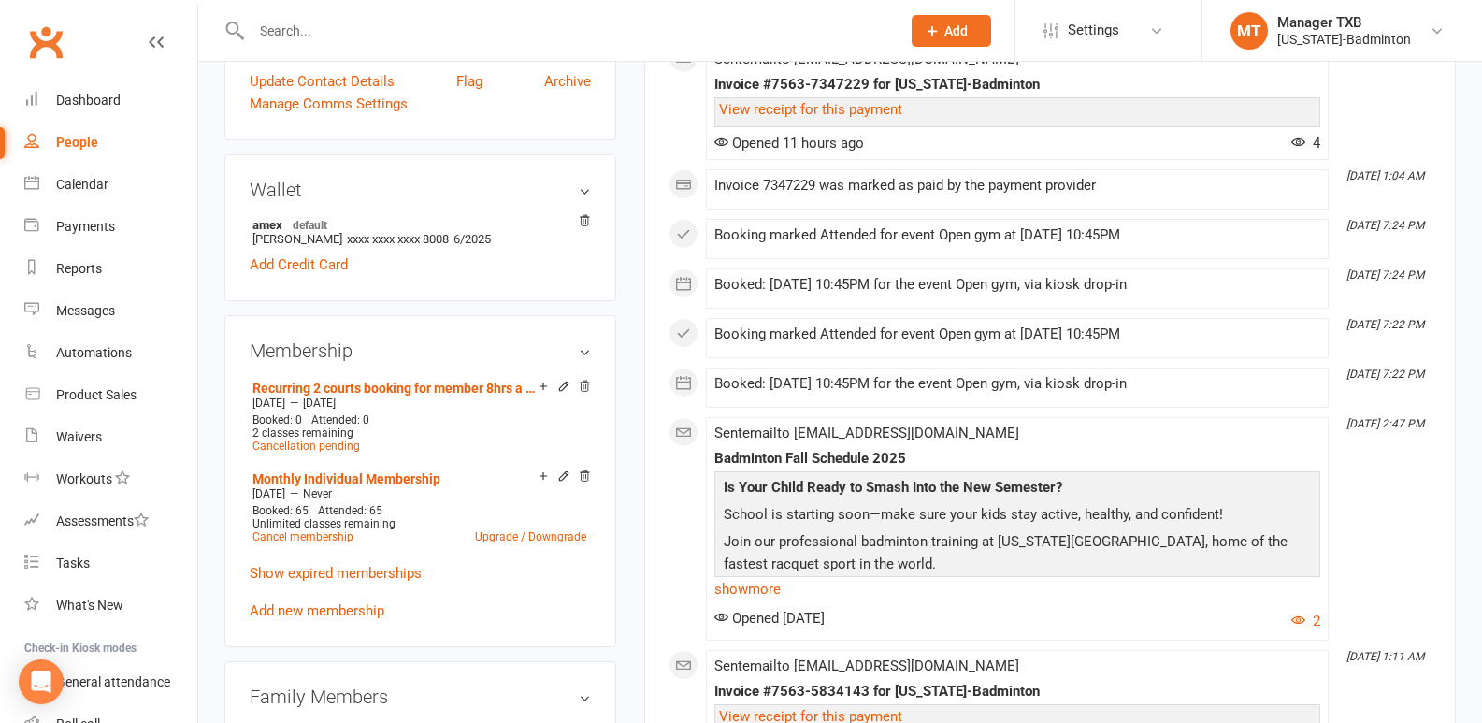
scroll to position [529, 0]
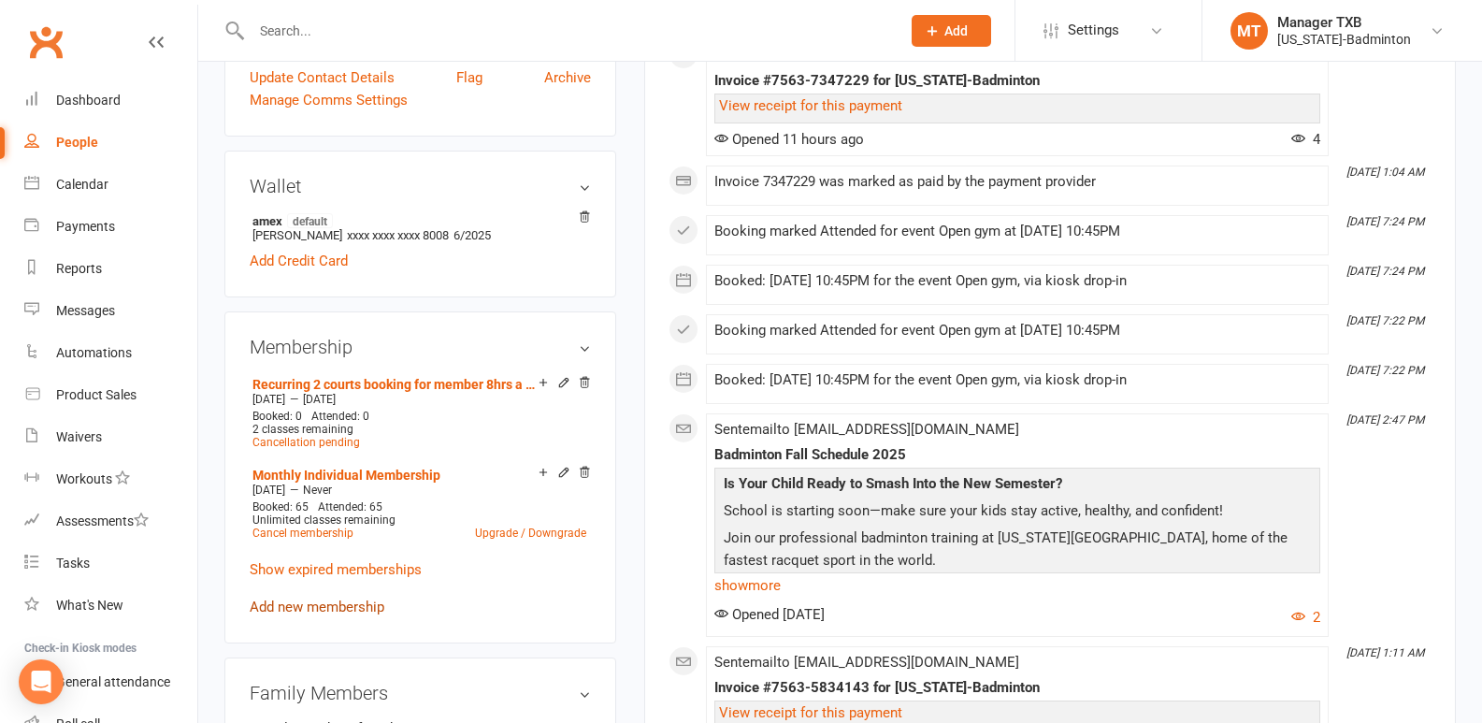
click at [315, 598] on link "Add new membership" at bounding box center [317, 606] width 135 height 17
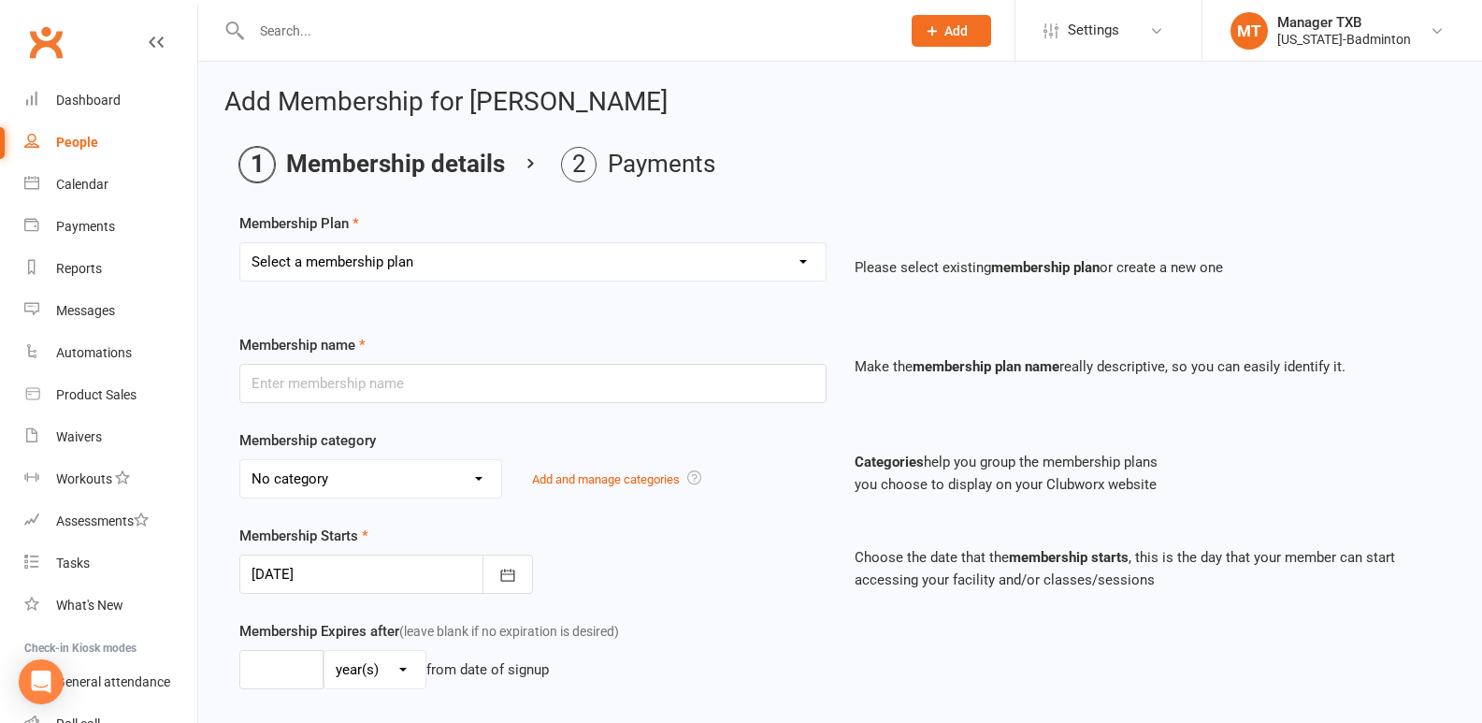
click at [495, 251] on select "Select a membership plan Create new Membership Plan Badminton Walk-in Pass 1 Vi…" at bounding box center [532, 261] width 585 height 37
select select "87"
click at [240, 243] on select "Select a membership plan Create new Membership Plan Badminton Walk-in Pass 1 Vi…" at bounding box center [532, 261] width 585 height 37
type input "Court booking 8 hours weekly"
select select "10"
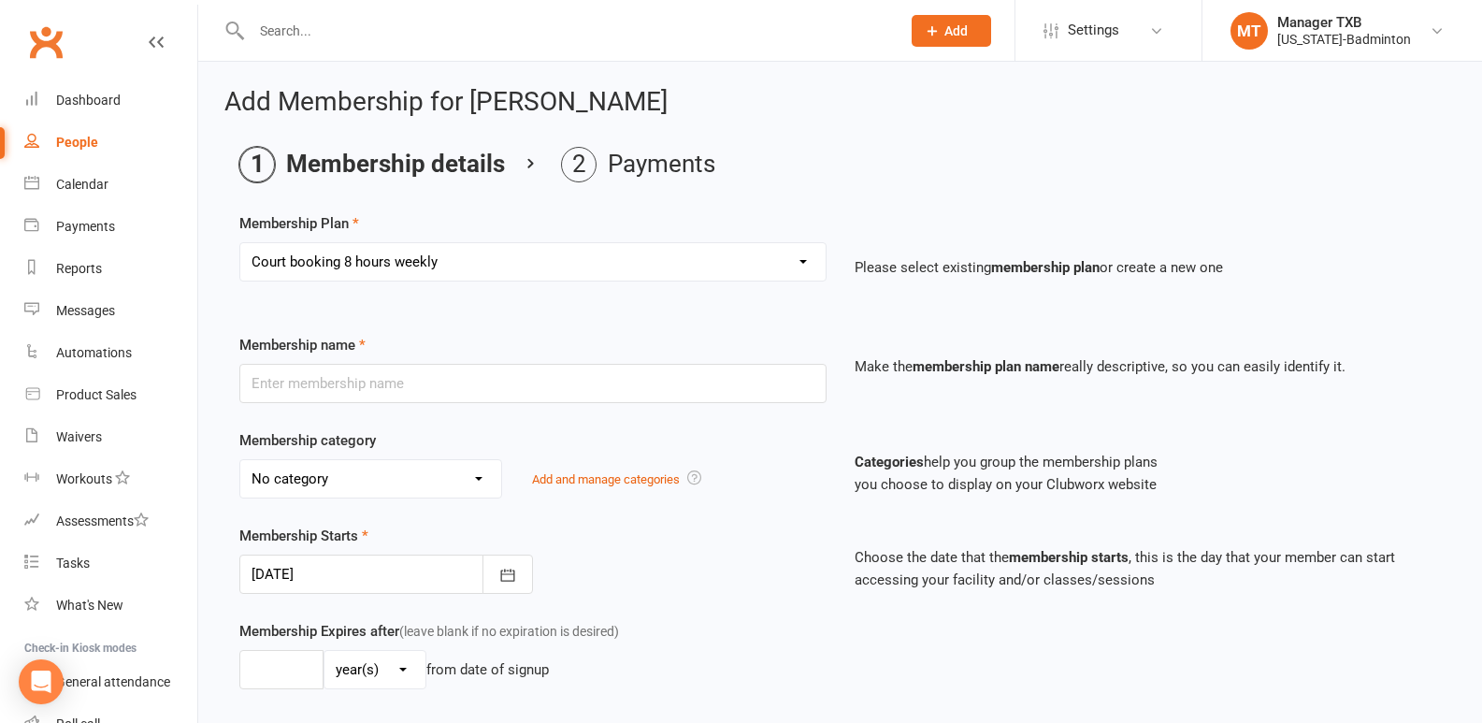
type input "0"
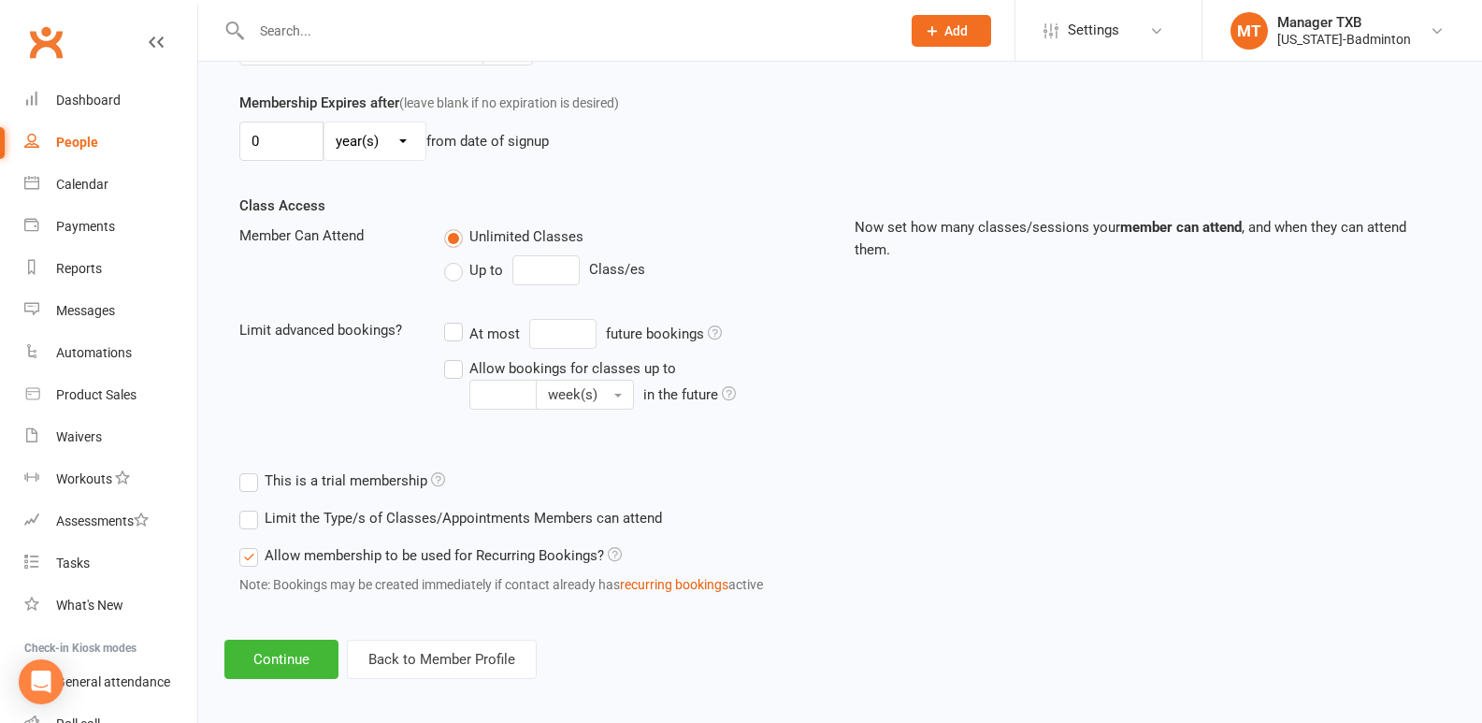
scroll to position [538, 0]
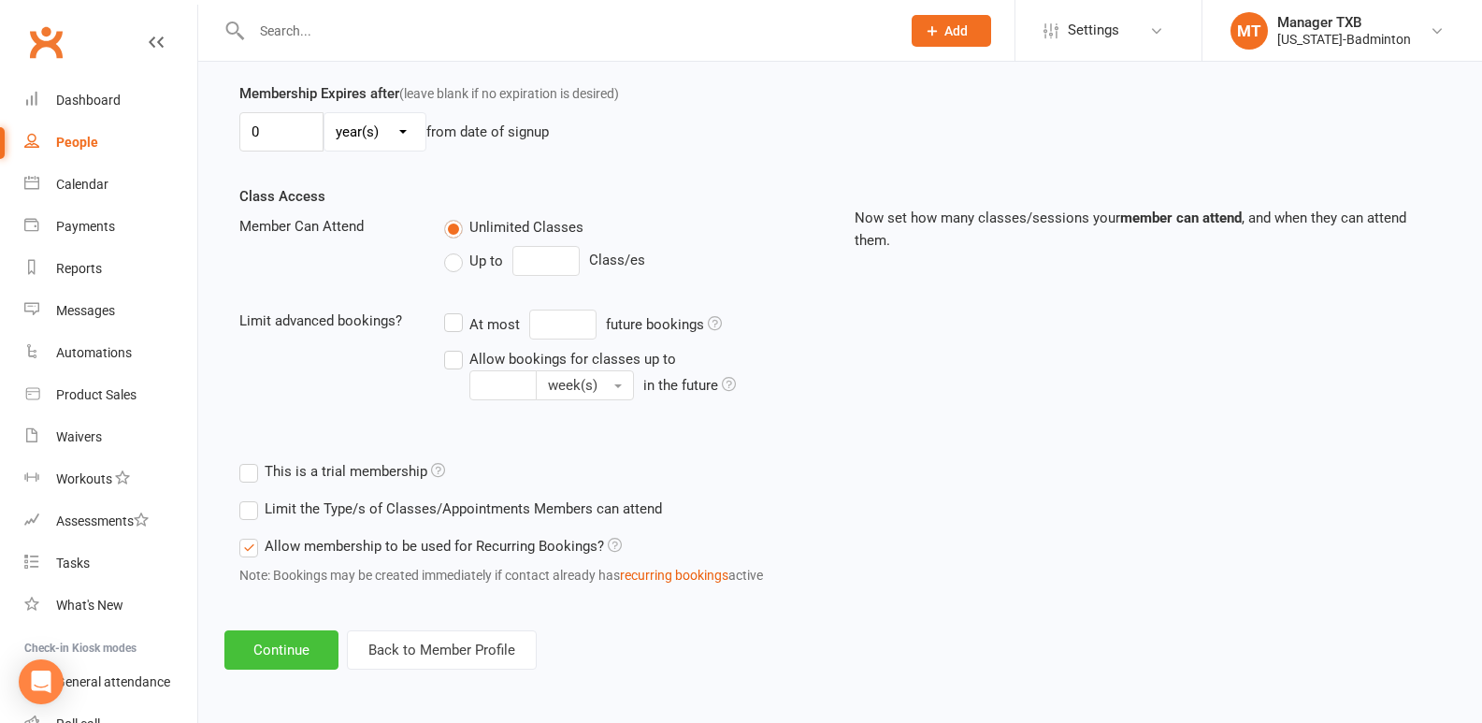
click at [280, 660] on button "Continue" at bounding box center [281, 649] width 114 height 39
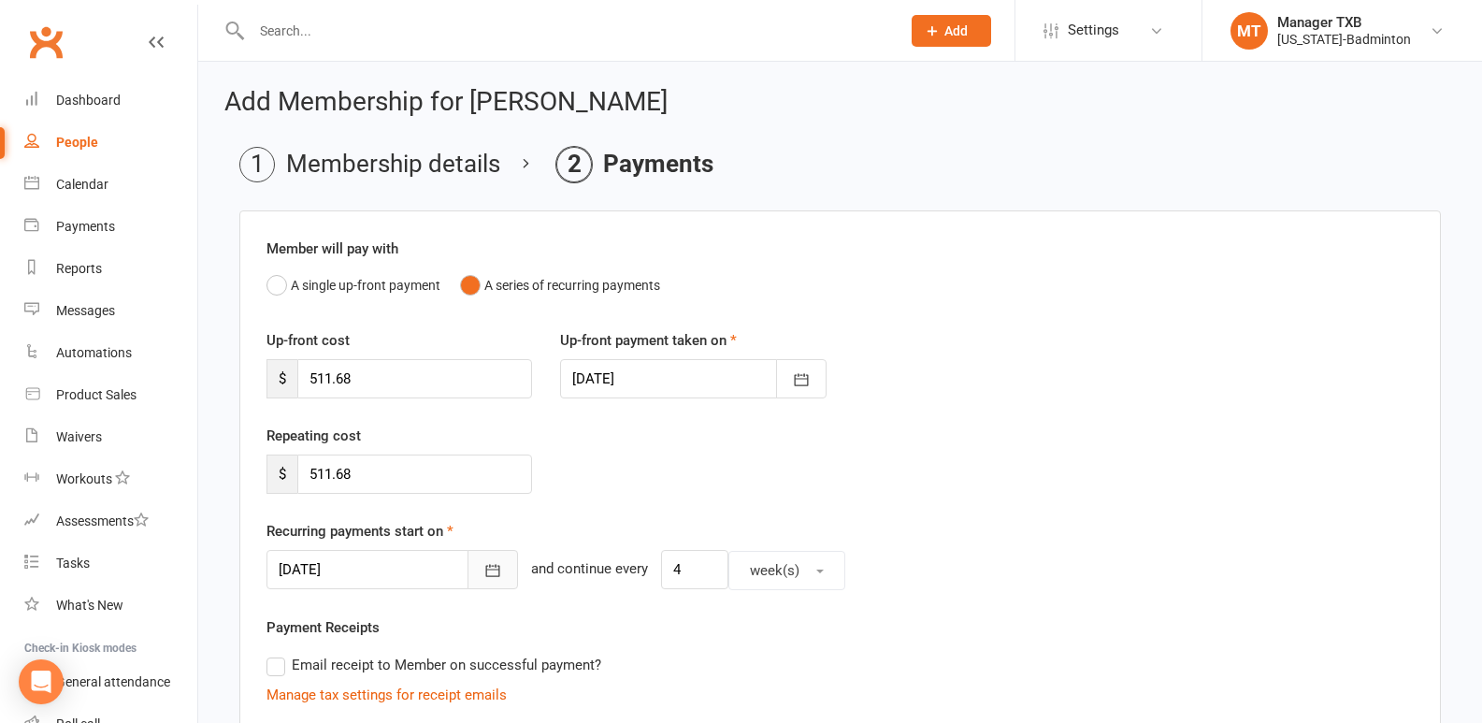
click at [483, 572] on icon "button" at bounding box center [492, 570] width 19 height 19
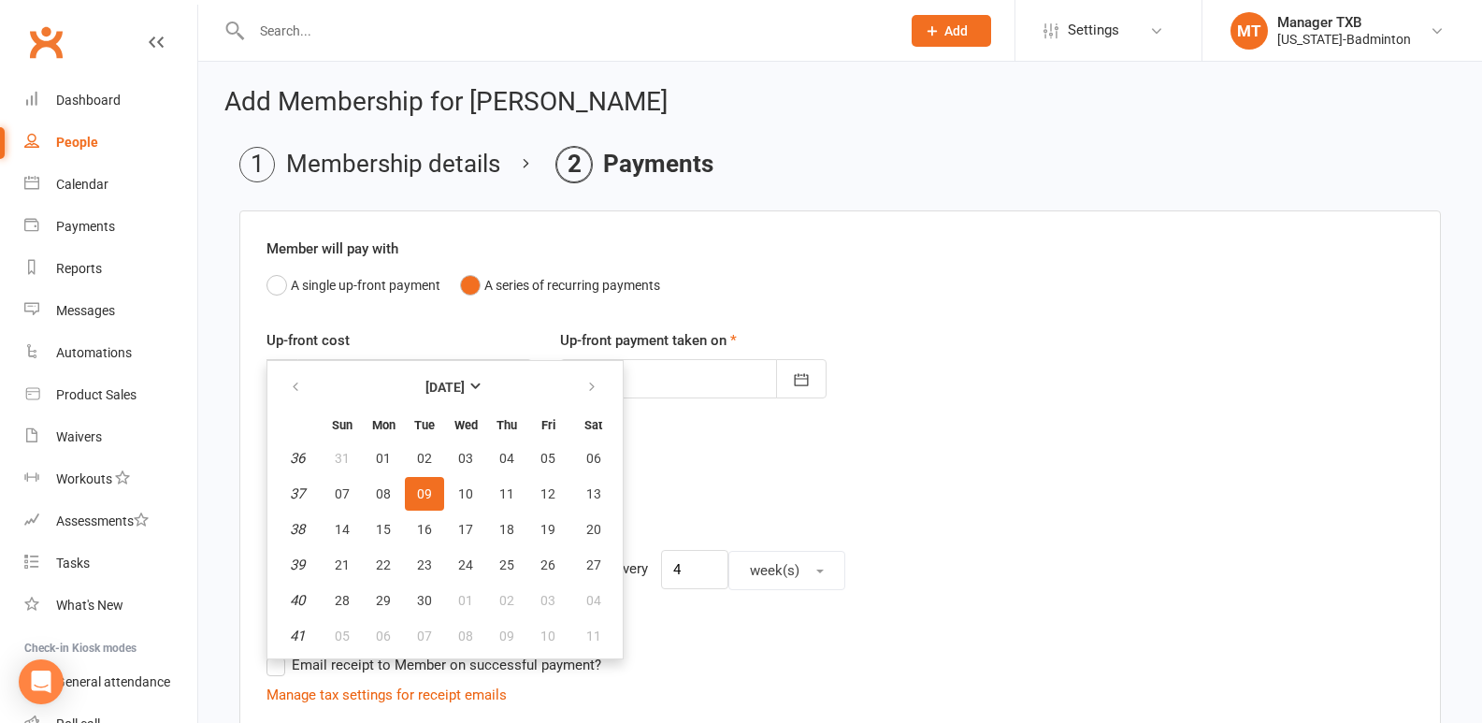
click at [628, 540] on div "Recurring payments start on 10 Sep 2025 September 2025 Sun Mon Tue Wed Thu Fri …" at bounding box center [839, 555] width 1147 height 70
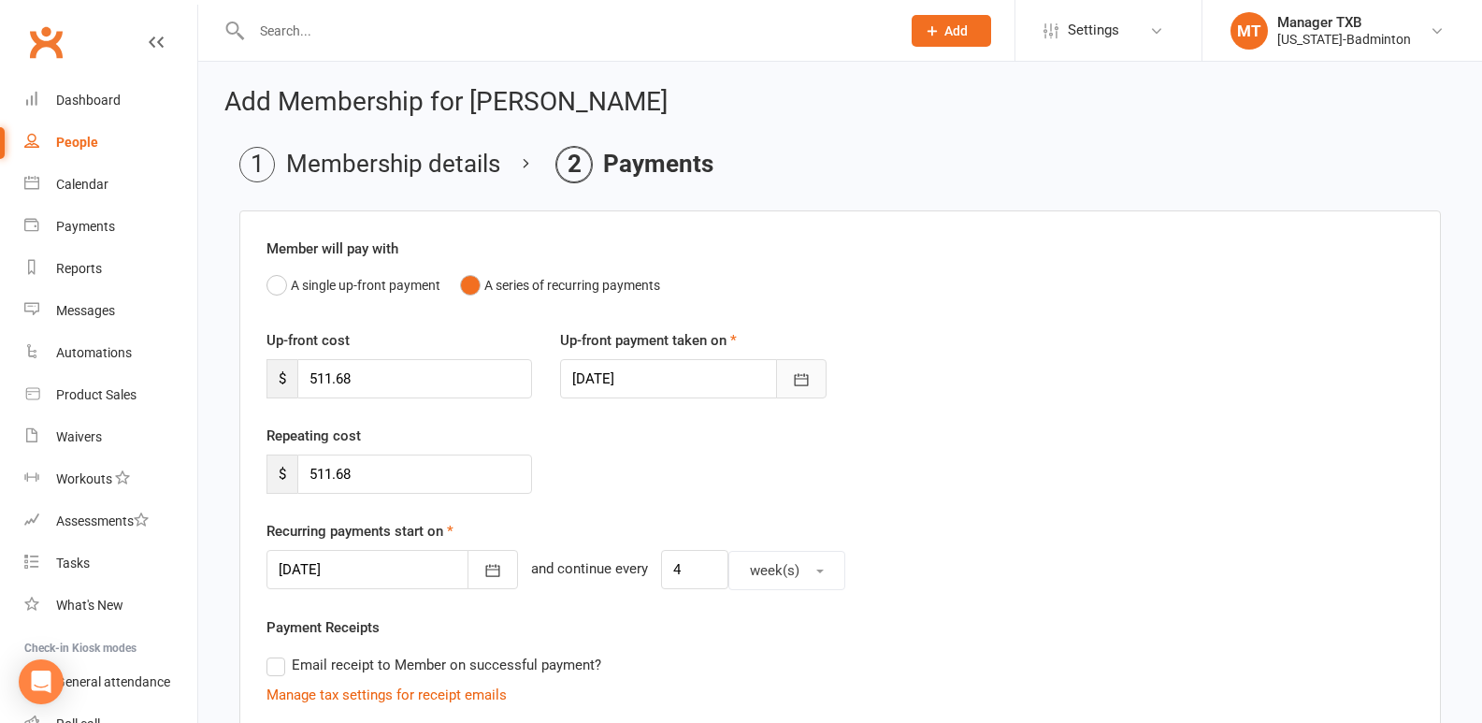
click at [814, 380] on button "button" at bounding box center [801, 378] width 50 height 39
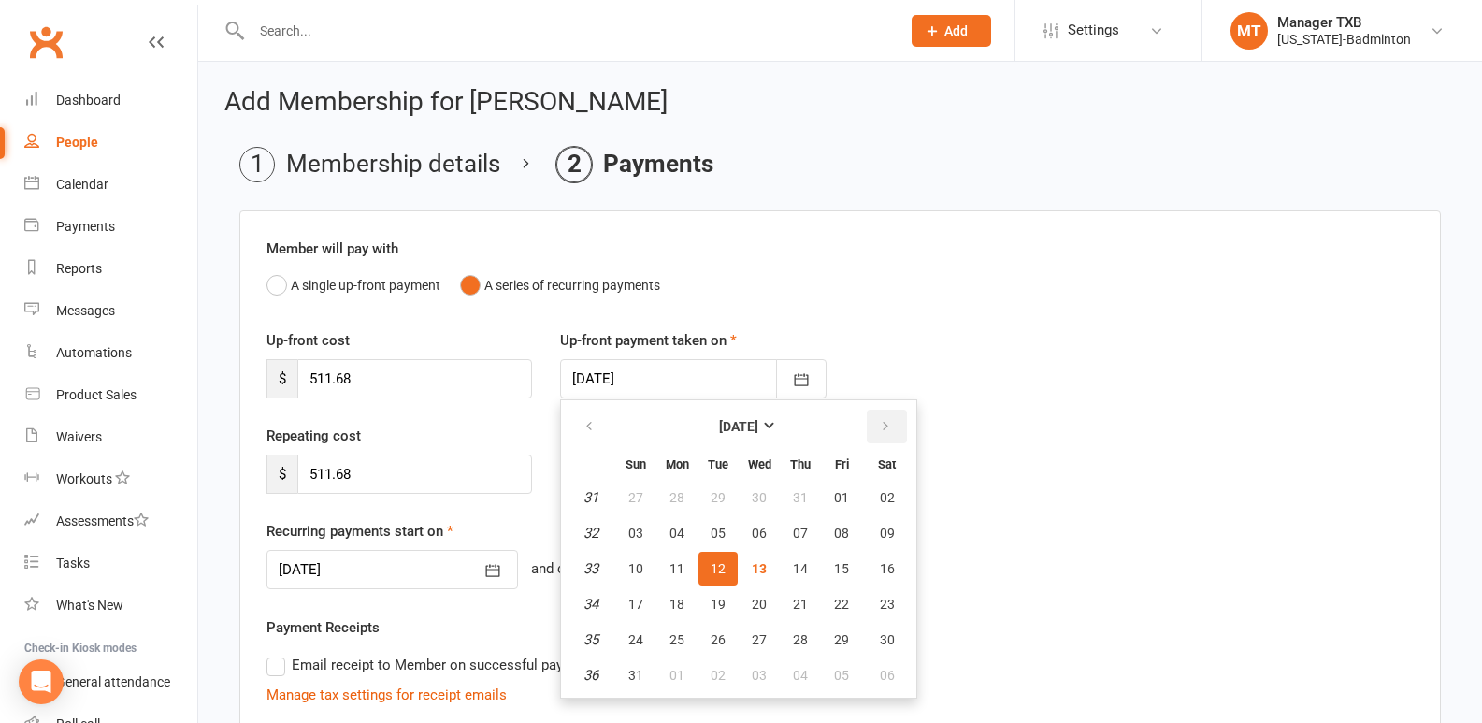
click at [892, 418] on button "button" at bounding box center [887, 426] width 40 height 34
click at [678, 499] on span "01" at bounding box center [676, 497] width 15 height 15
type input "[DATE]"
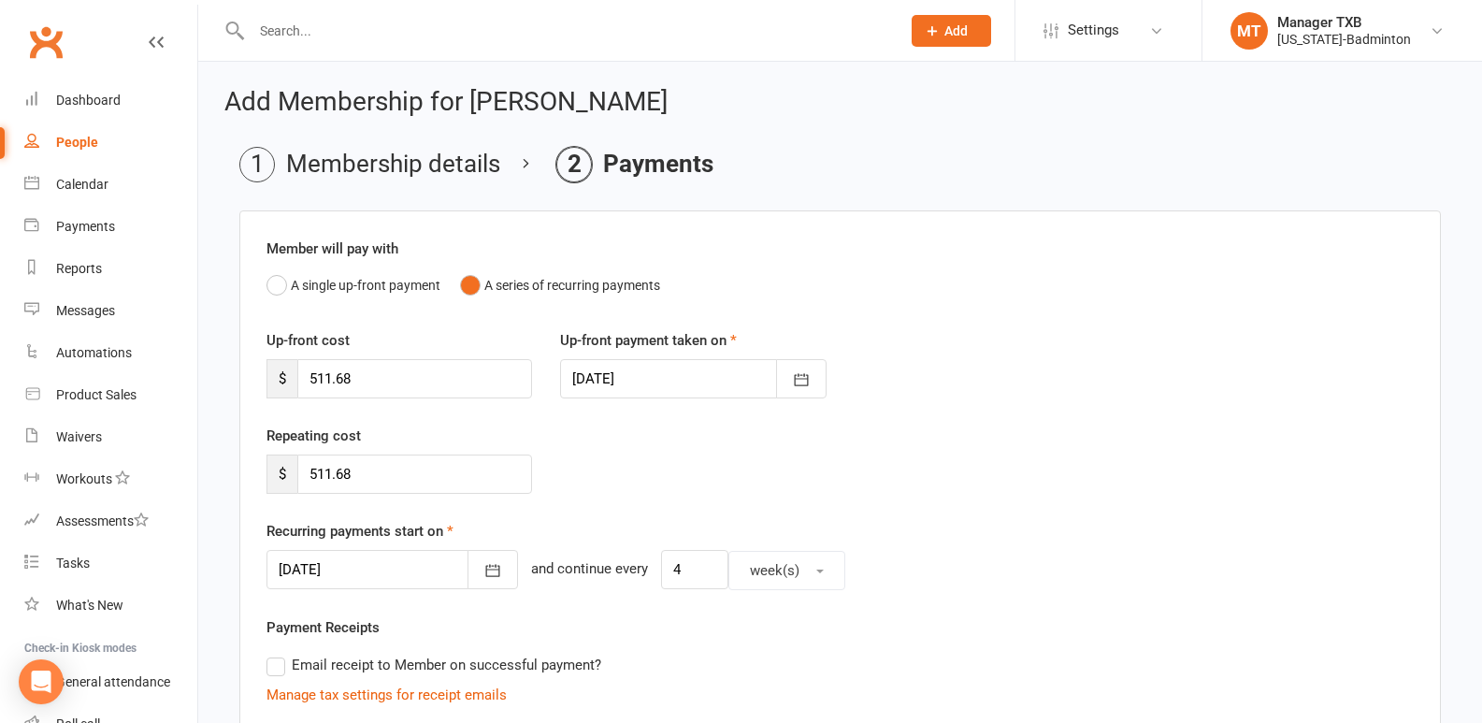
click at [1237, 240] on div "Member will pay with A single up-front payment A series of recurring payments" at bounding box center [839, 269] width 1147 height 65
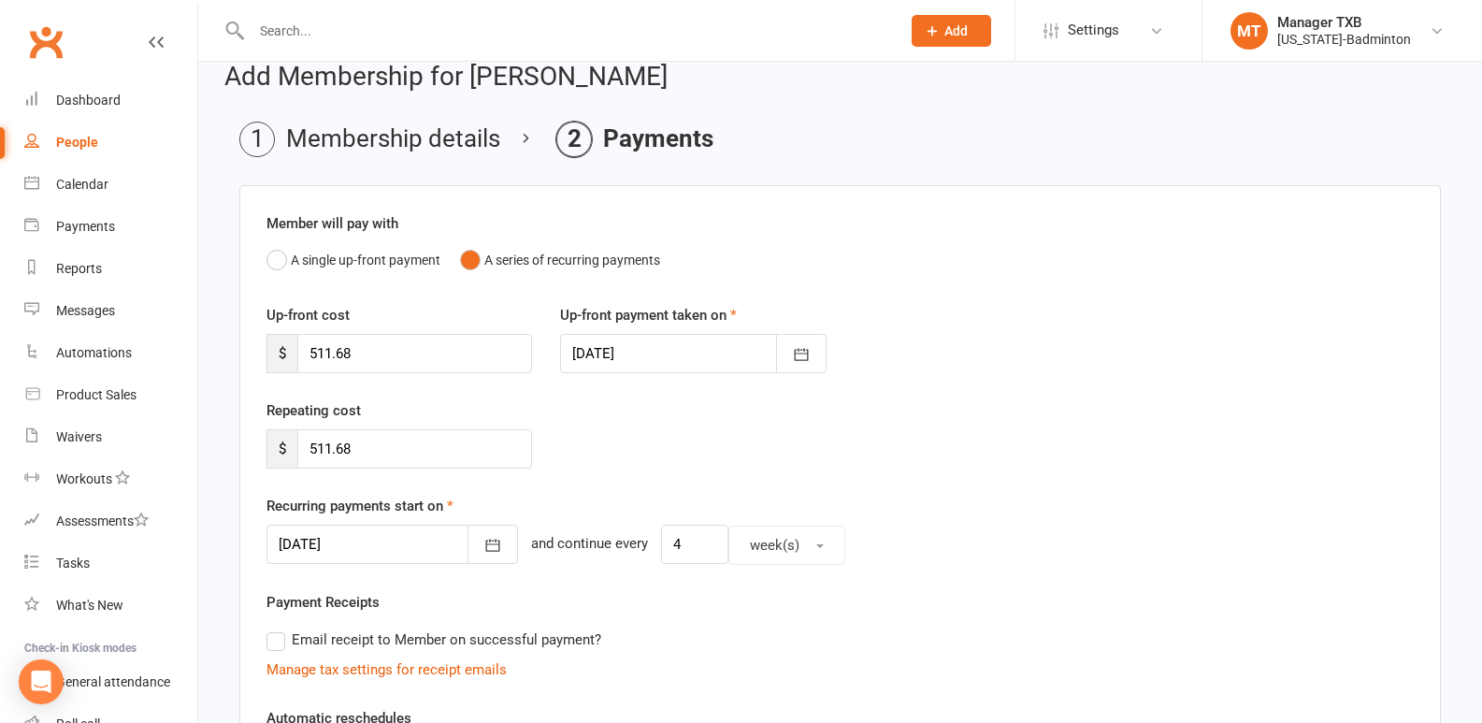
click at [608, 419] on div "Repeating cost $ 511.68" at bounding box center [839, 446] width 1175 height 95
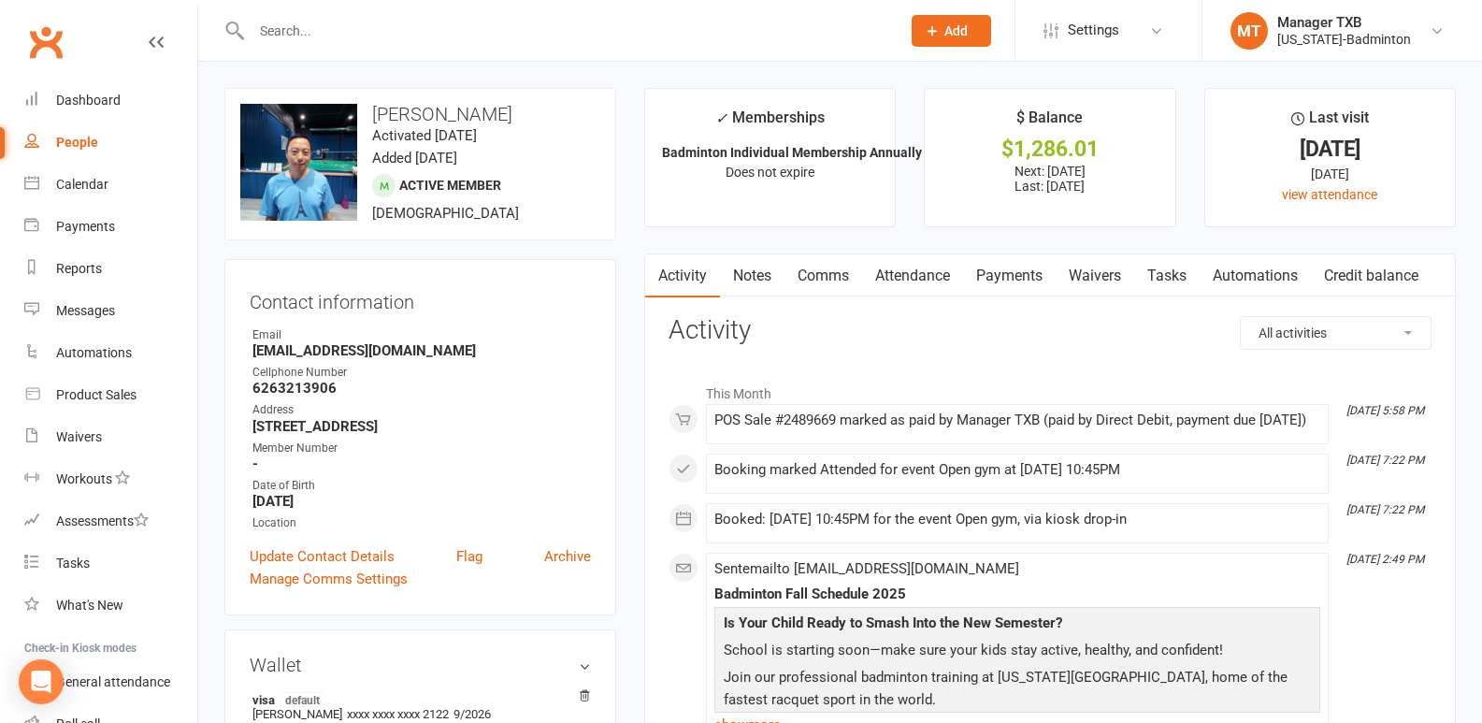
click at [1018, 278] on link "Payments" at bounding box center [1009, 275] width 93 height 43
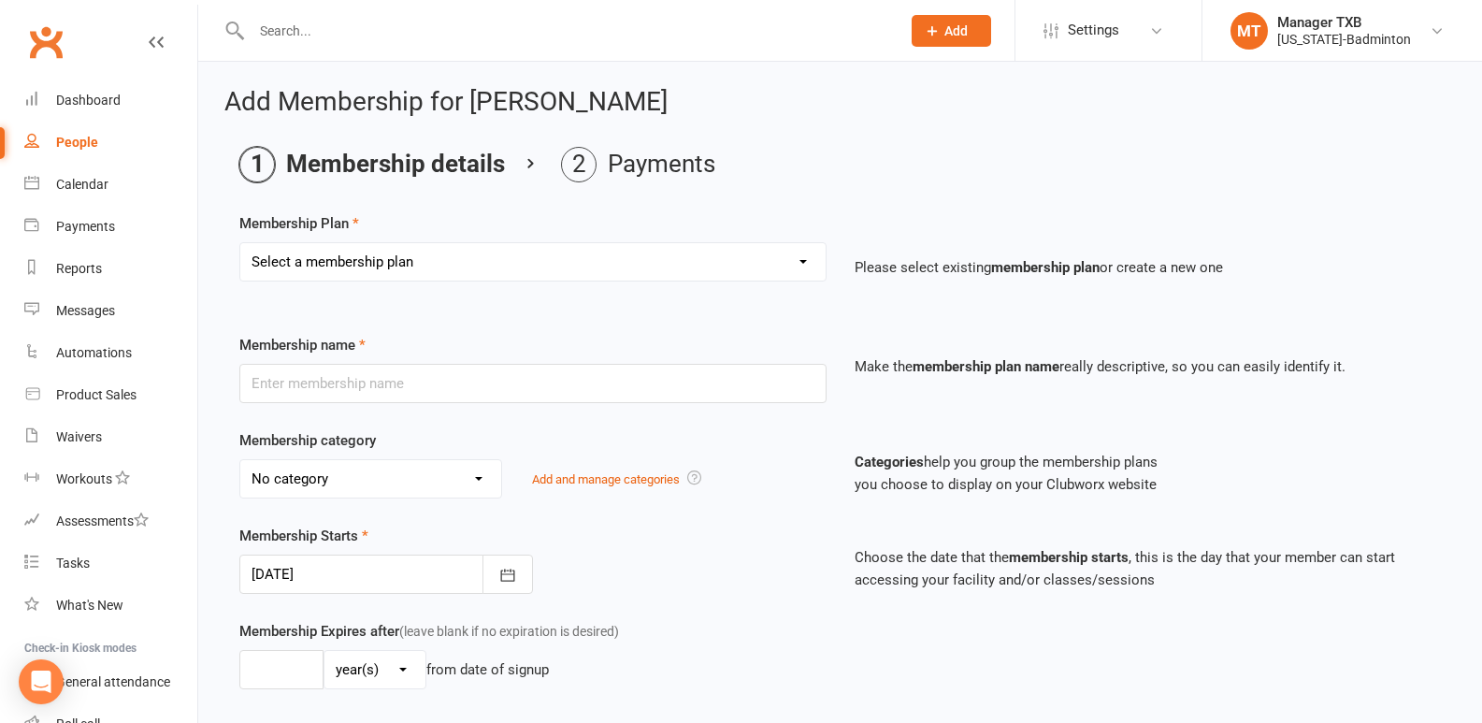
click at [793, 262] on select "Select a membership plan Create new Membership Plan Badminton Walk-in Pass 1 Vi…" at bounding box center [532, 261] width 585 height 37
select select "87"
click at [240, 243] on select "Select a membership plan Create new Membership Plan Badminton Walk-in Pass 1 Vi…" at bounding box center [532, 261] width 585 height 37
type input "Court booking 8 hours weekly"
select select "10"
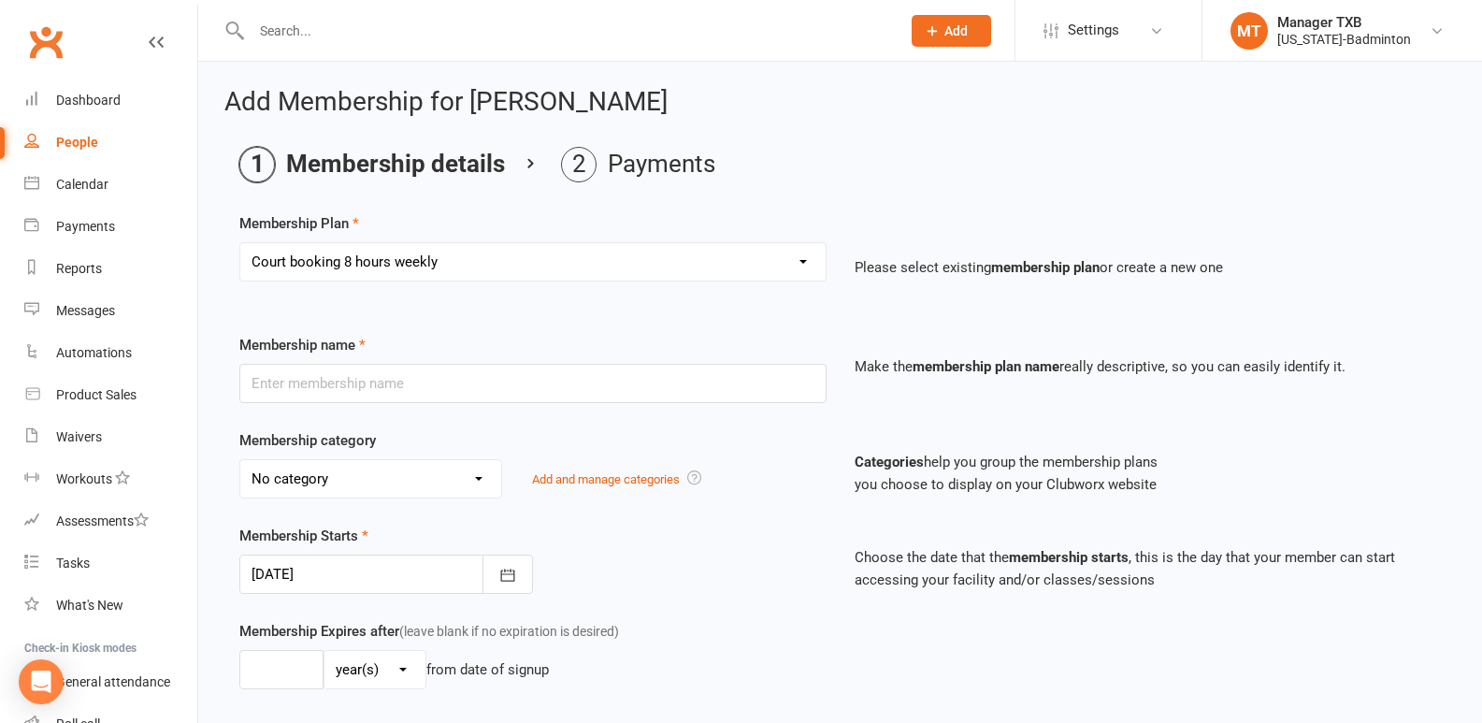
type input "0"
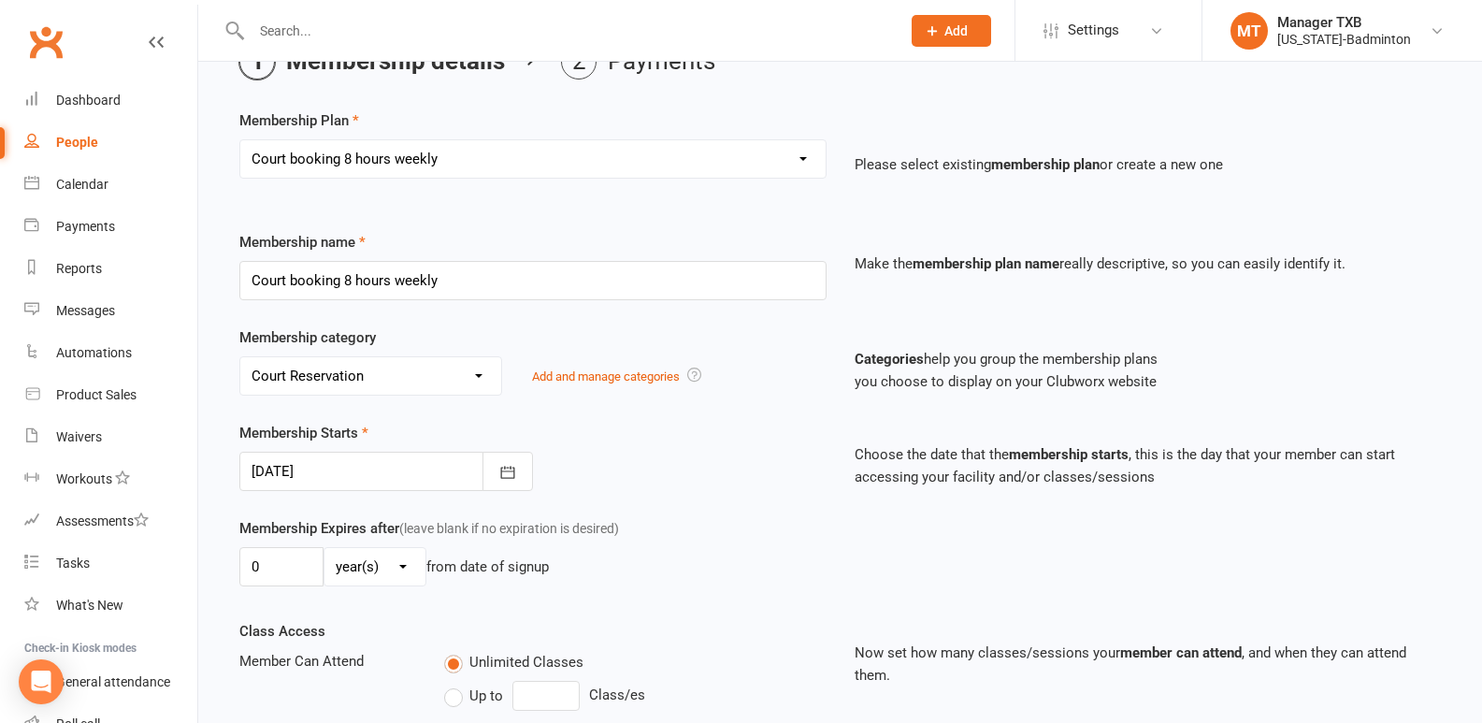
scroll to position [93, 0]
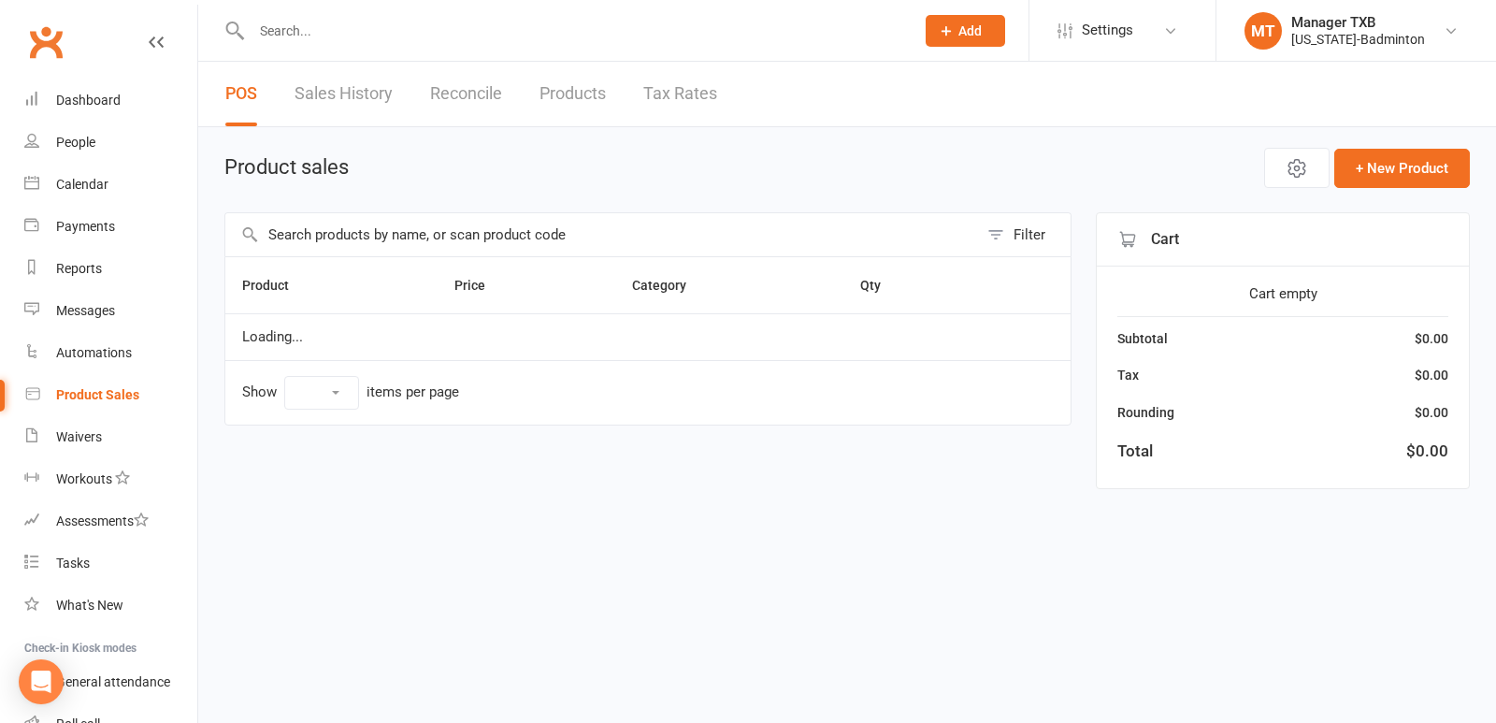
select select "100"
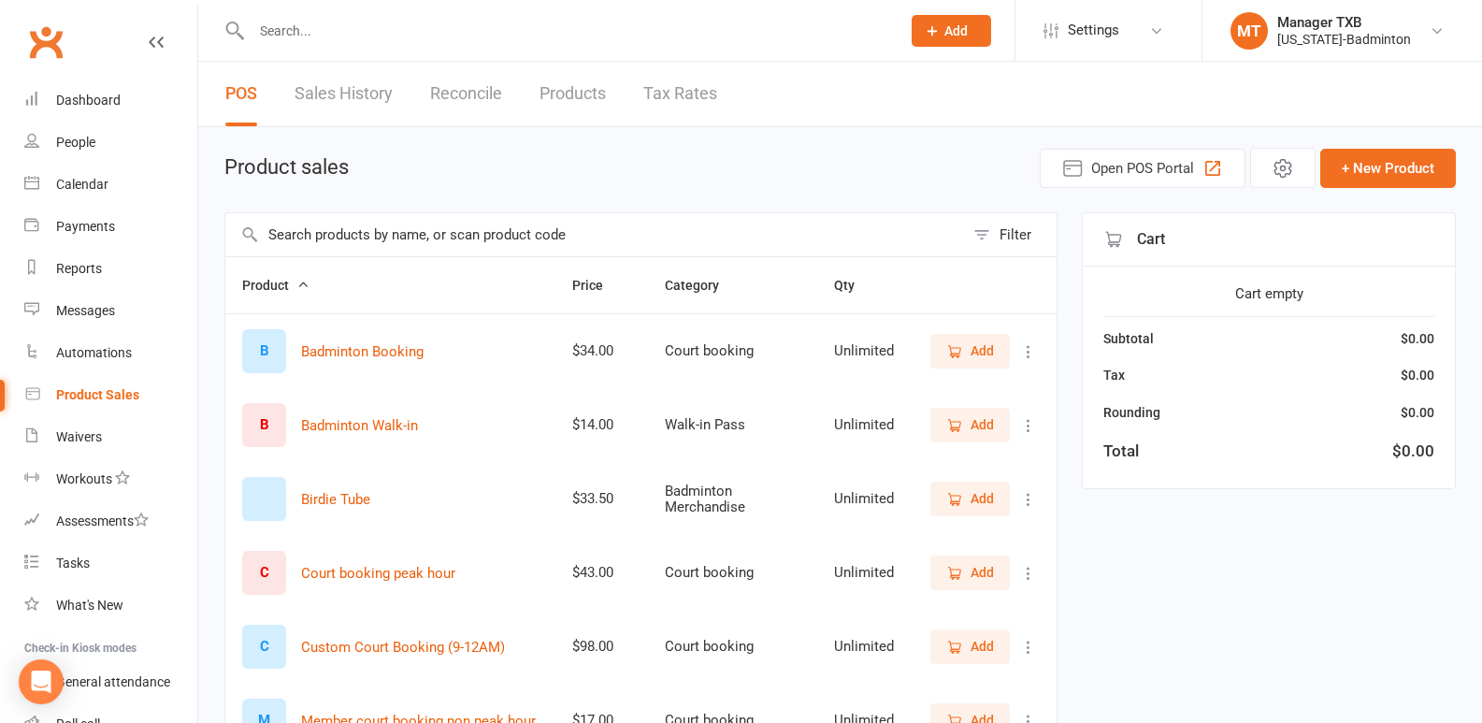
click at [406, 39] on input "text" at bounding box center [566, 31] width 641 height 26
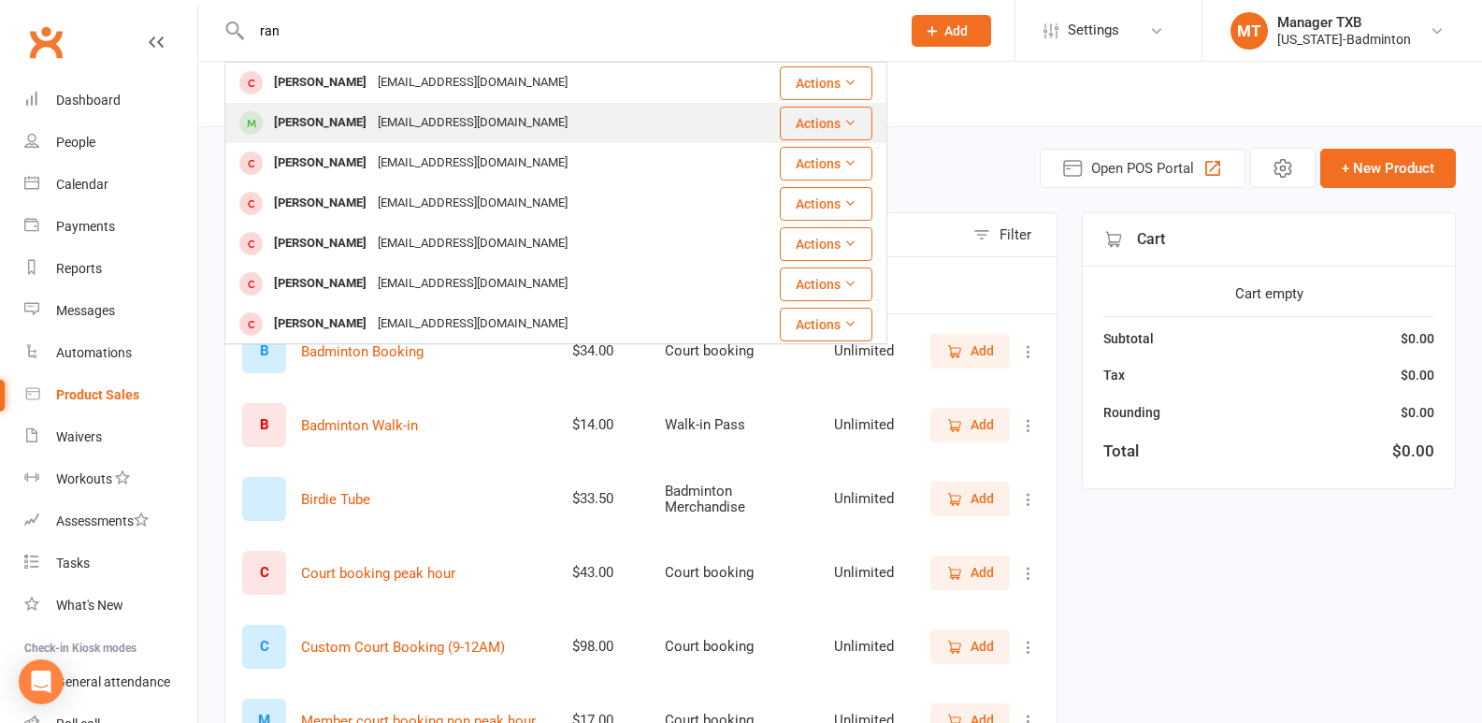
type input "ran"
click at [340, 120] on div "[PERSON_NAME]" at bounding box center [320, 122] width 104 height 27
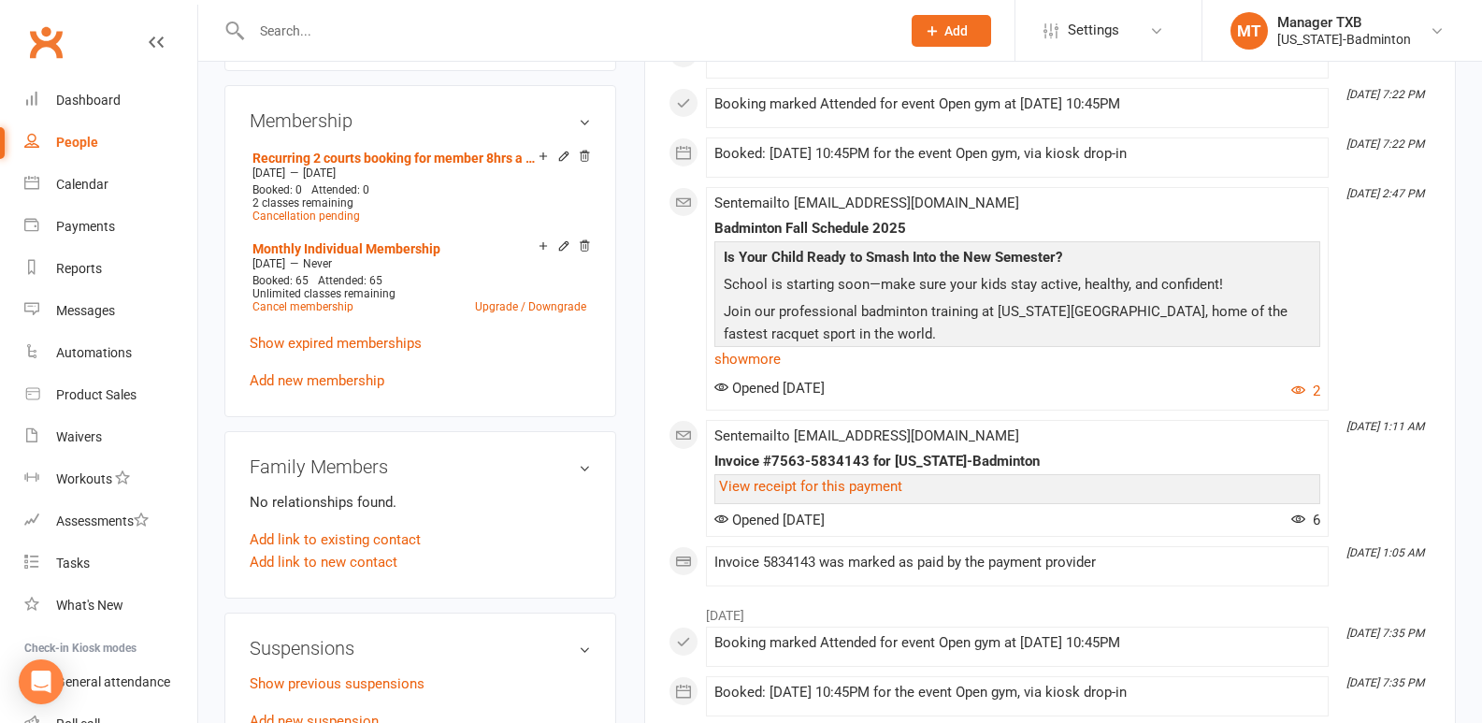
scroll to position [776, 0]
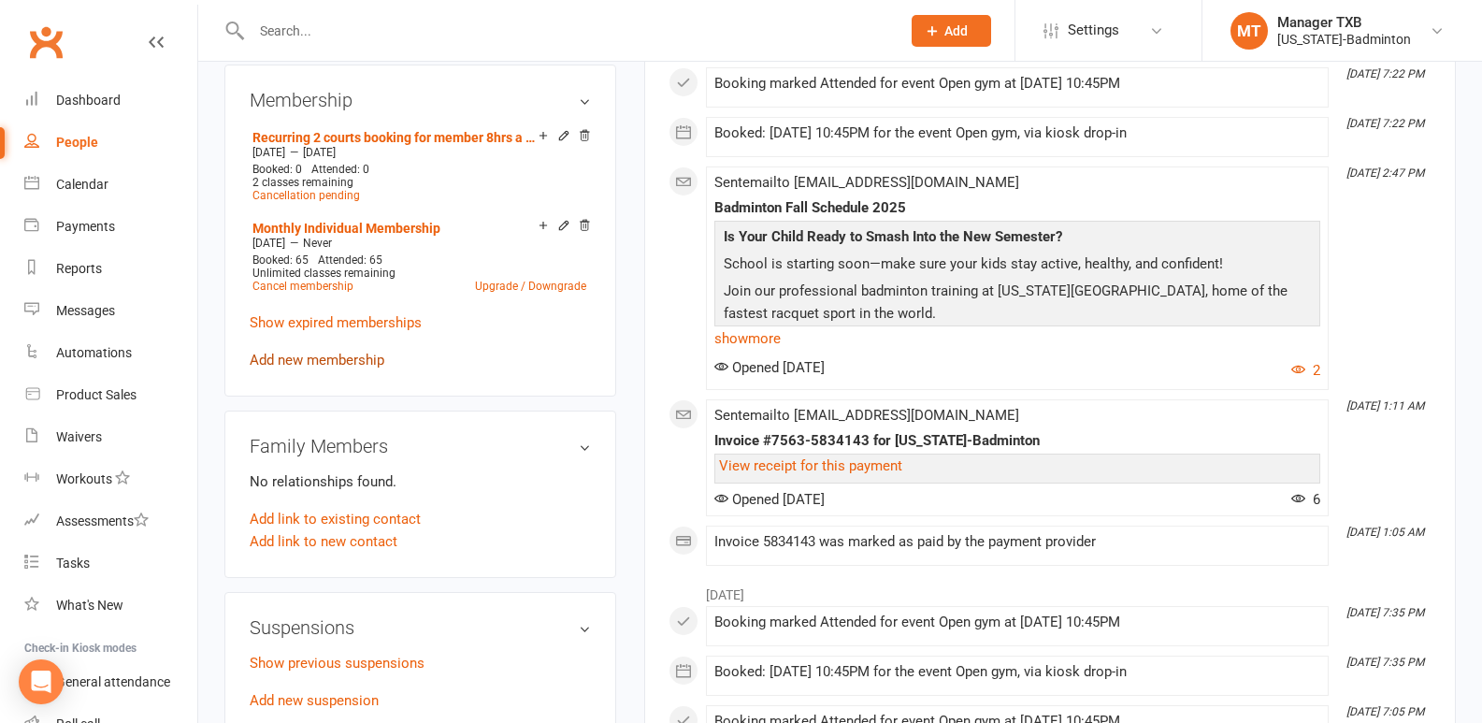
click at [324, 365] on link "Add new membership" at bounding box center [317, 359] width 135 height 17
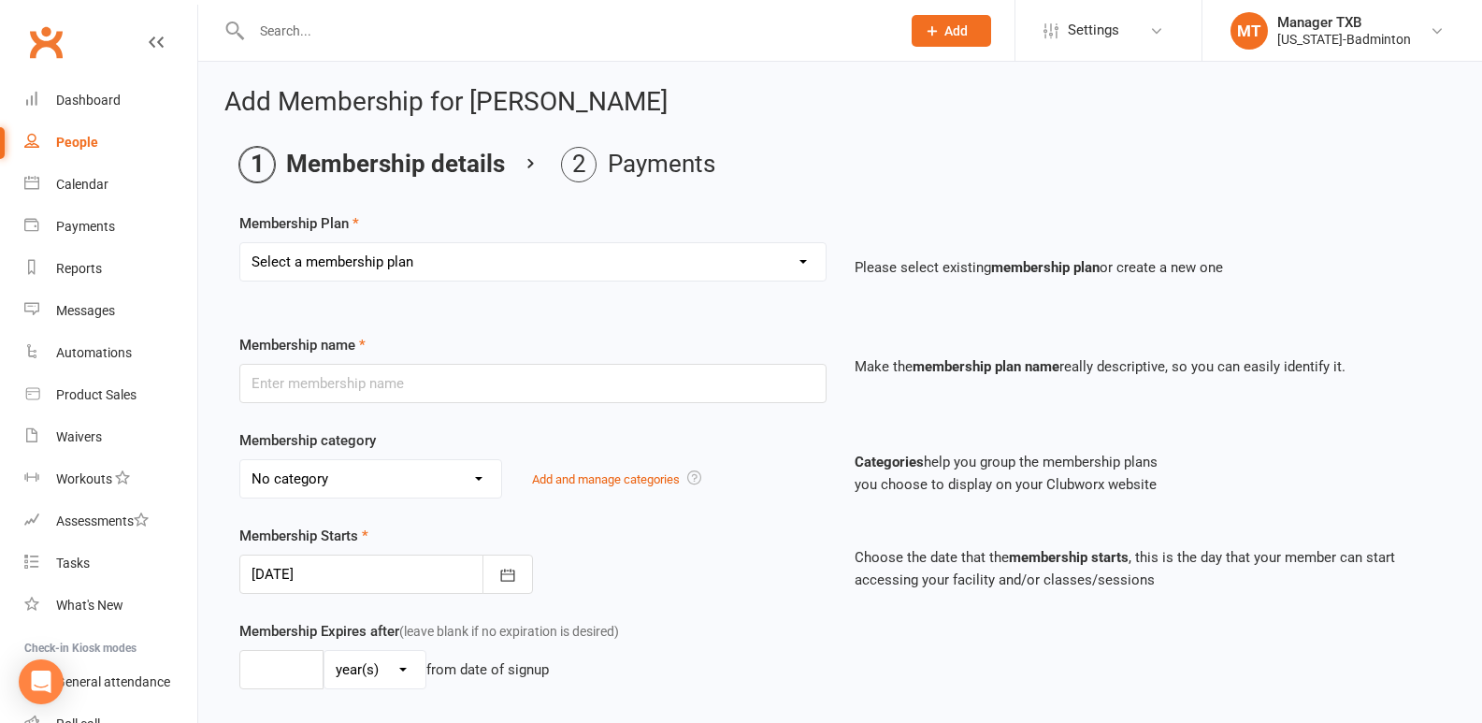
click at [498, 261] on select "Select a membership plan Create new Membership Plan Badminton Walk-in Pass 1 Vi…" at bounding box center [532, 261] width 585 height 37
select select "87"
click at [240, 243] on select "Select a membership plan Create new Membership Plan Badminton Walk-in Pass 1 Vi…" at bounding box center [532, 261] width 585 height 37
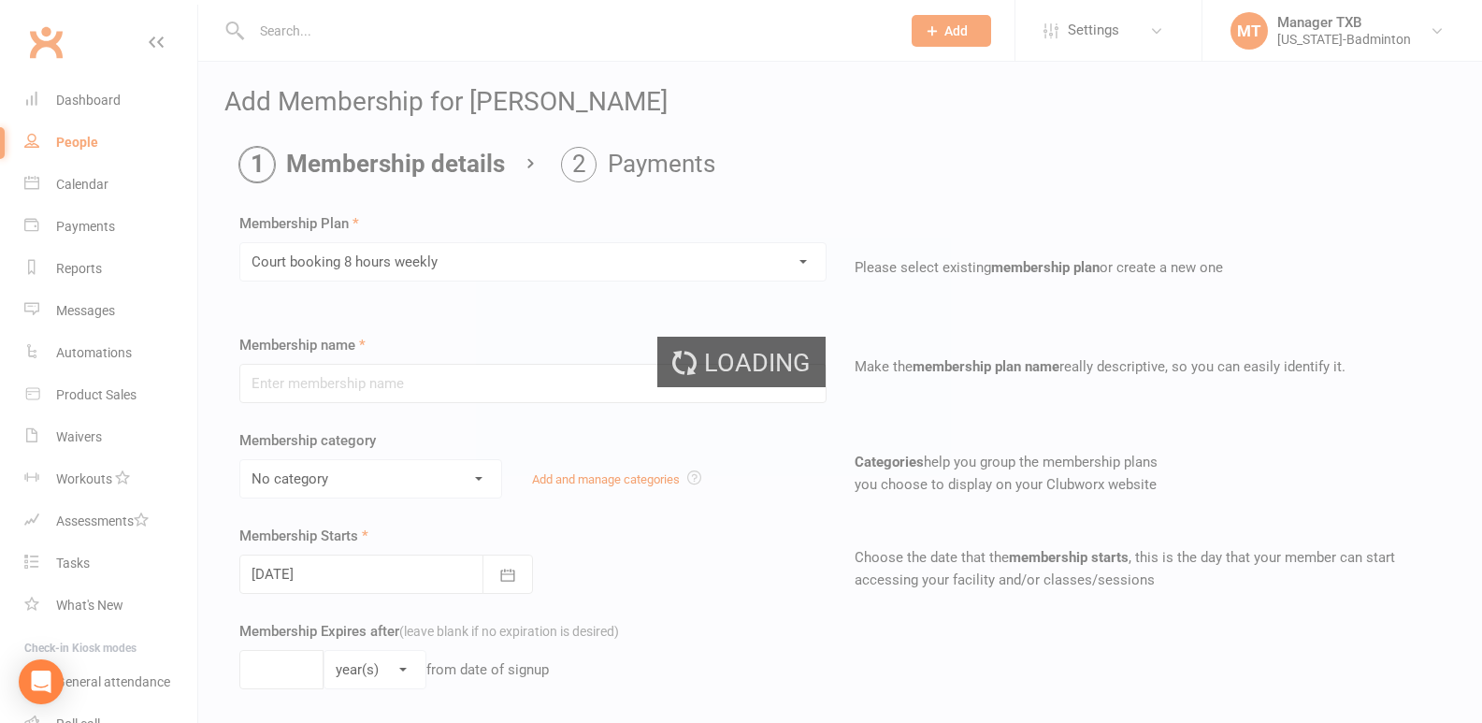
type input "Court booking 8 hours weekly"
select select "10"
type input "0"
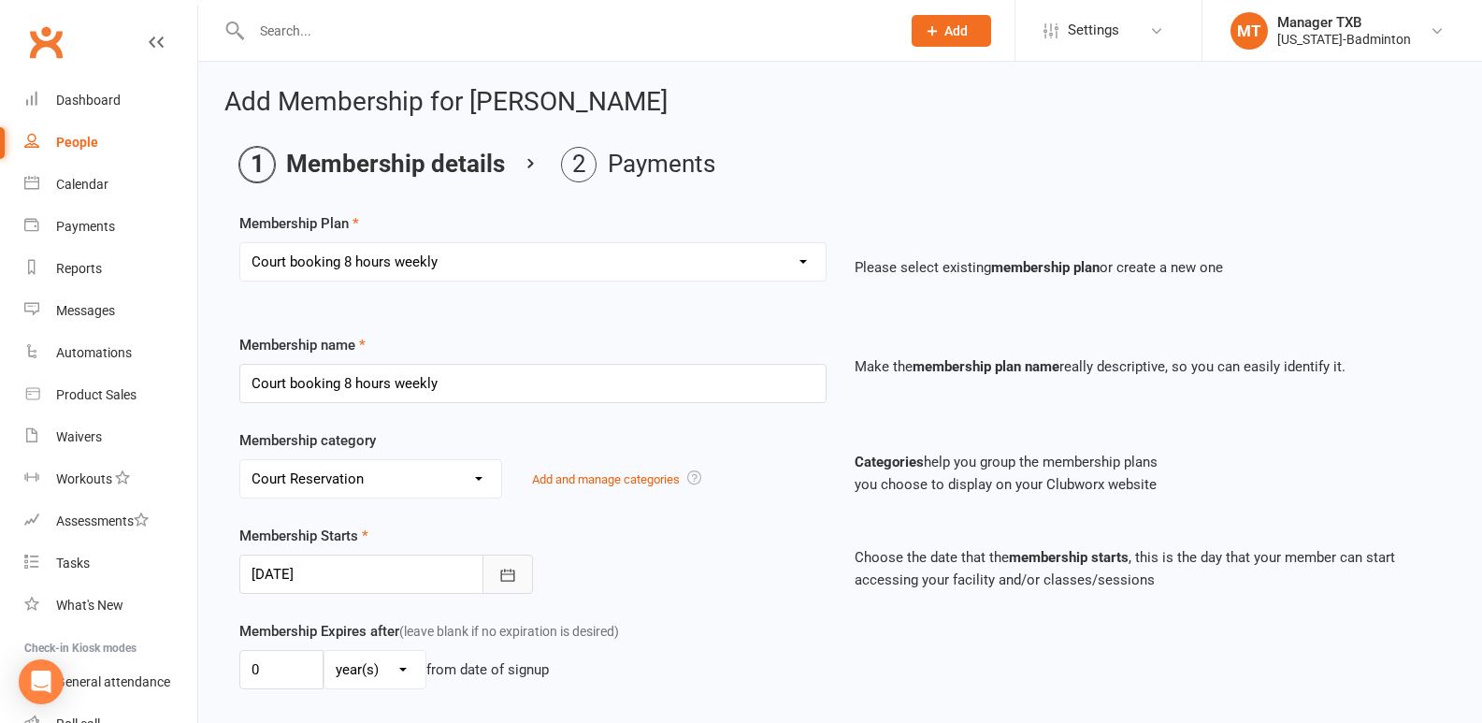
click at [505, 575] on icon "button" at bounding box center [507, 575] width 19 height 19
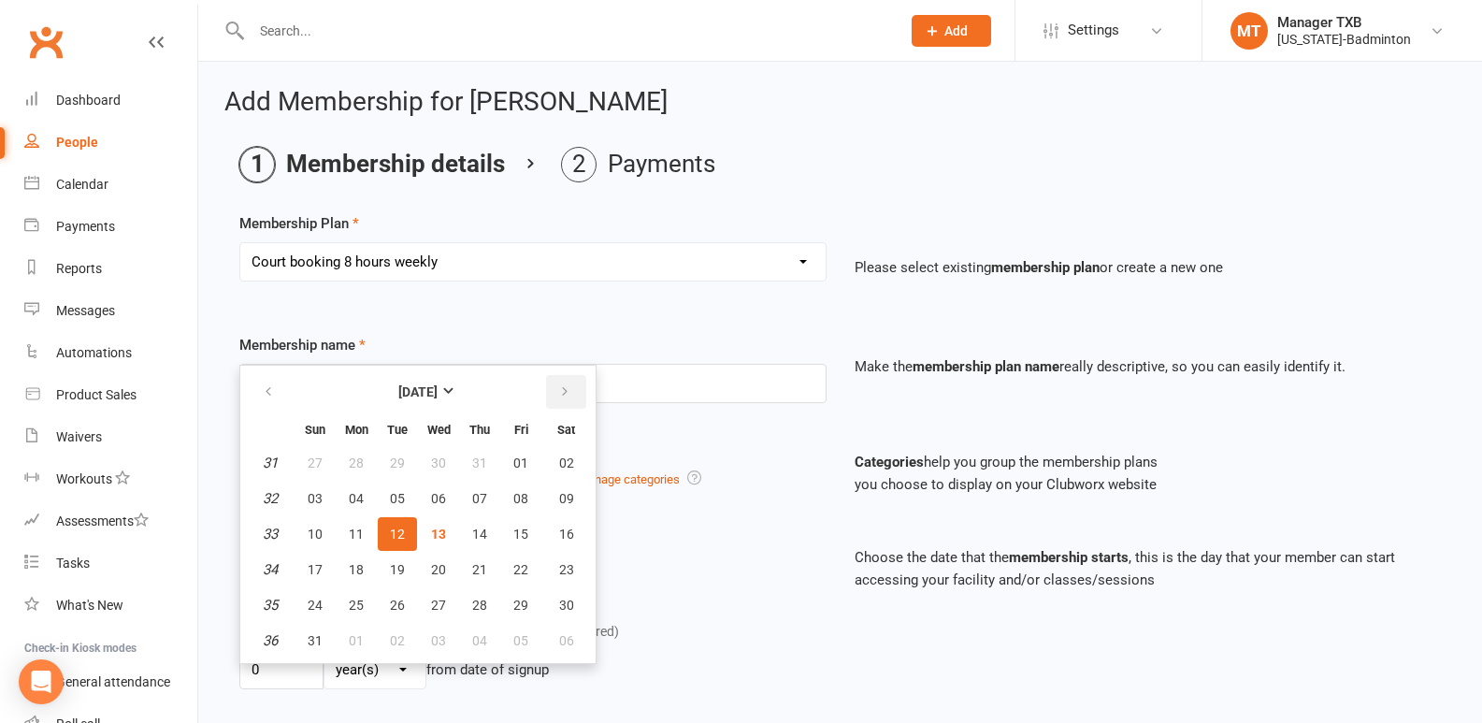
click at [561, 398] on icon "button" at bounding box center [564, 391] width 13 height 15
click at [351, 461] on span "01" at bounding box center [356, 462] width 15 height 15
type input "[DATE]"
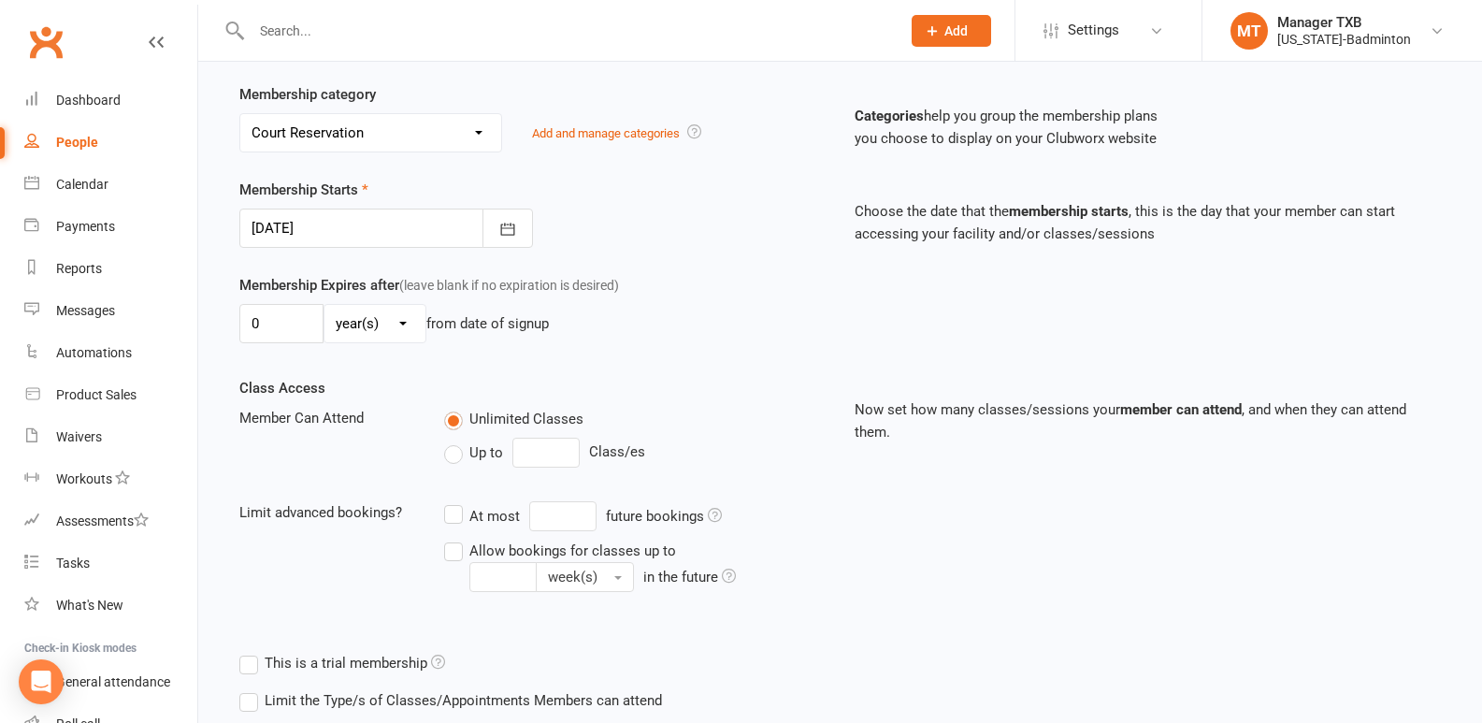
scroll to position [538, 0]
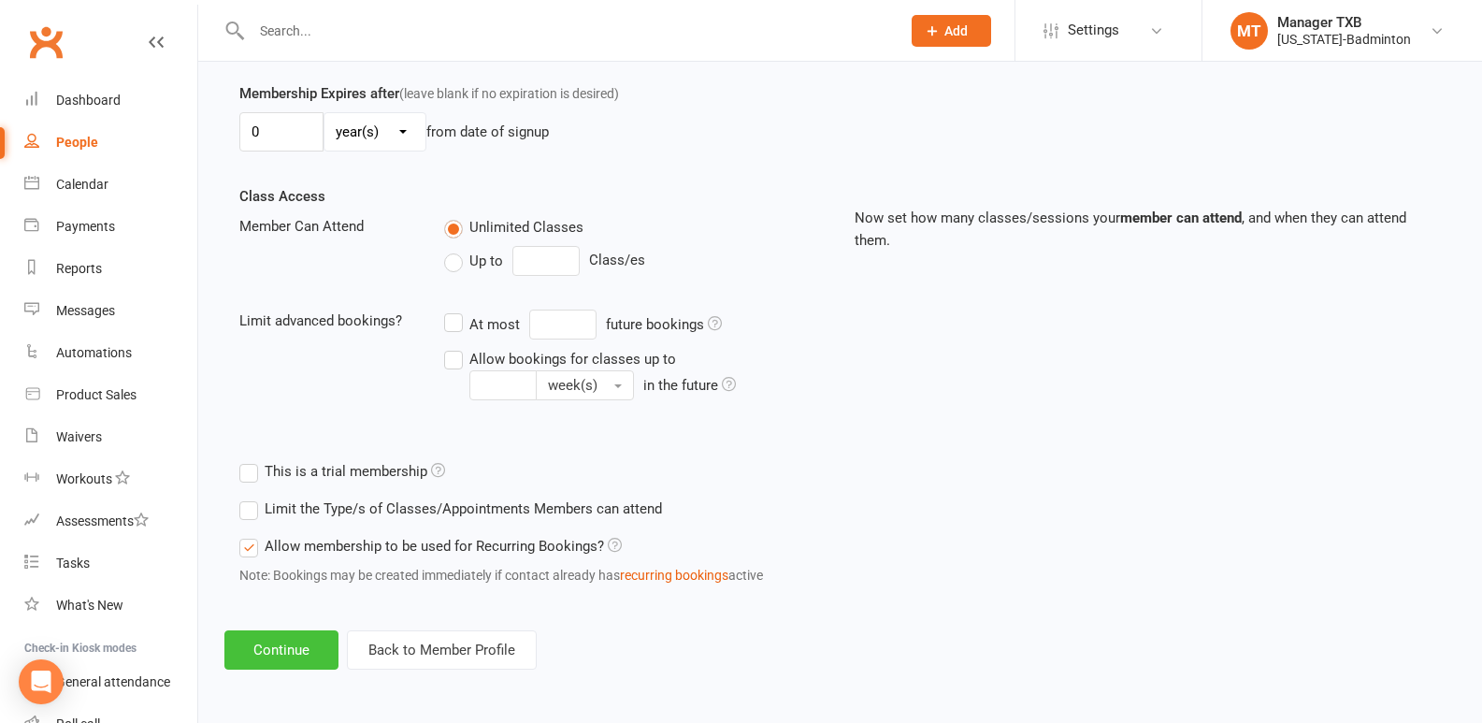
click at [270, 643] on button "Continue" at bounding box center [281, 649] width 114 height 39
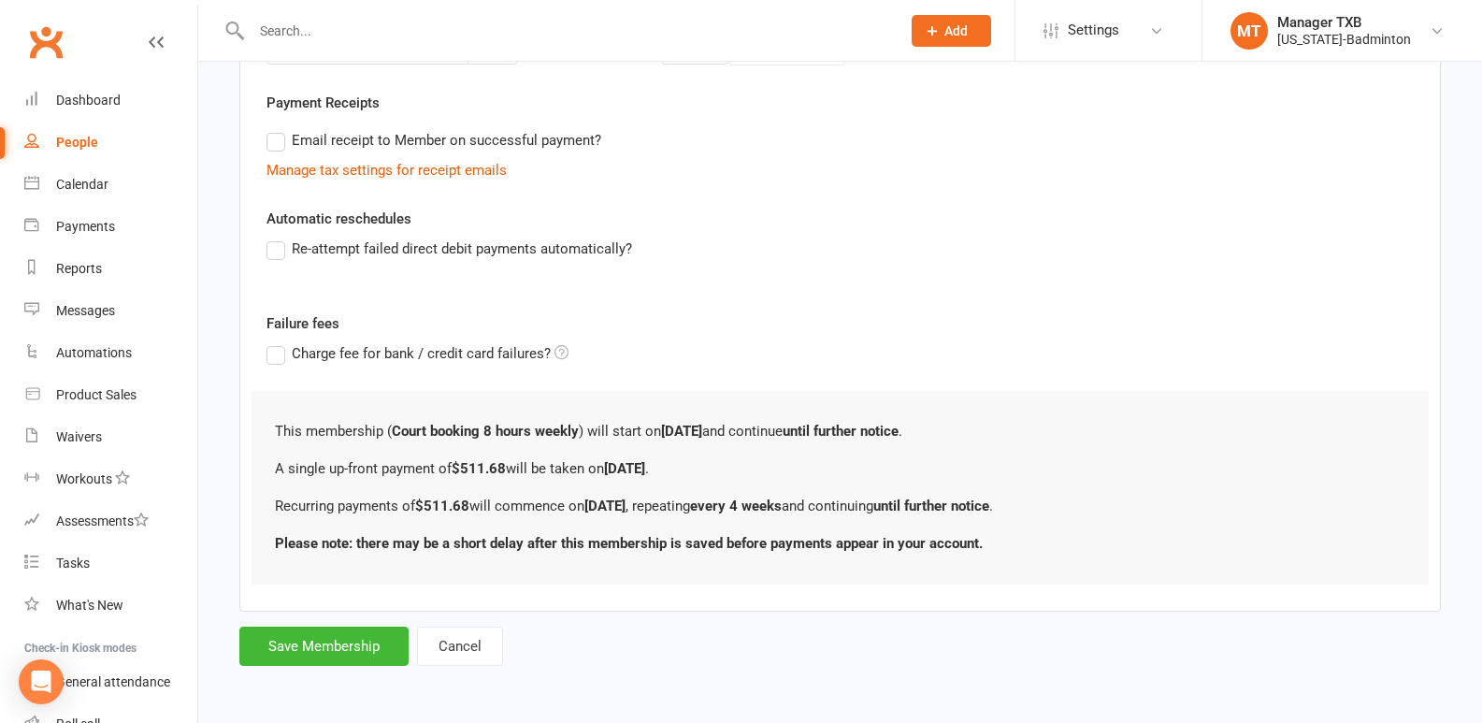
scroll to position [0, 0]
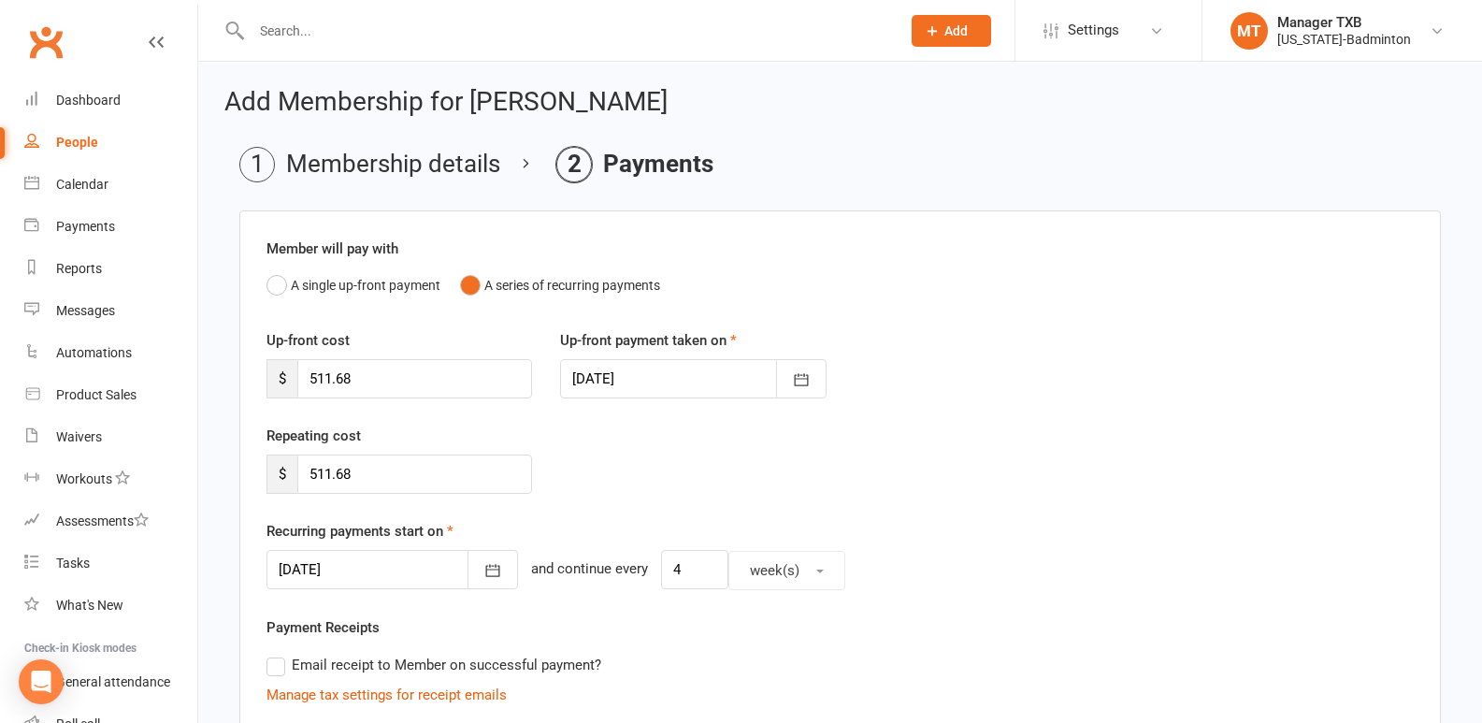
click at [928, 575] on div "[DATE] [DATE] Sun Mon Tue Wed Thu Fri Sat 36 31 01 02 03 04 05 06 37 07 08 09 1…" at bounding box center [839, 570] width 1147 height 40
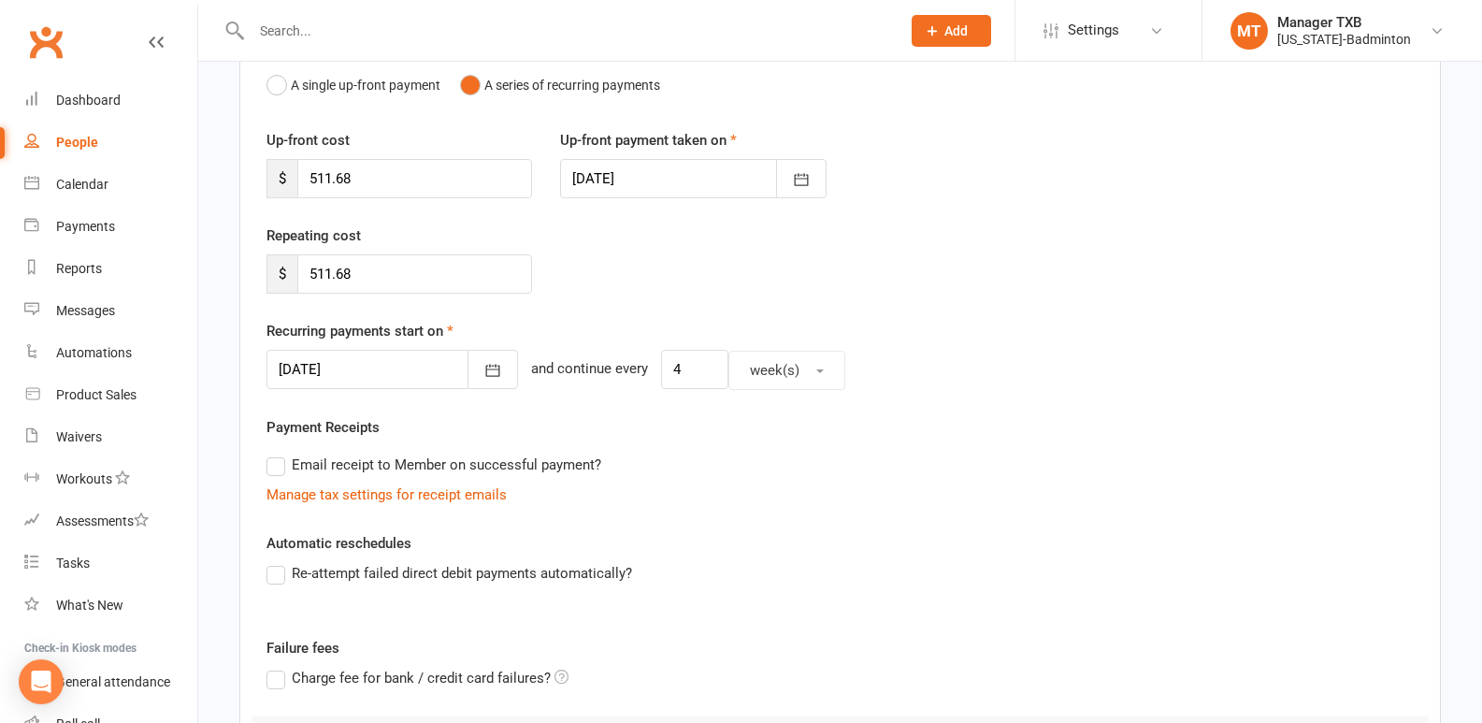
scroll to position [524, 0]
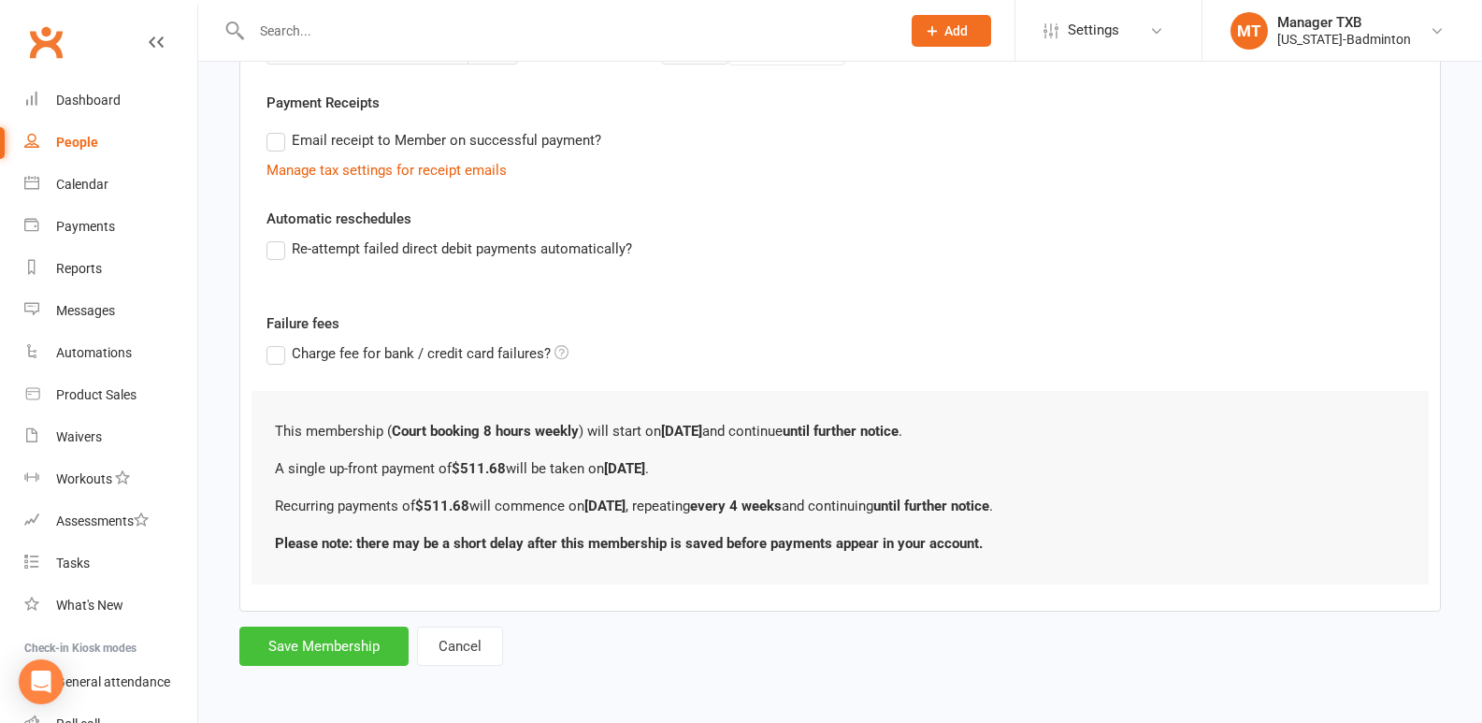
click at [323, 642] on button "Save Membership" at bounding box center [323, 645] width 169 height 39
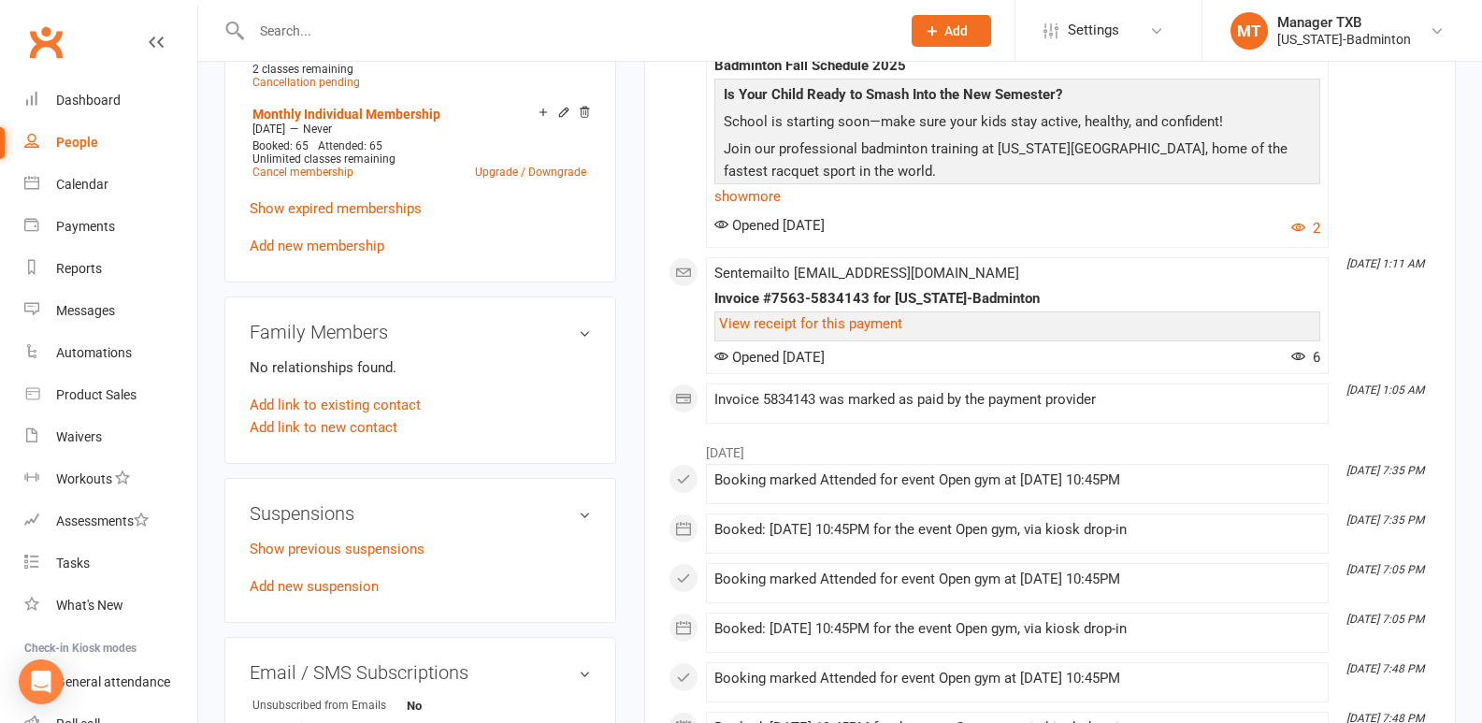
scroll to position [1170, 0]
